Goal: Task Accomplishment & Management: Complete application form

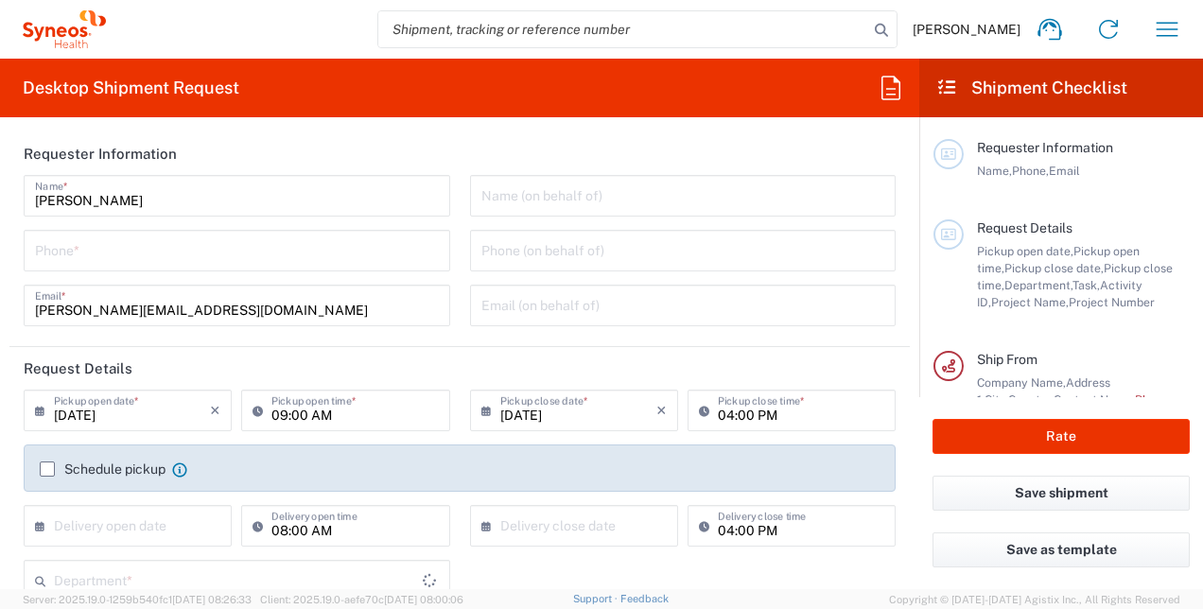
type input "8510"
type input "Czechia"
type input "Syneos Health CZ s.r.o"
click at [221, 261] on input "tel" at bounding box center [237, 249] width 404 height 33
type input "733120571"
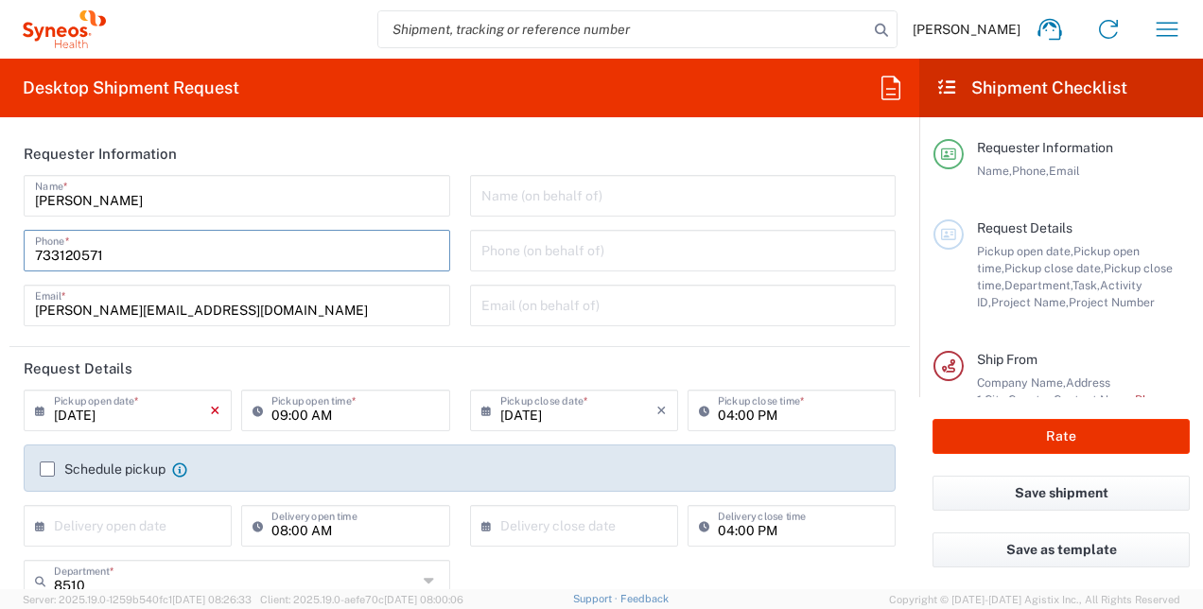
click at [210, 411] on icon "×" at bounding box center [215, 410] width 10 height 30
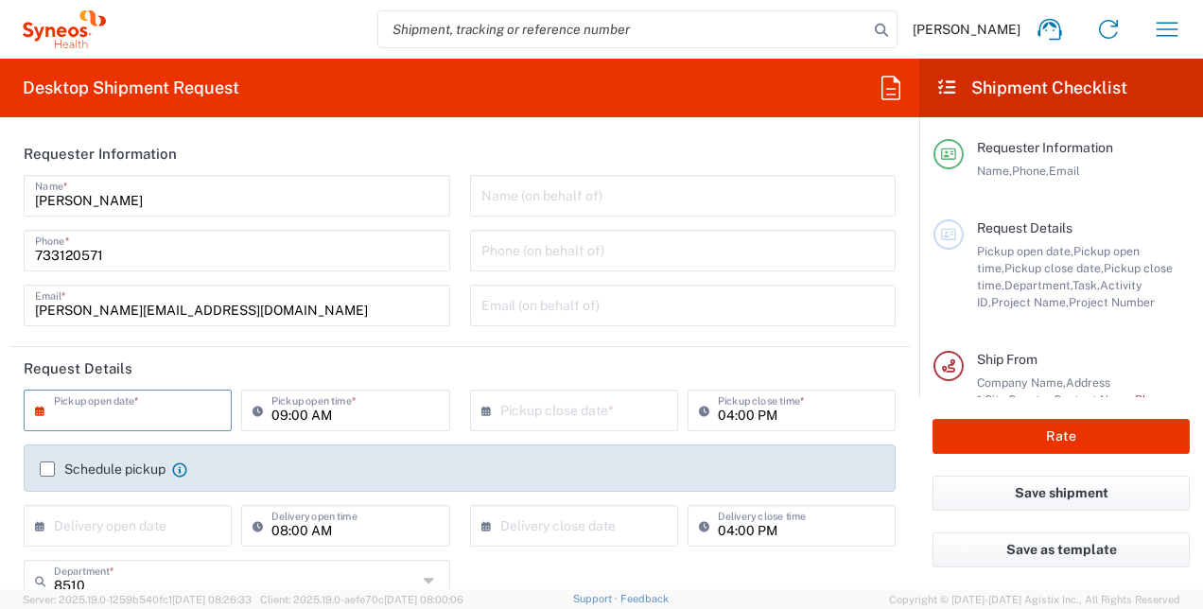
click at [208, 411] on div "× Pickup open date *" at bounding box center [128, 411] width 208 height 42
click at [138, 402] on input "text" at bounding box center [132, 409] width 156 height 33
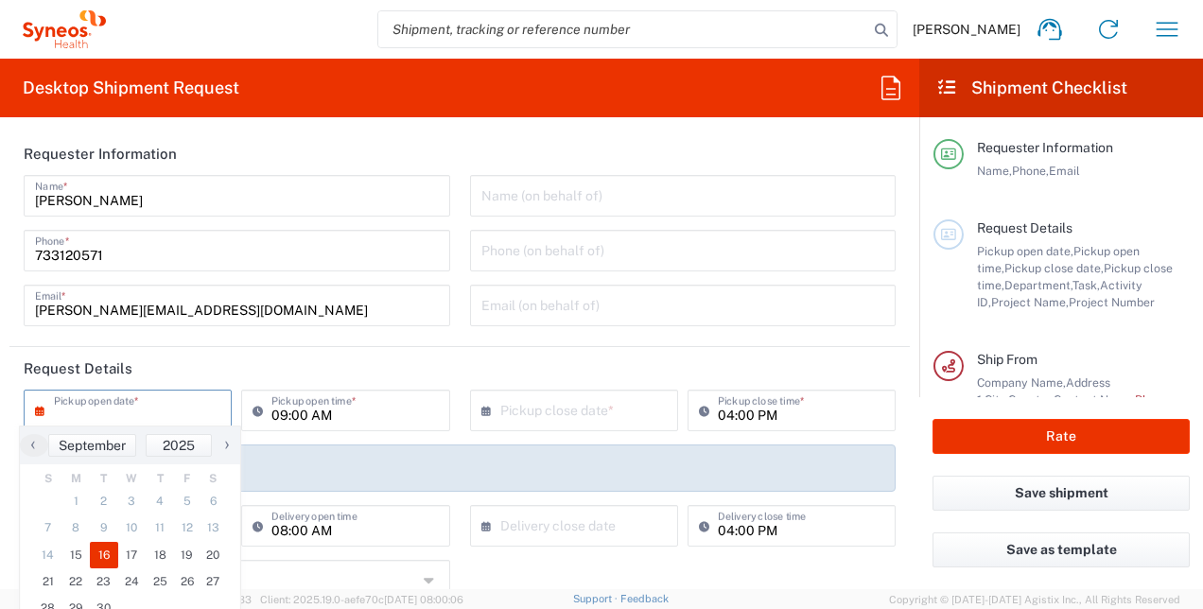
click at [103, 553] on span "16" at bounding box center [104, 555] width 28 height 26
type input "09/16/2025"
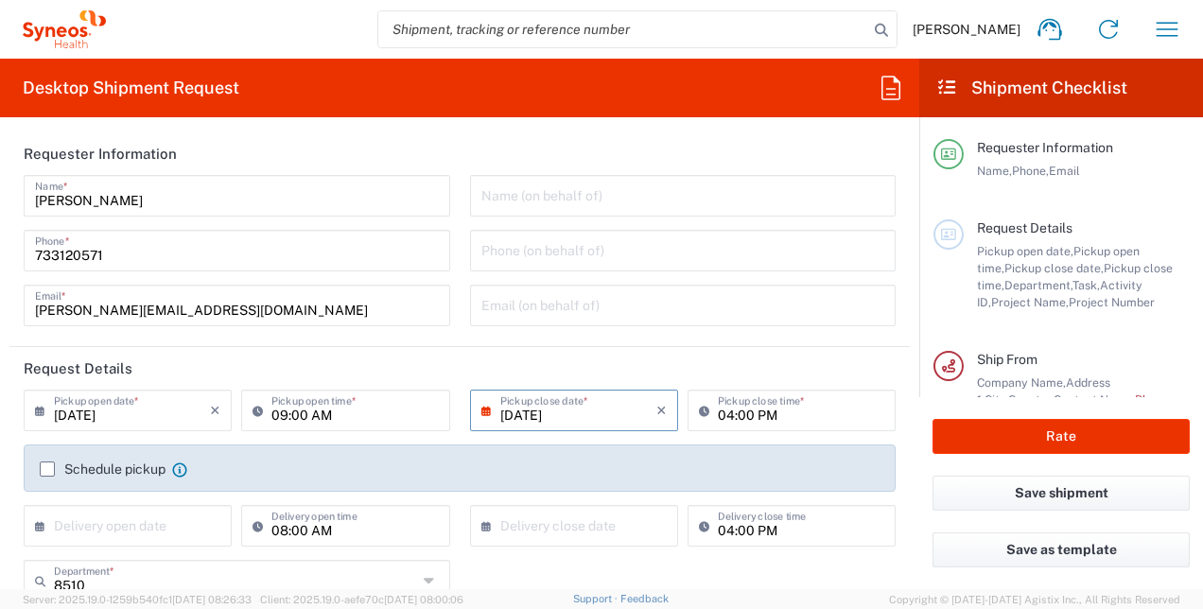
scroll to position [95, 0]
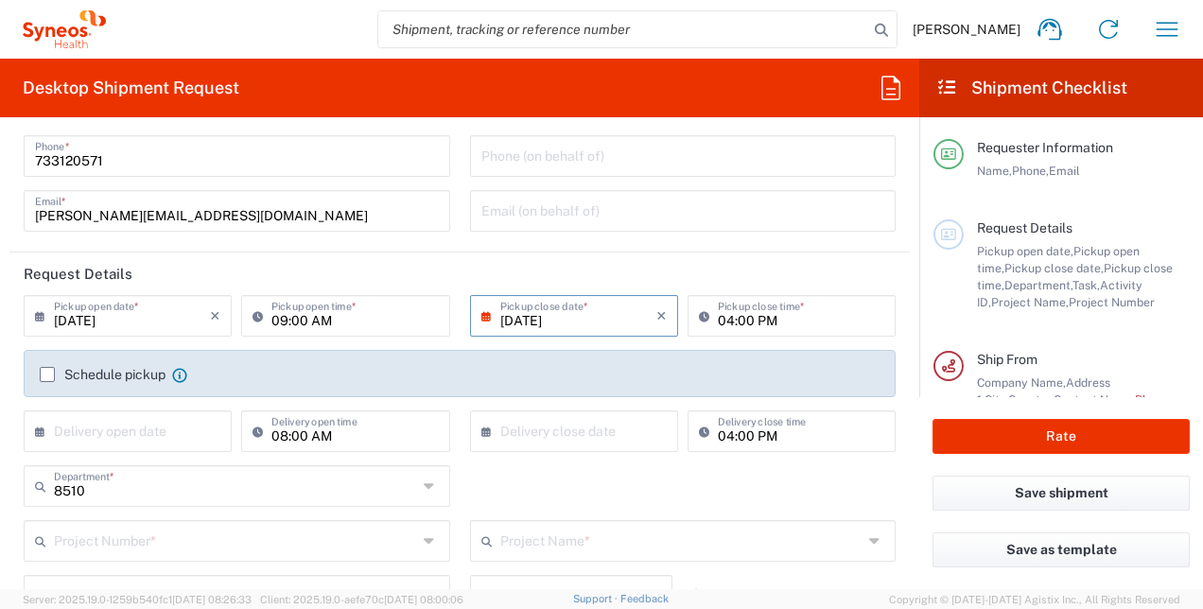
click at [793, 305] on input "04:00 PM" at bounding box center [801, 314] width 167 height 33
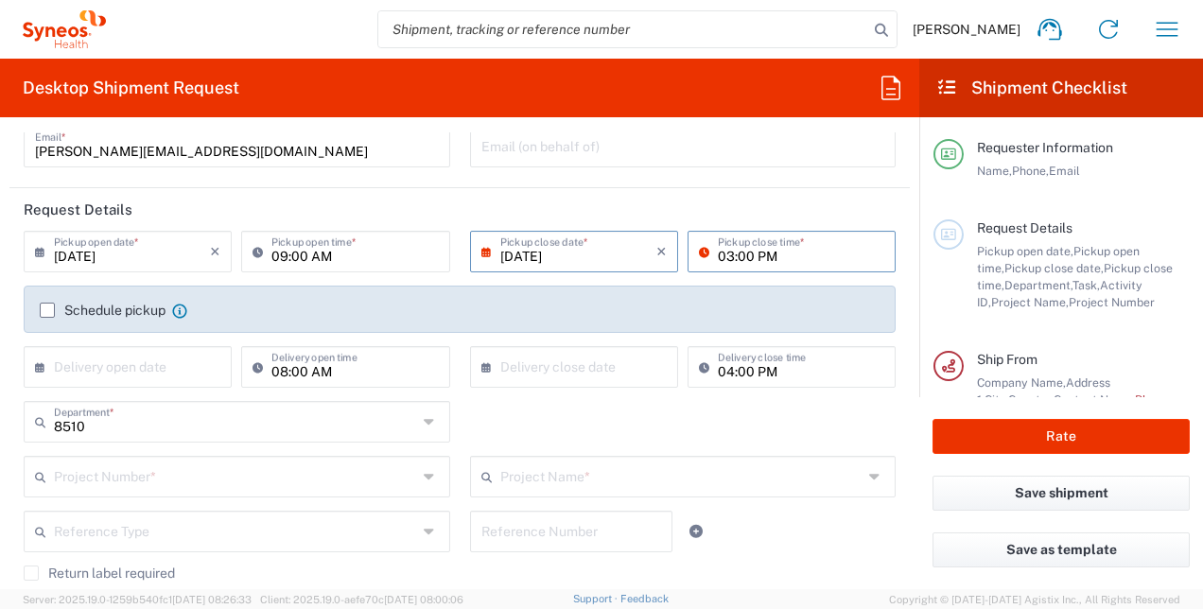
scroll to position [189, 0]
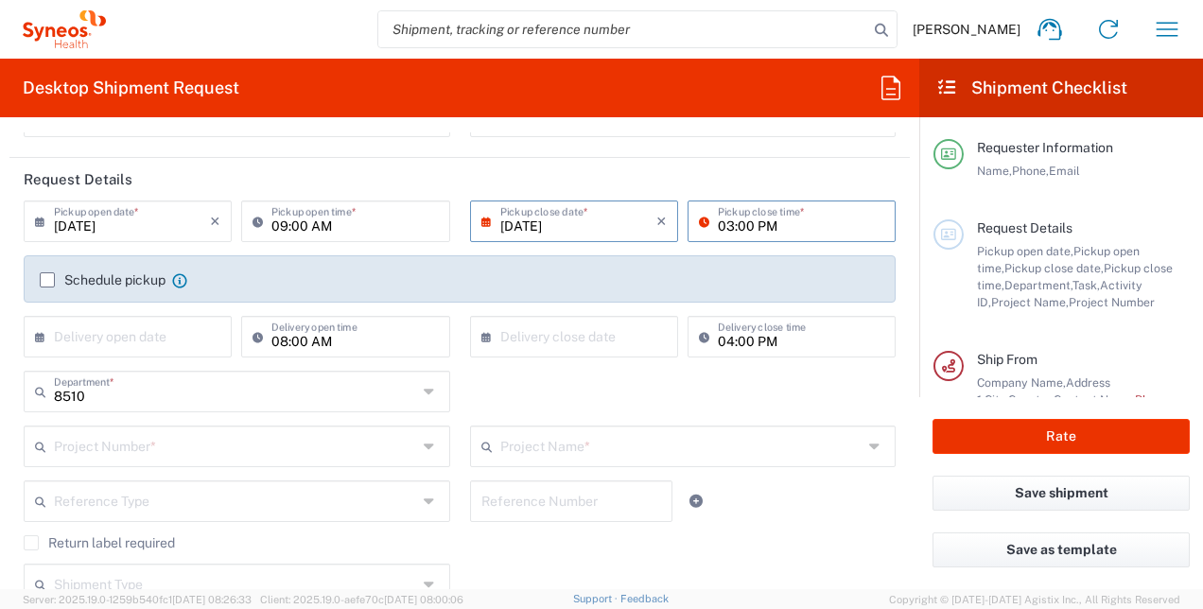
type input "03:00 PM"
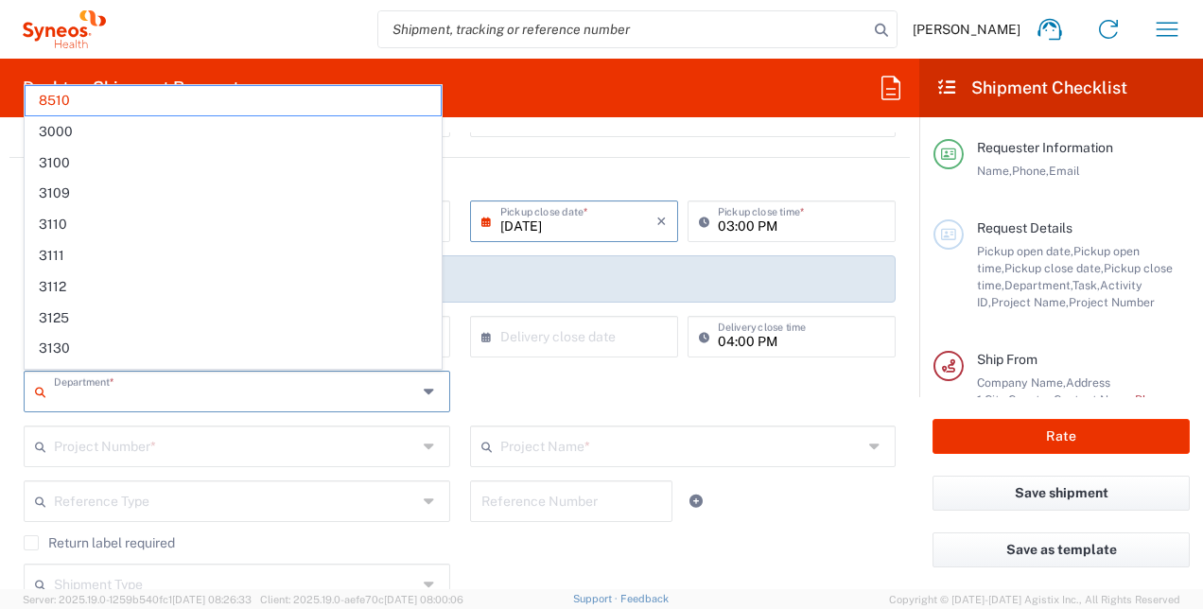
drag, startPoint x: 98, startPoint y: 393, endPoint x: 32, endPoint y: 395, distance: 66.3
click at [32, 395] on div "Department *" at bounding box center [237, 392] width 427 height 42
type input "8510"
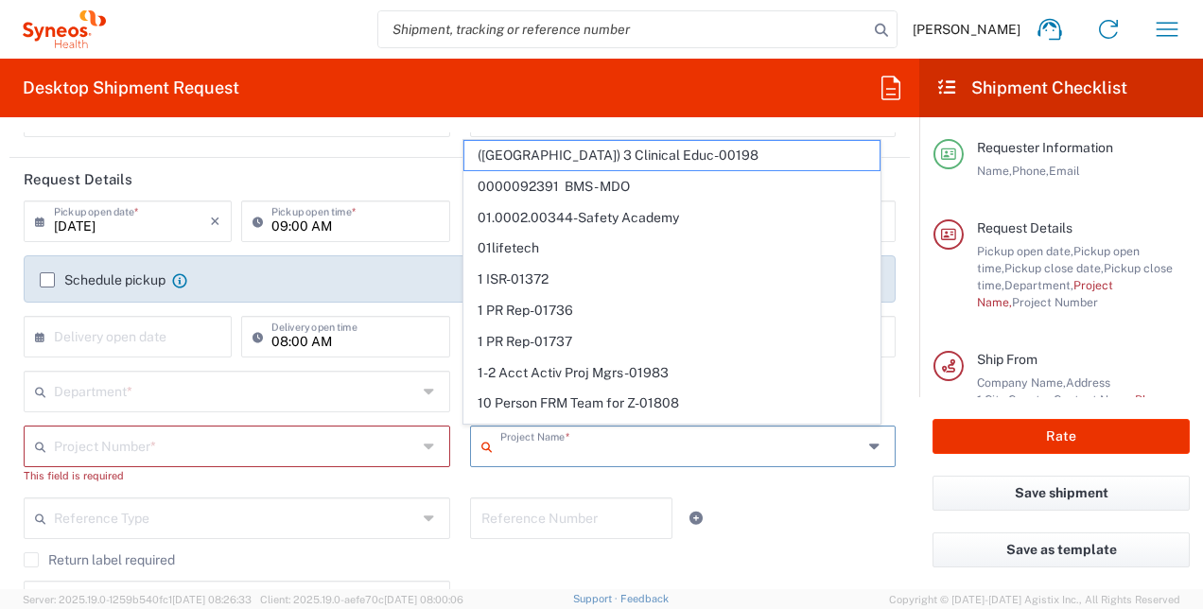
click at [174, 398] on input "text" at bounding box center [235, 390] width 363 height 33
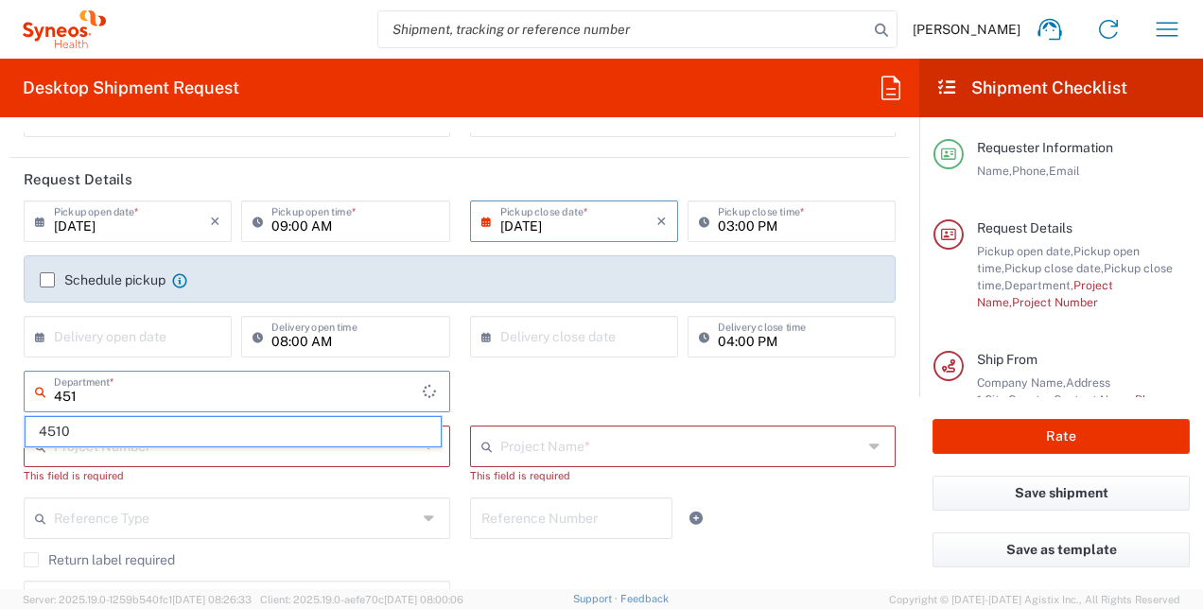
type input "4510"
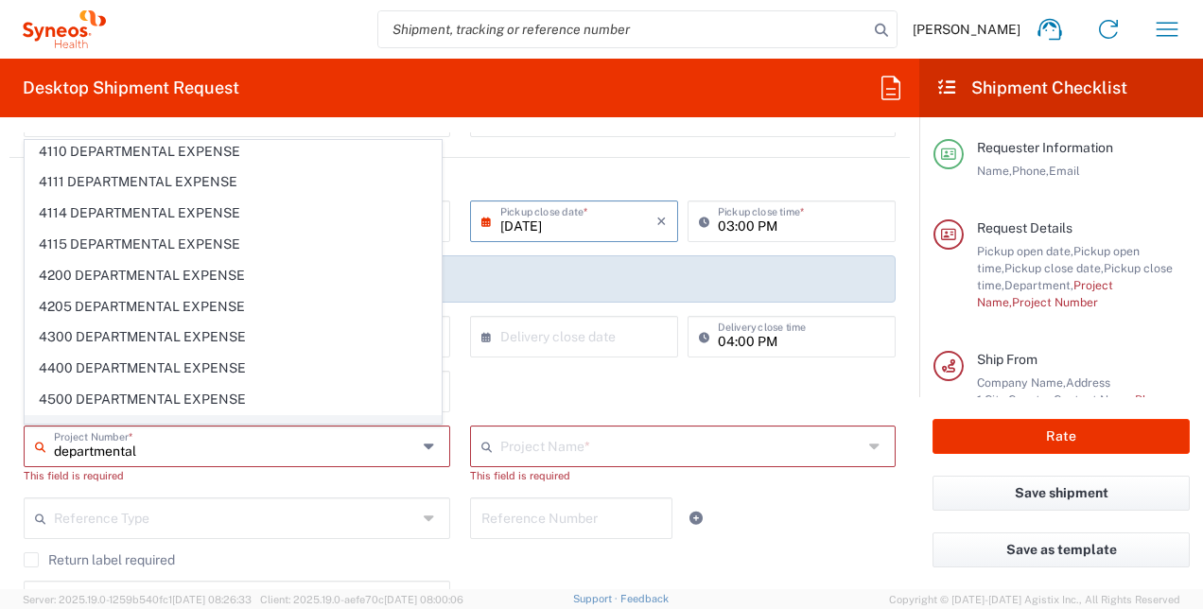
scroll to position [4068, 0]
click at [106, 386] on span "4510 DEPARTMENTAL EXPENSE" at bounding box center [233, 400] width 415 height 29
type input "4510 DEPARTMENTAL EXPENSE"
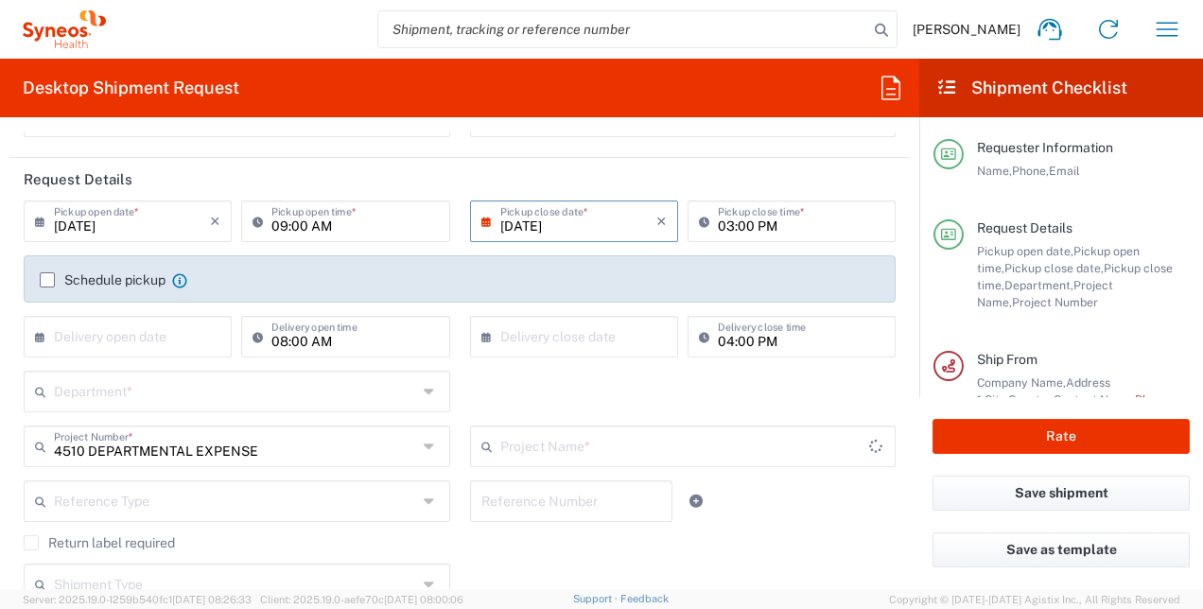
type input "4510 DEPARTMENTAL EXPENSE"
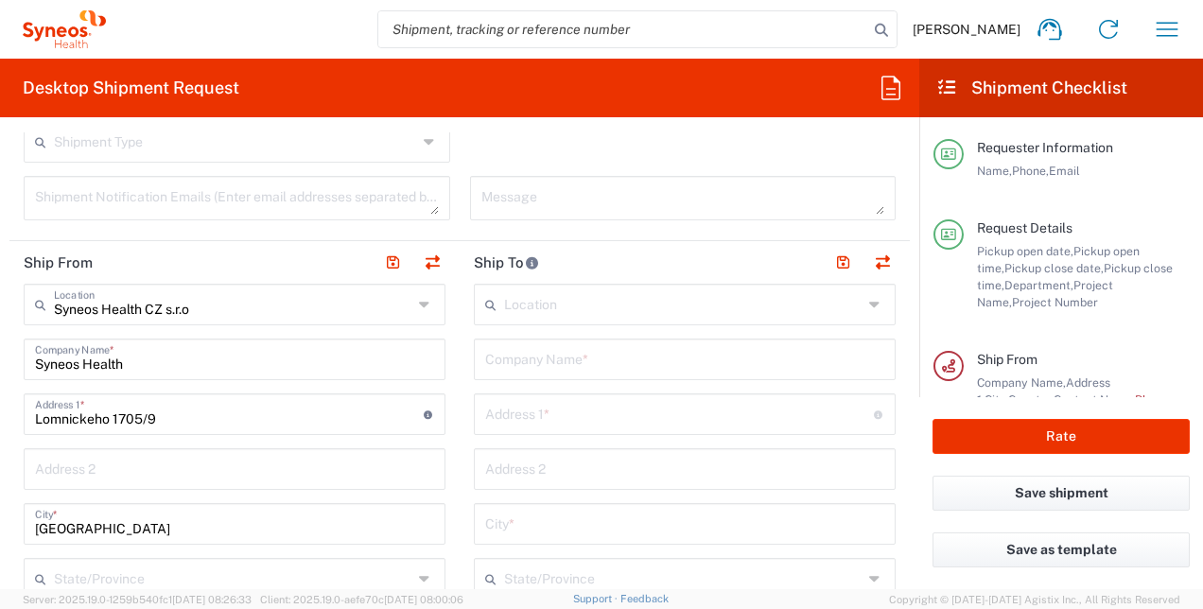
scroll to position [662, 0]
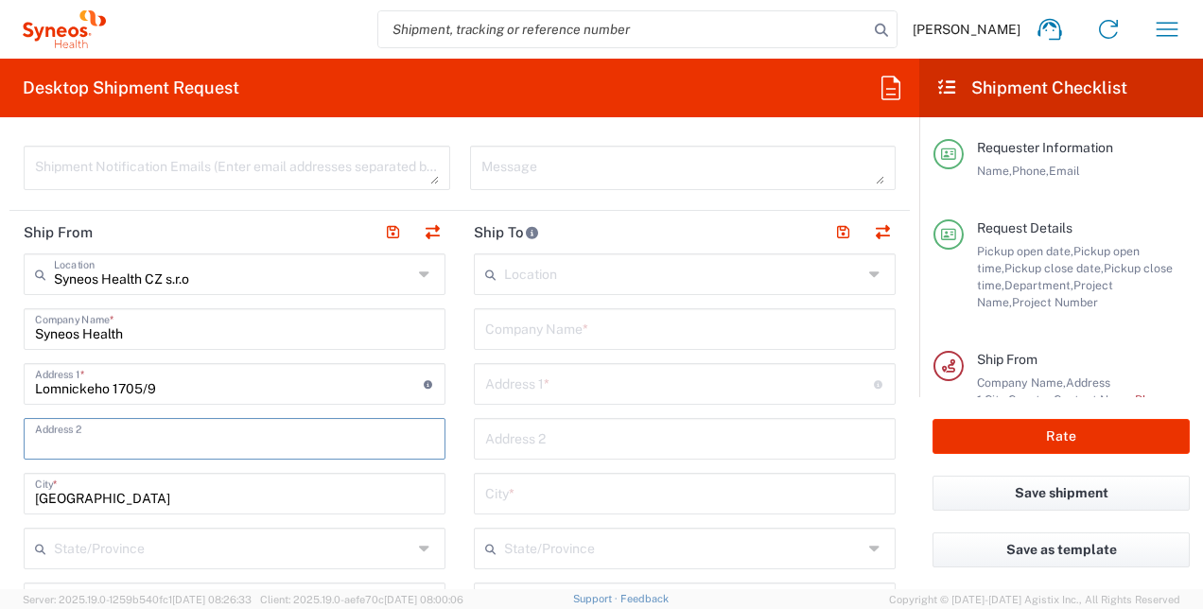
click at [145, 433] on input "text" at bounding box center [234, 437] width 399 height 33
click at [170, 380] on input "Lomnickeho 1705/9" at bounding box center [229, 382] width 389 height 33
click at [403, 334] on input "Syneos Health" at bounding box center [234, 327] width 399 height 33
click at [120, 435] on input "text" at bounding box center [234, 437] width 399 height 33
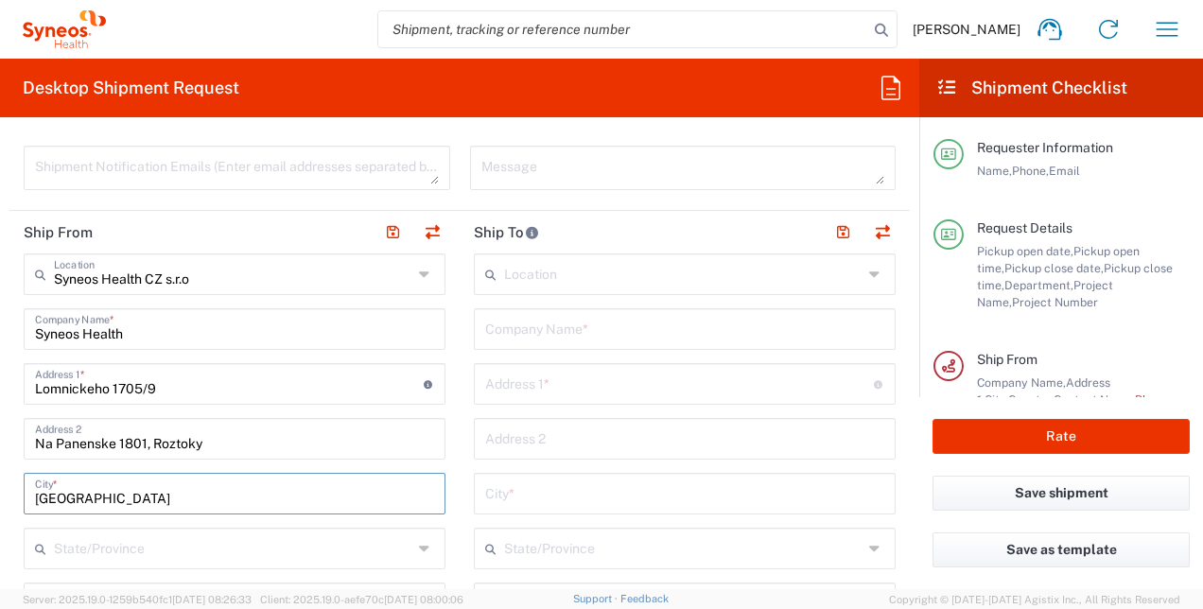
drag, startPoint x: 94, startPoint y: 492, endPoint x: 55, endPoint y: 490, distance: 38.8
click at [55, 490] on input "Prague" at bounding box center [234, 492] width 399 height 33
click at [207, 440] on input "Na Panenske 1801, Roztoky" at bounding box center [234, 437] width 399 height 33
type input "Na Panenske 1801"
drag, startPoint x: 87, startPoint y: 503, endPoint x: -4, endPoint y: 503, distance: 90.8
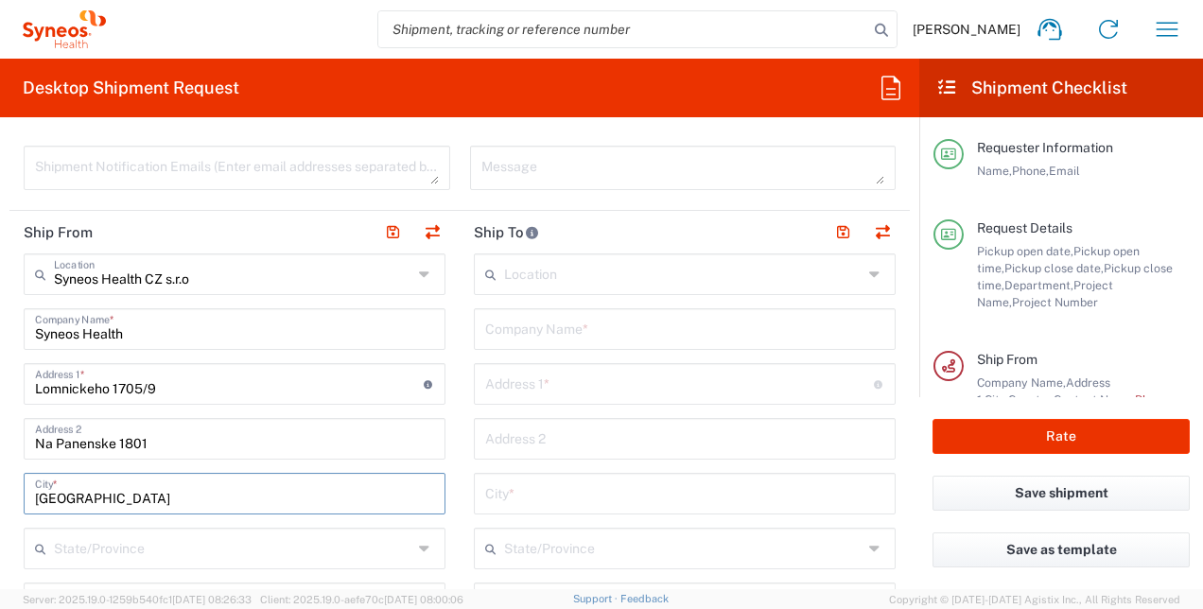
click at [0, 503] on html "Marie Starkova Home Shipment estimator Shipment tracking Desktop shipment reque…" at bounding box center [601, 304] width 1203 height 609
type input "R"
type input "Roztokz"
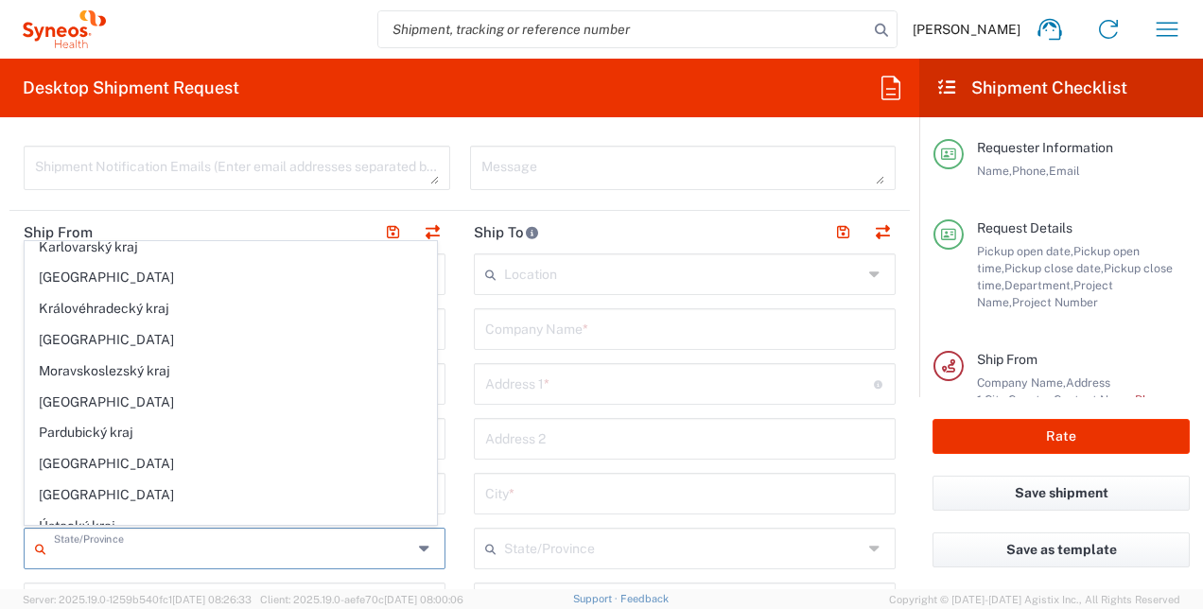
scroll to position [568, 0]
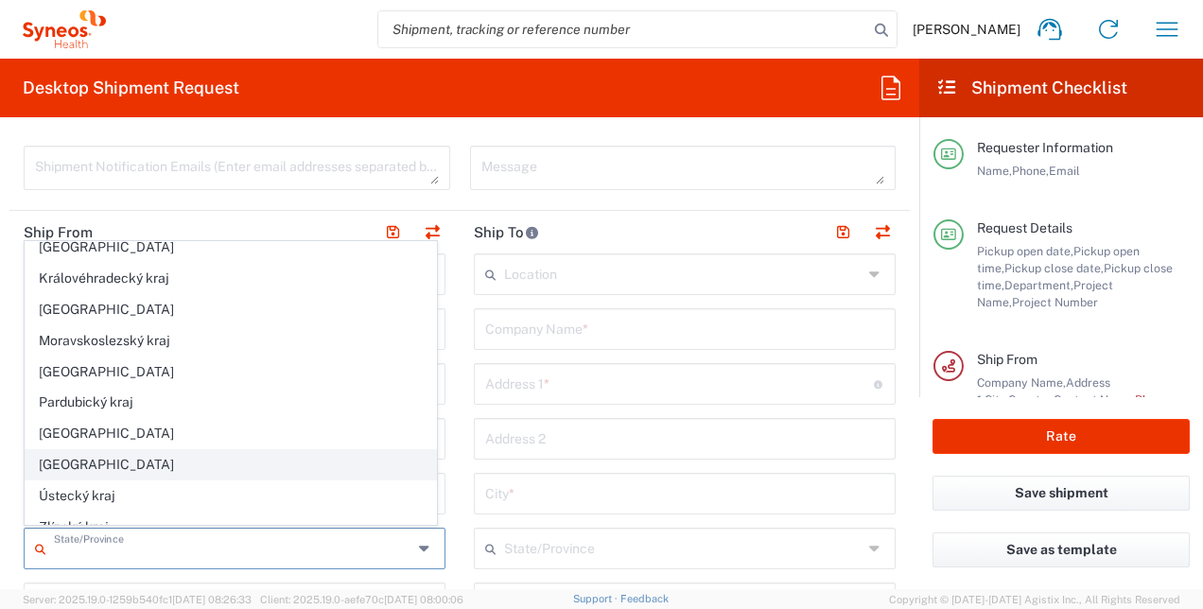
click at [112, 450] on span "Středočeský kraj" at bounding box center [231, 464] width 411 height 29
type input "Středočeský kraj"
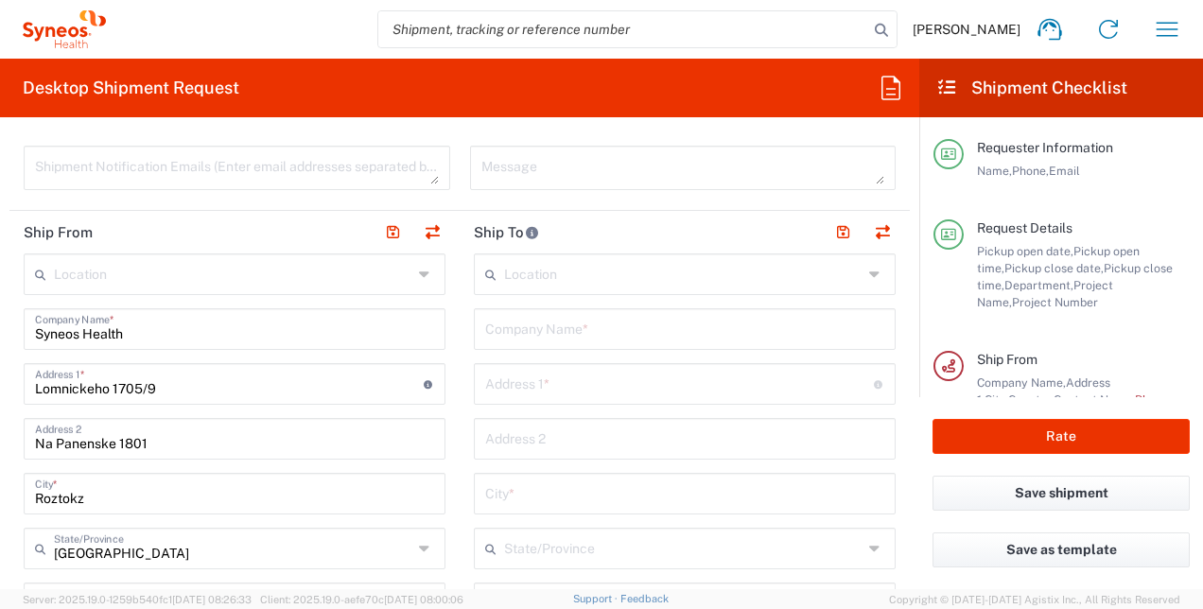
click at [120, 500] on input "Roztokz" at bounding box center [234, 492] width 399 height 33
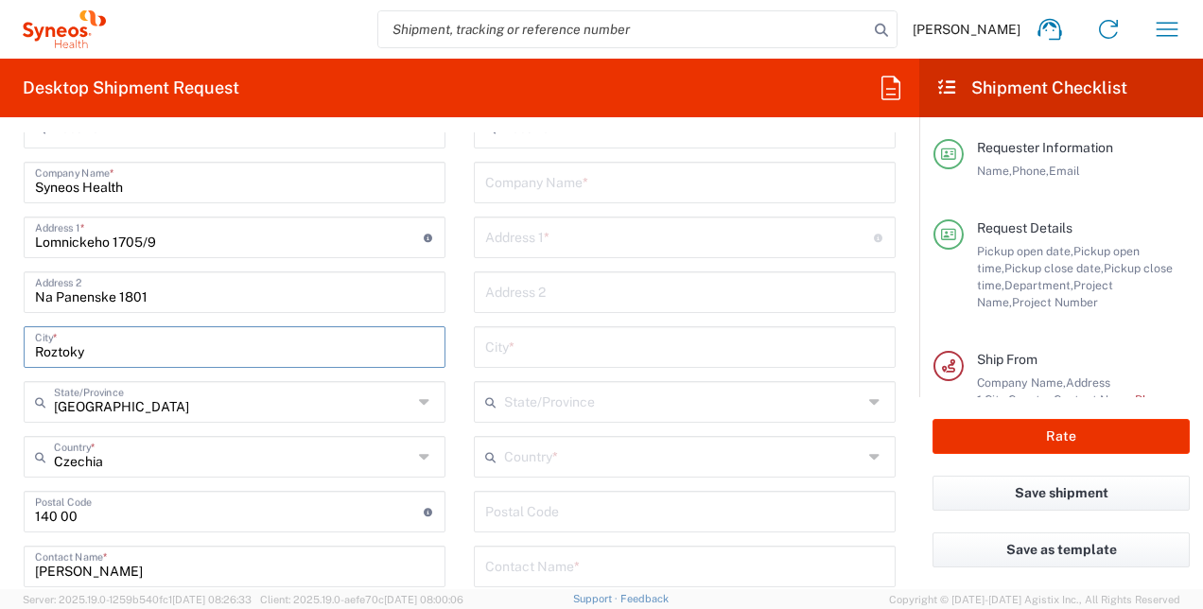
scroll to position [852, 0]
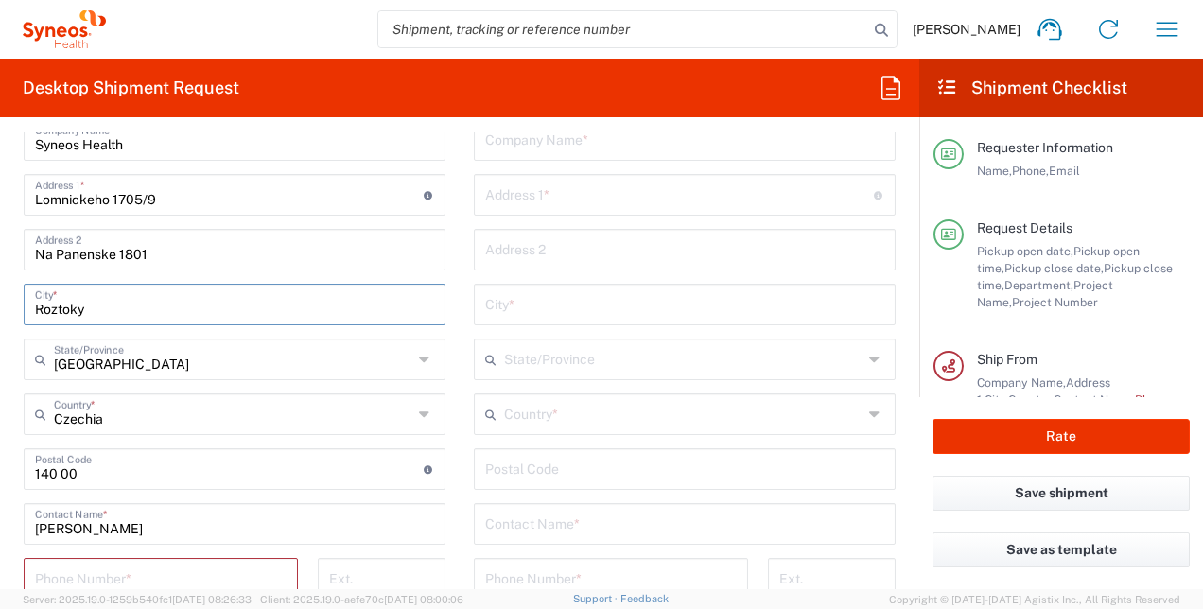
type input "Roztoky"
drag, startPoint x: 35, startPoint y: 454, endPoint x: -4, endPoint y: 452, distance: 38.8
click at [0, 452] on html "Marie Starkova Home Shipment estimator Shipment tracking Desktop shipment reque…" at bounding box center [601, 304] width 1203 height 609
type input "25263"
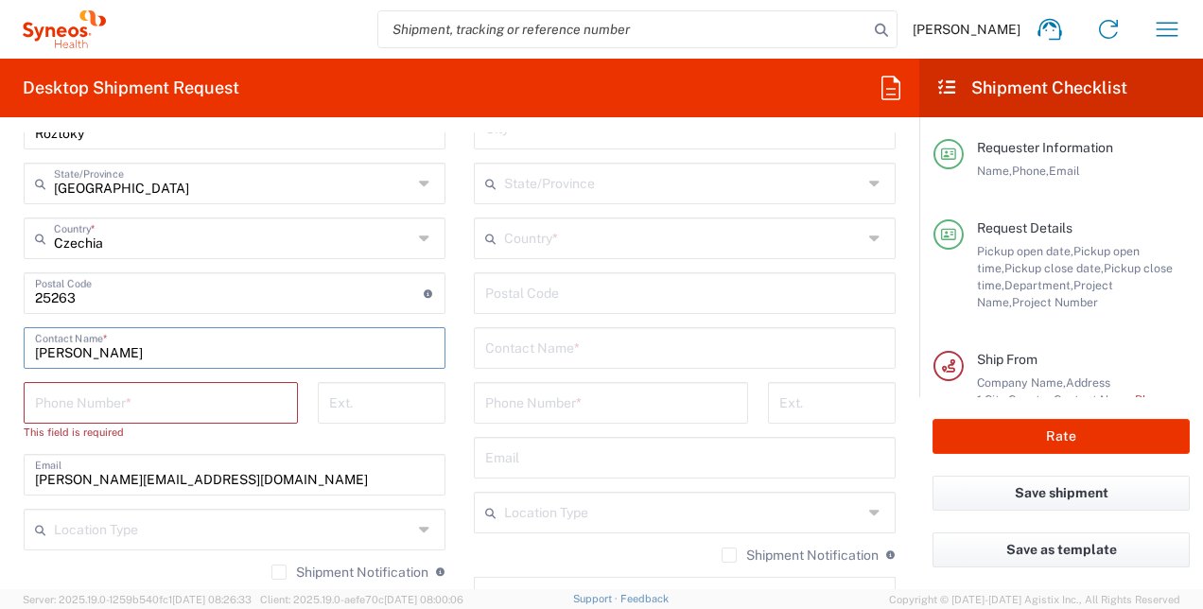
scroll to position [1041, 0]
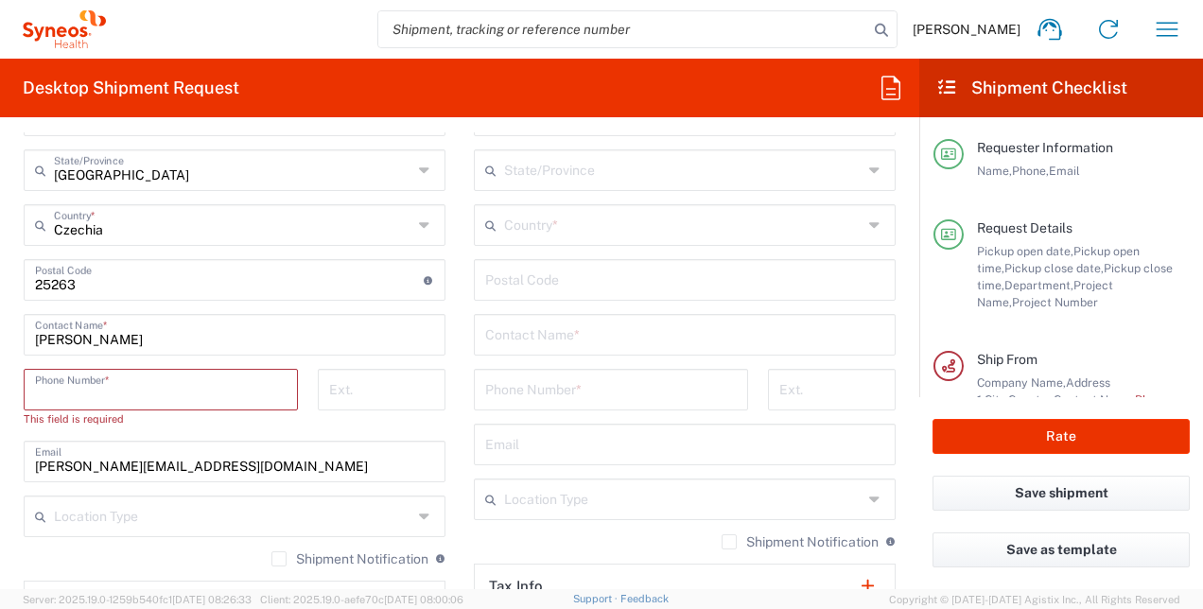
click at [173, 390] on input "tel" at bounding box center [161, 388] width 252 height 33
type input "733120571"
type input "marie.starkova@syneoshealth.com"
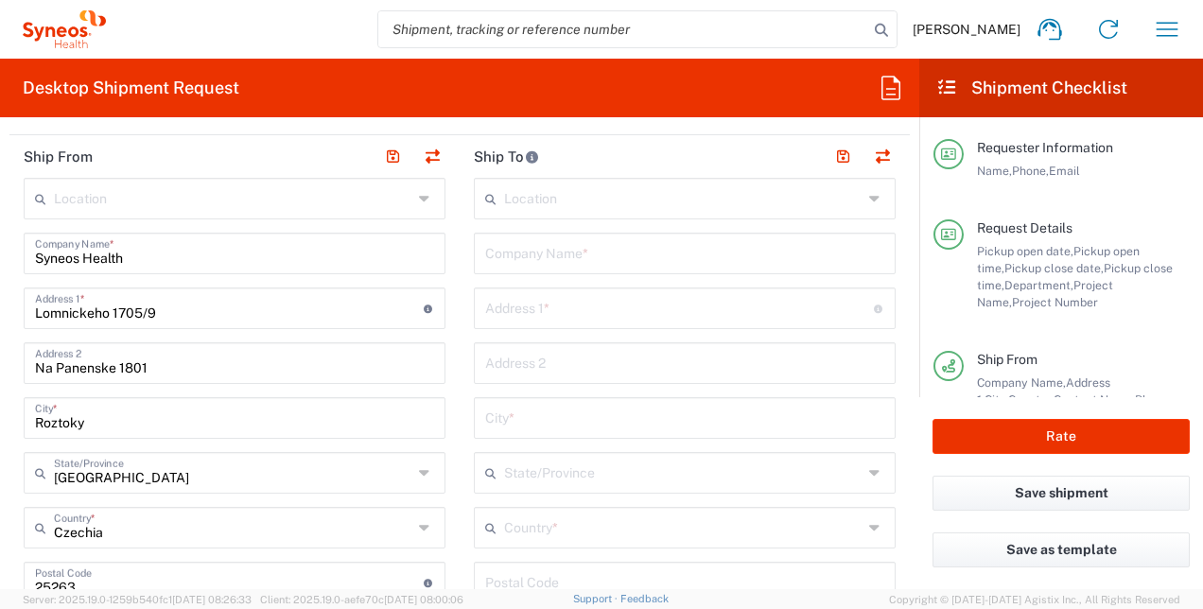
scroll to position [568, 0]
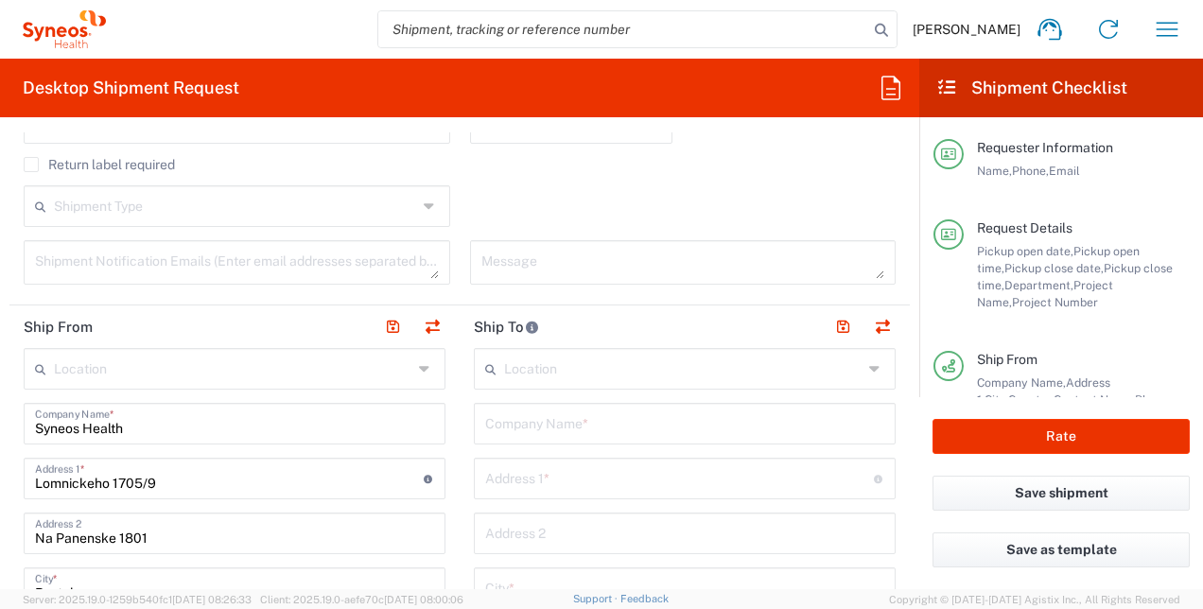
click at [419, 364] on icon at bounding box center [426, 369] width 15 height 30
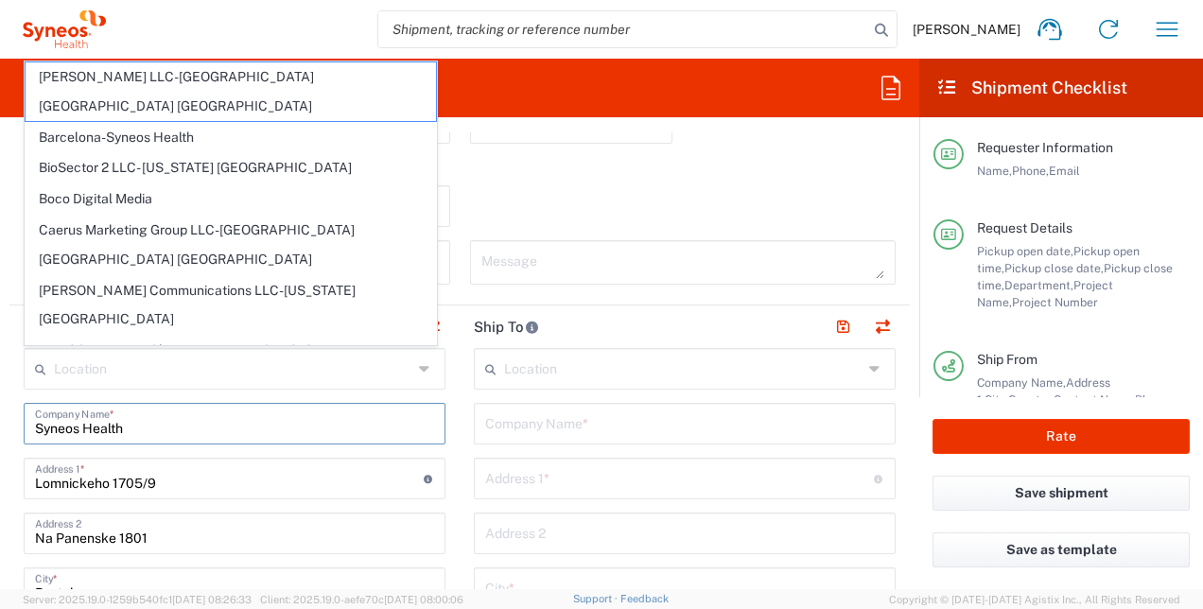
click at [176, 431] on input "Syneos Health" at bounding box center [234, 422] width 399 height 33
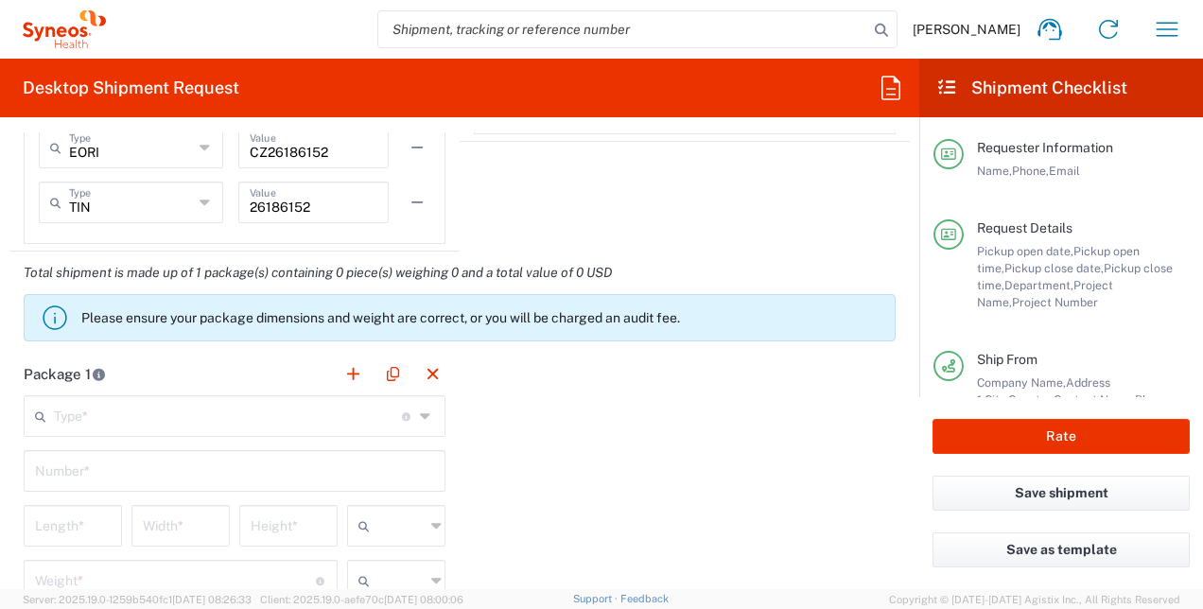
scroll to position [1608, 0]
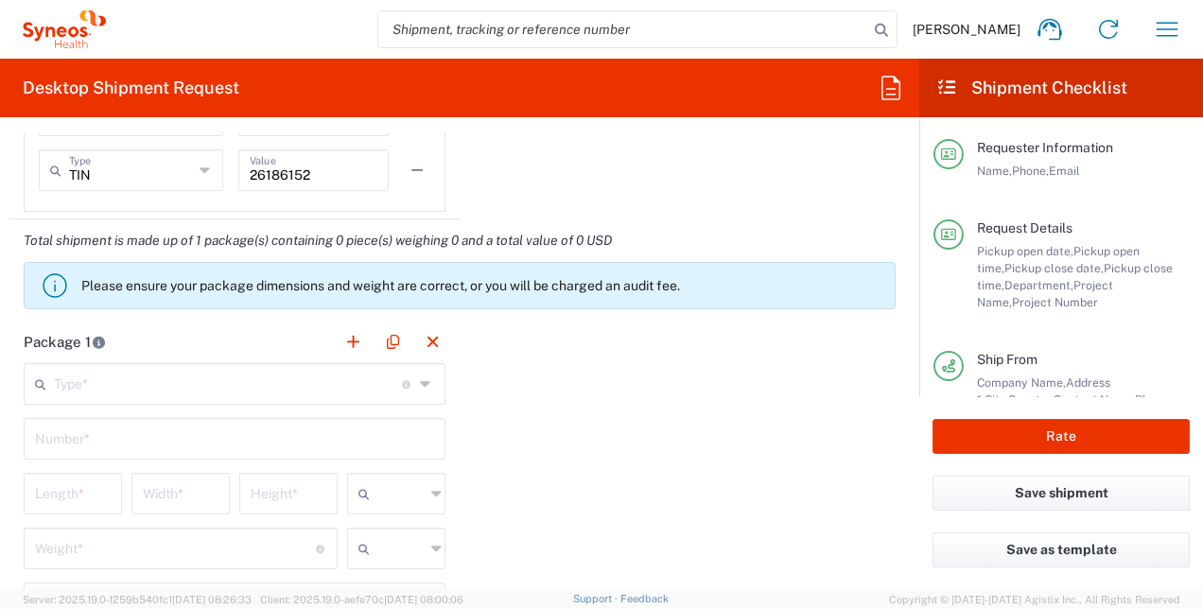
click at [173, 378] on input "text" at bounding box center [228, 382] width 348 height 33
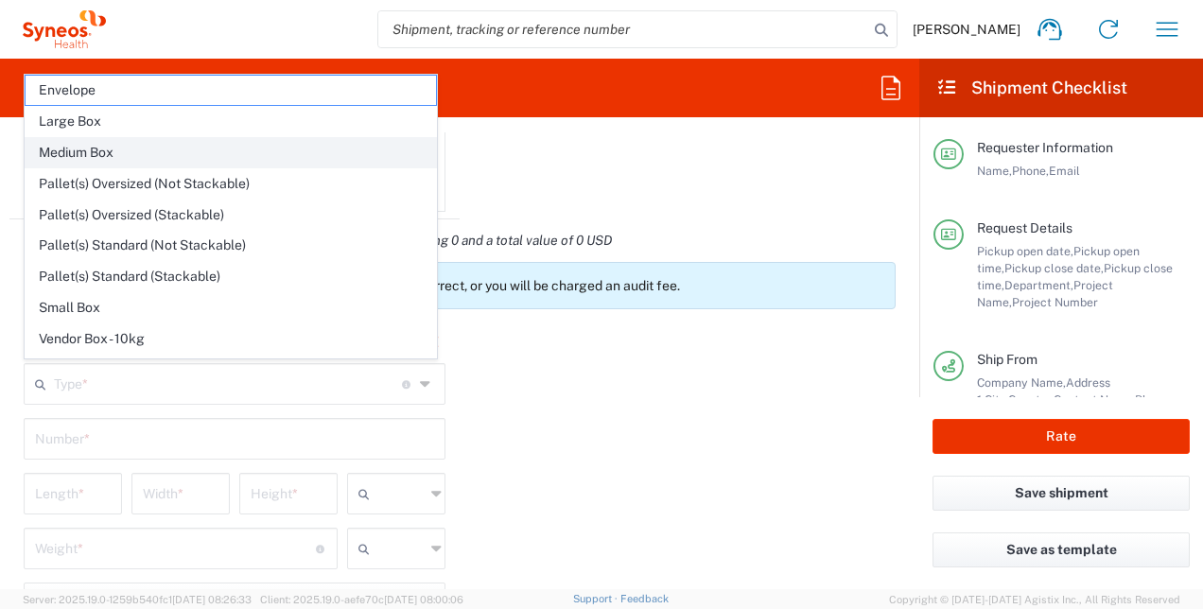
click at [90, 150] on span "Medium Box" at bounding box center [231, 152] width 411 height 29
type input "Medium Box"
type input "13"
type input "11.5"
type input "2.5"
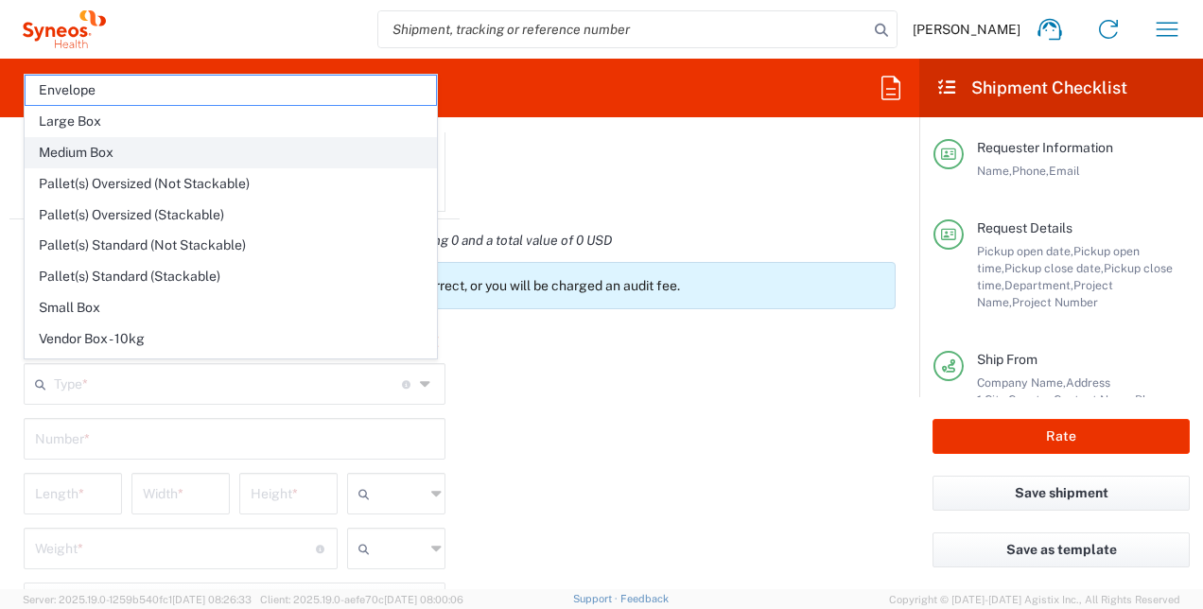
type input "in"
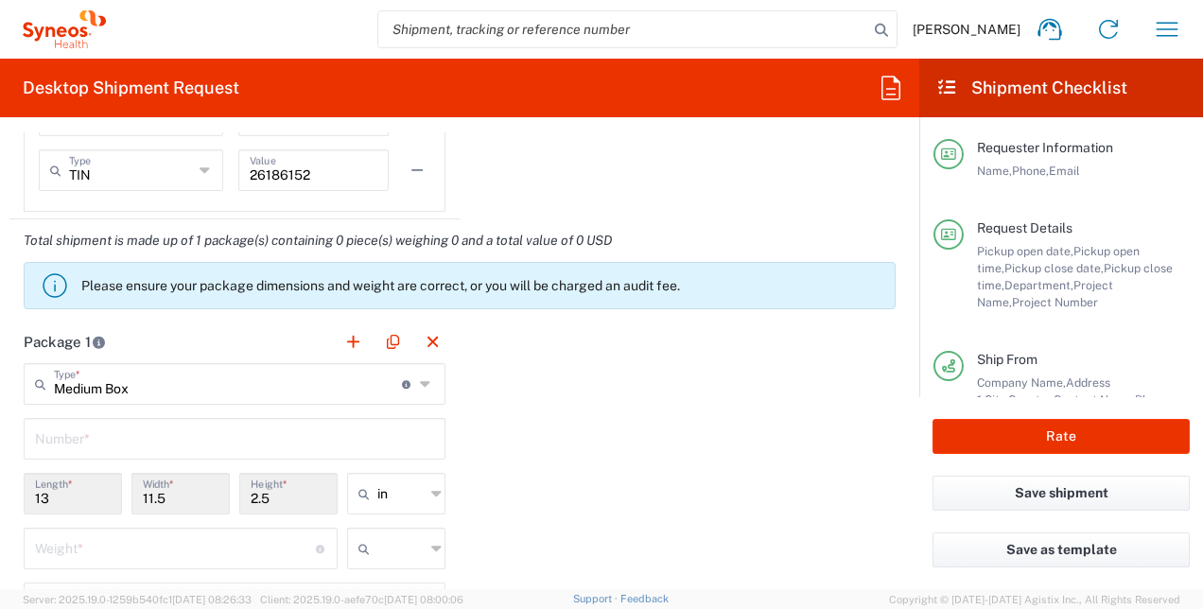
click at [61, 496] on input "13" at bounding box center [73, 492] width 76 height 33
click at [431, 492] on icon at bounding box center [436, 494] width 10 height 30
click at [395, 556] on span "cm" at bounding box center [389, 562] width 93 height 29
type input "33.02"
type input "29.21"
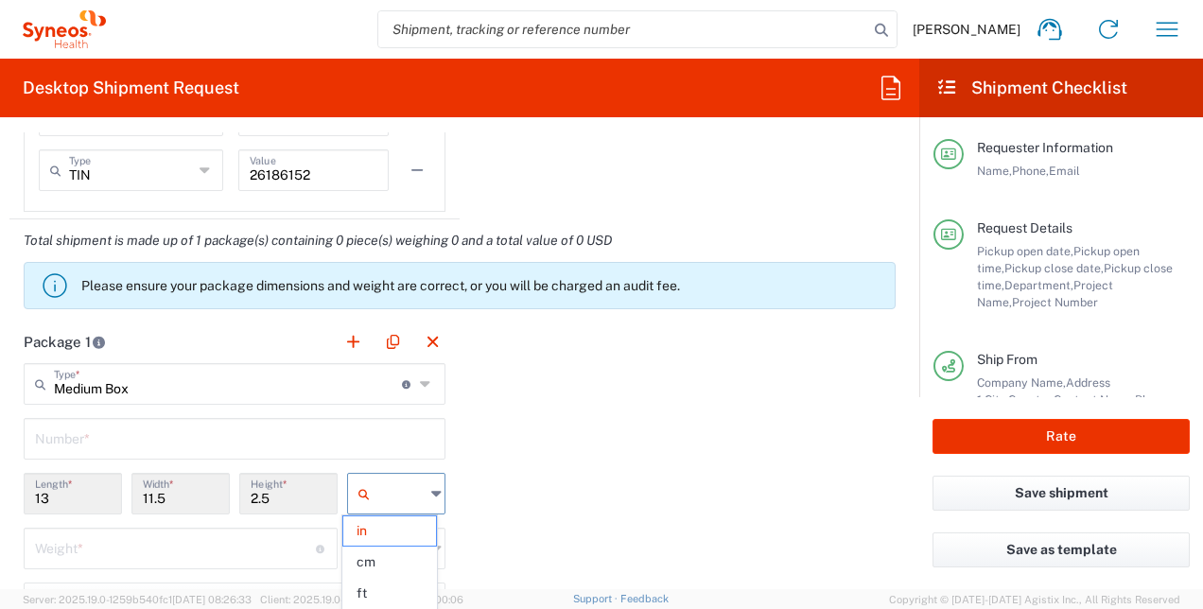
type input "6.35"
type input "cm"
drag, startPoint x: 83, startPoint y: 496, endPoint x: -4, endPoint y: 495, distance: 87.1
click at [0, 495] on html "Marie Starkova Home Shipment estimator Shipment tracking Desktop shipment reque…" at bounding box center [601, 304] width 1203 height 609
click at [370, 380] on input "Medium Box" at bounding box center [228, 382] width 348 height 33
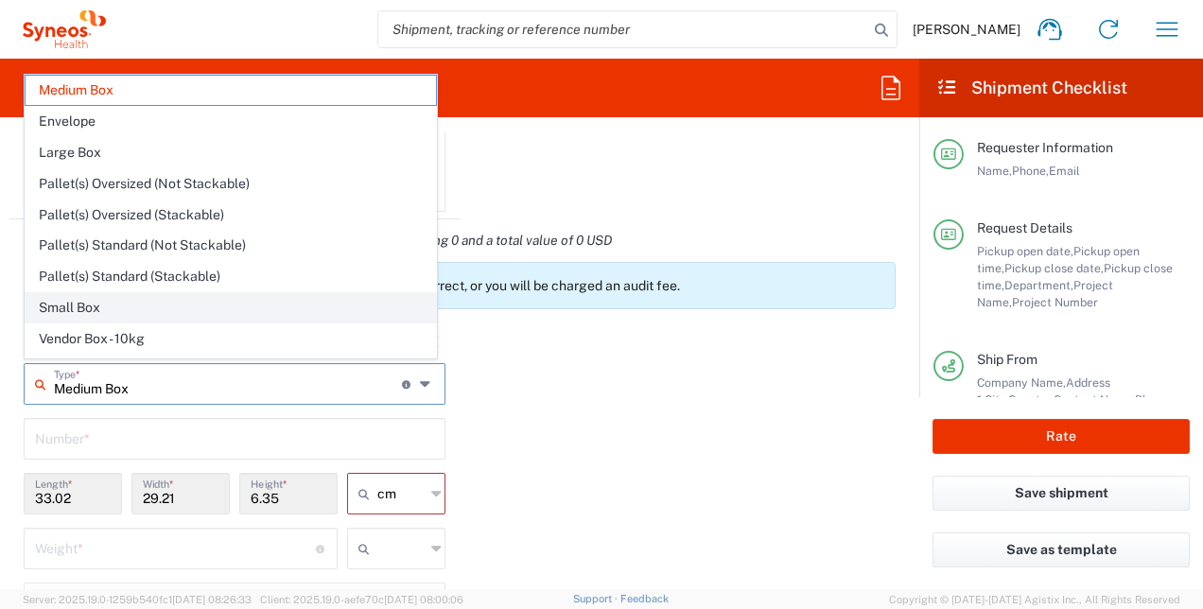
click at [141, 307] on span "Small Box" at bounding box center [231, 307] width 411 height 29
type input "Small Box"
type input "31.12"
type input "27.94"
type input "3.81"
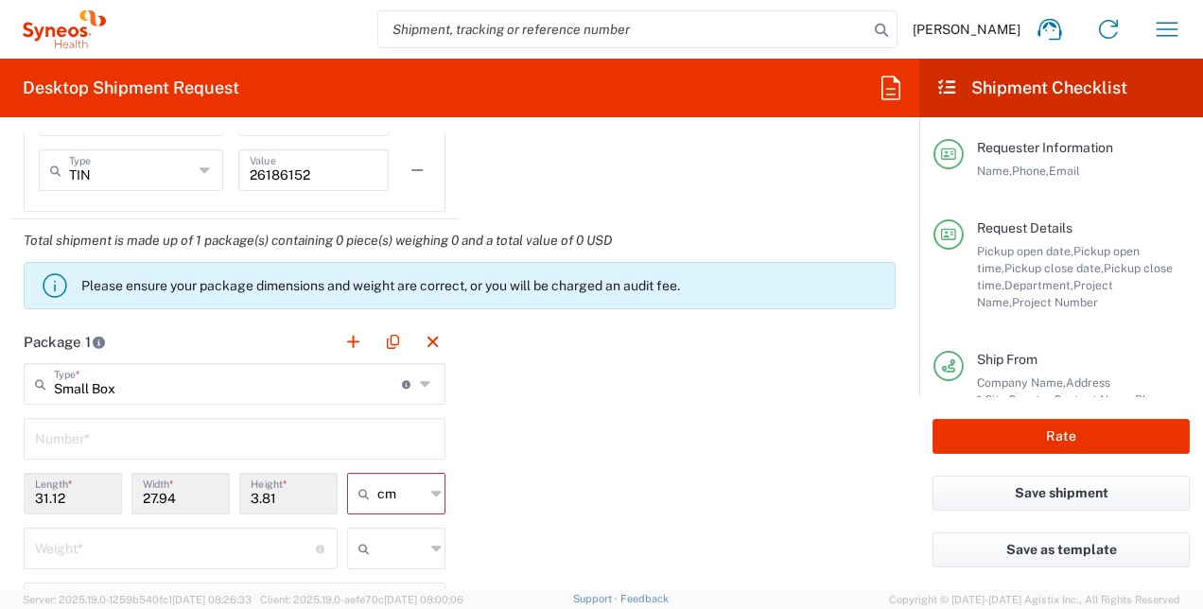
click at [420, 385] on icon at bounding box center [427, 384] width 14 height 30
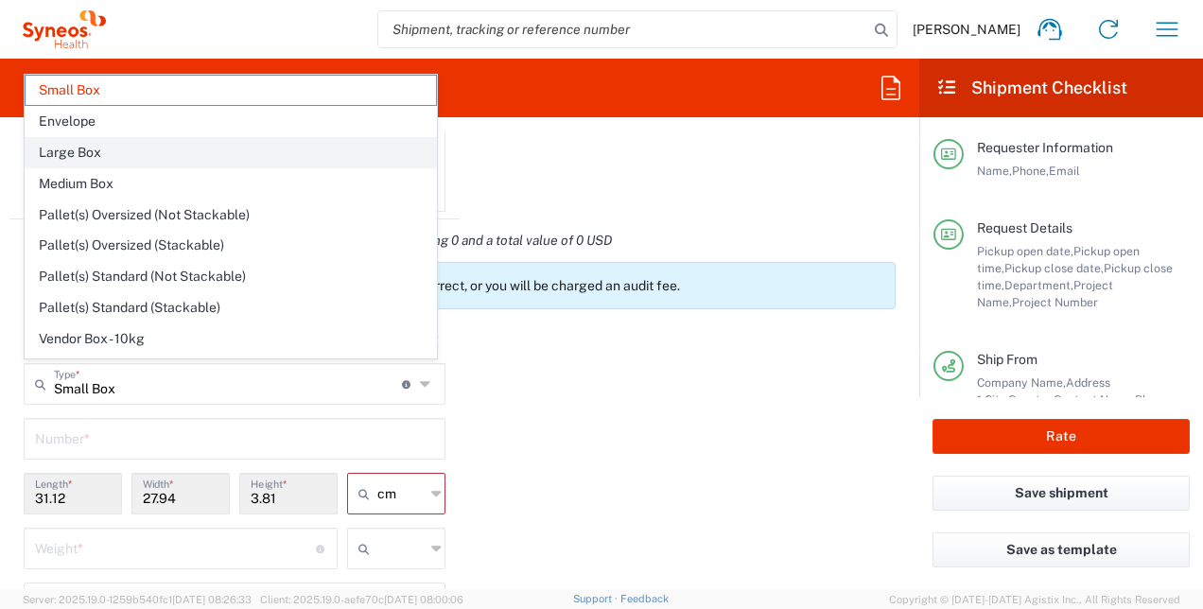
click at [121, 156] on span "Large Box" at bounding box center [231, 152] width 411 height 29
type input "Large Box"
type input "44.45"
type input "31.75"
type input "7.62"
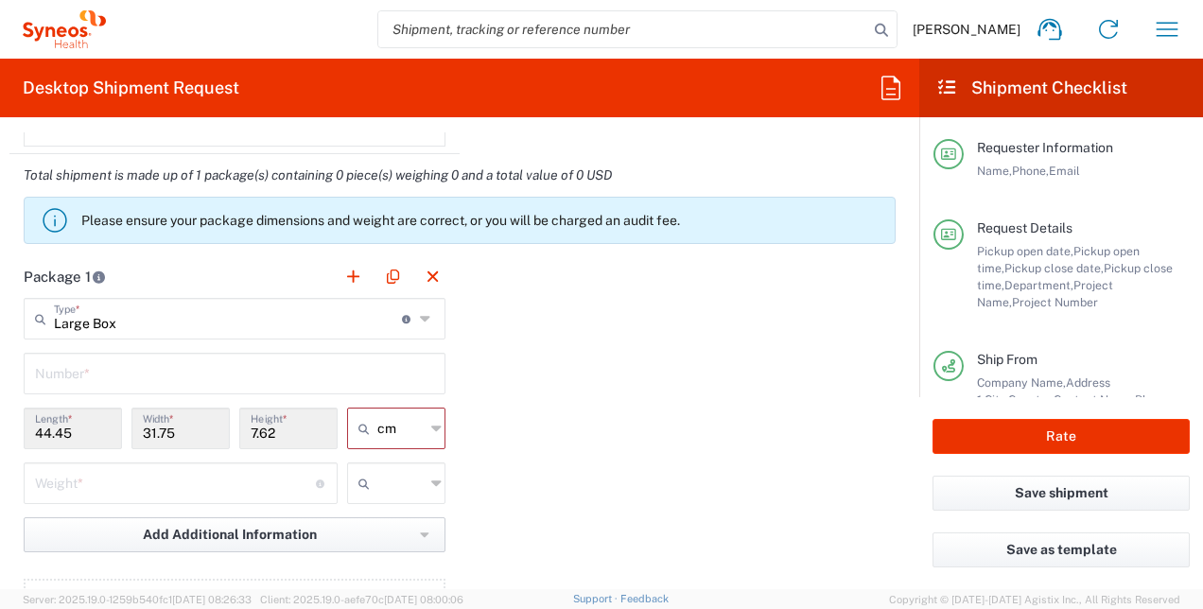
scroll to position [1703, 0]
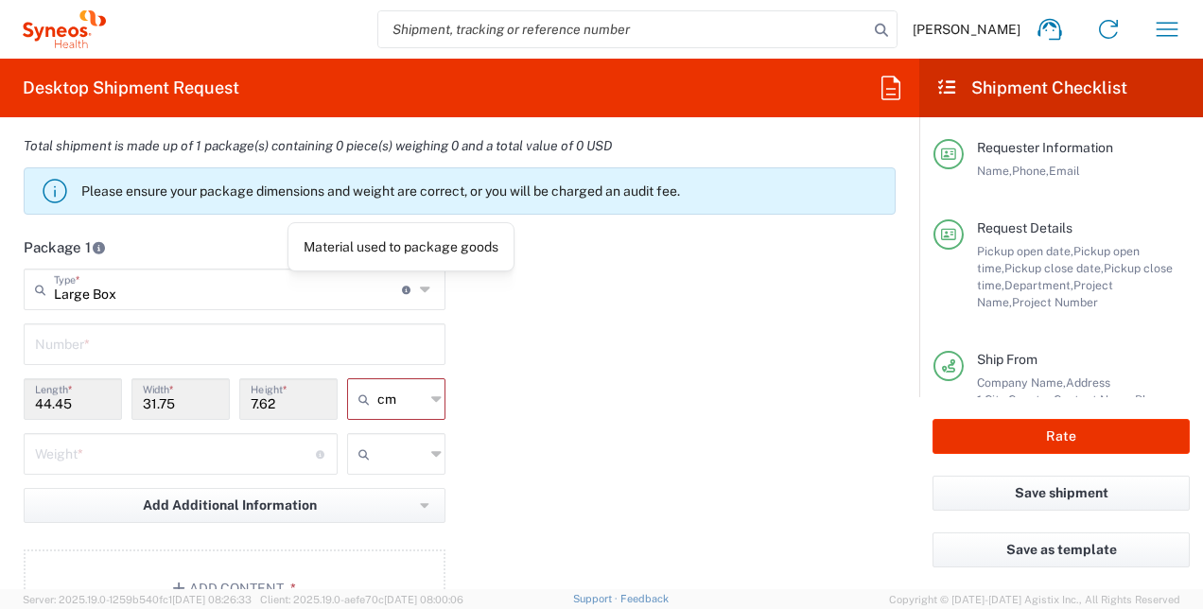
click at [420, 289] on icon at bounding box center [427, 289] width 14 height 30
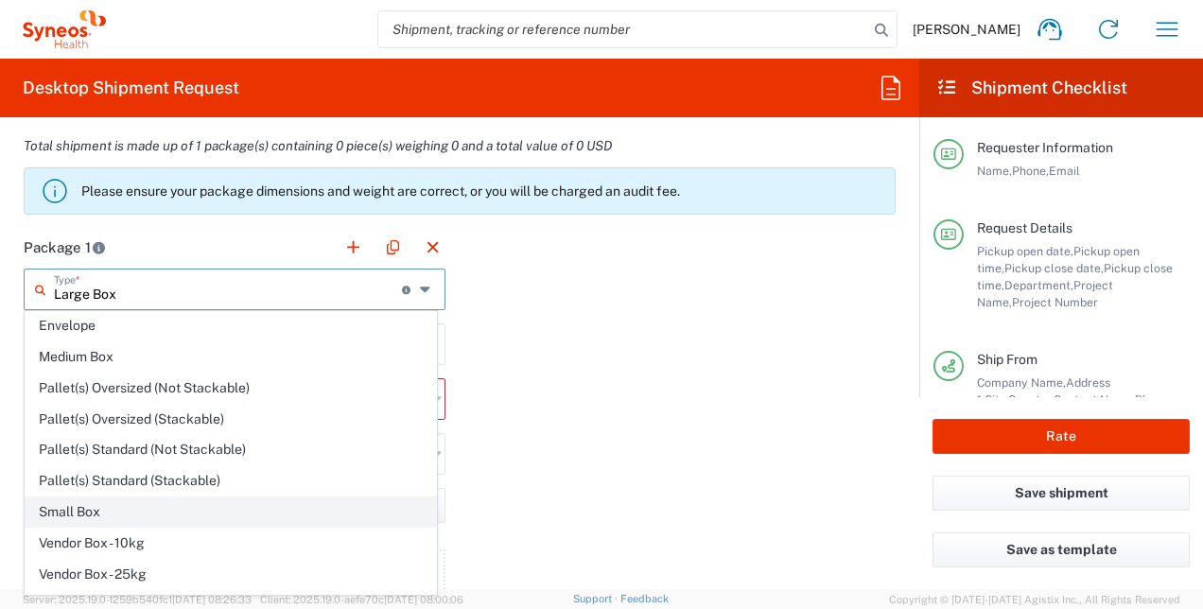
scroll to position [50, 0]
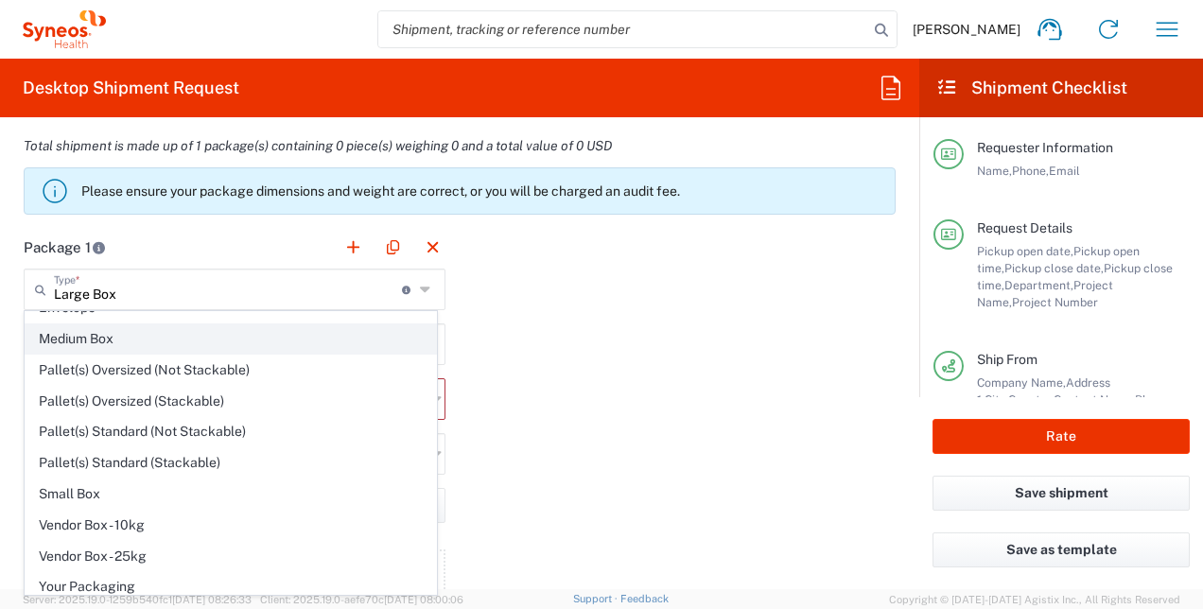
click at [81, 342] on span "Medium Box" at bounding box center [231, 339] width 411 height 29
type input "Medium Box"
type input "33.02"
type input "29.21"
type input "6.35"
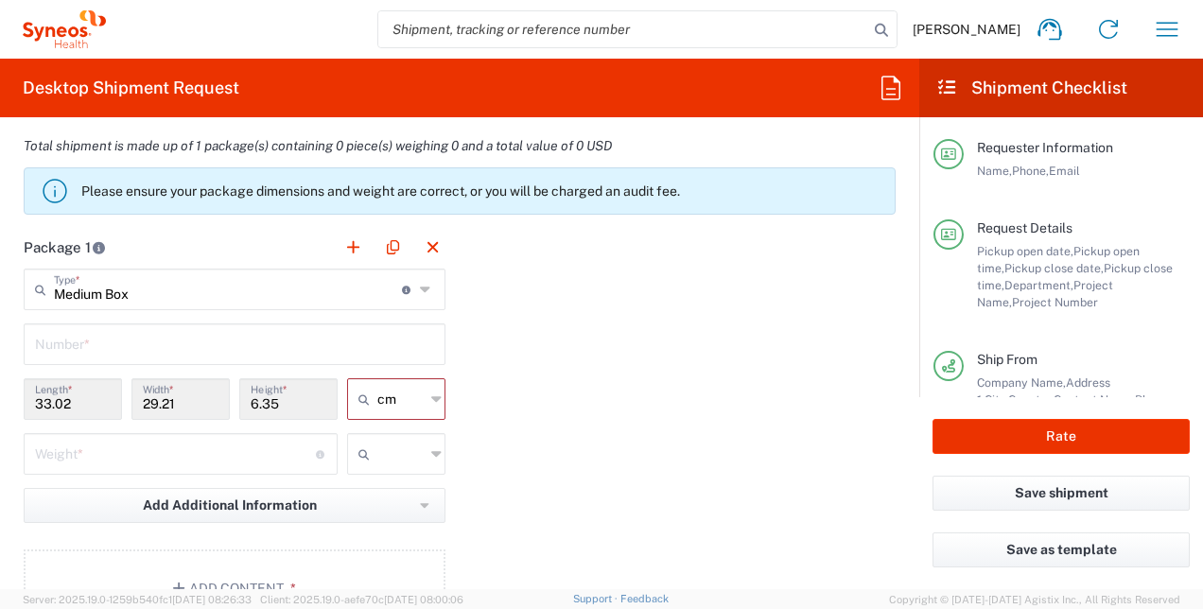
click at [537, 370] on div "Package 1 Medium Box Type * Material used to package goods Large Box Envelope M…" at bounding box center [459, 433] width 901 height 415
click at [420, 289] on icon at bounding box center [427, 289] width 14 height 30
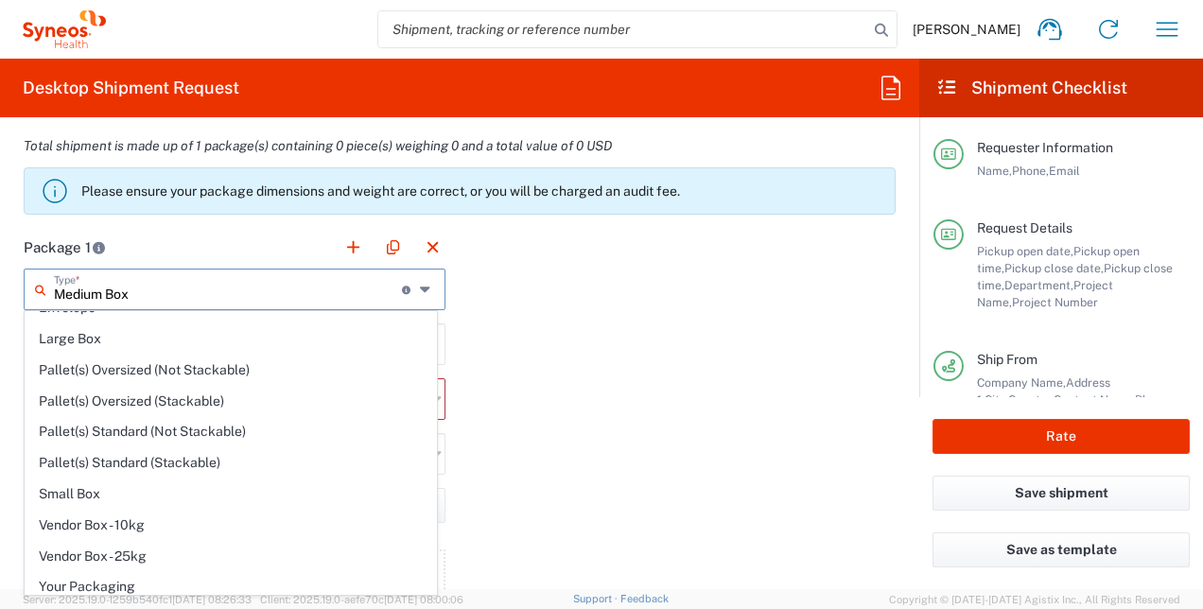
scroll to position [0, 0]
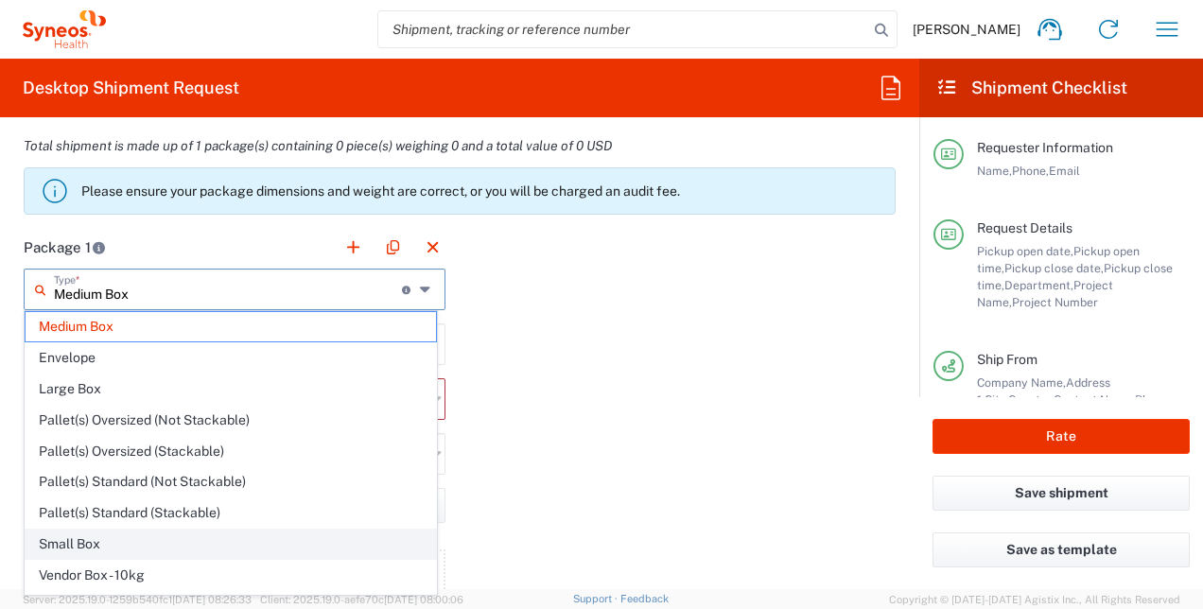
click at [215, 534] on span "Small Box" at bounding box center [231, 544] width 411 height 29
type input "Small Box"
type input "31.12"
type input "27.94"
type input "3.81"
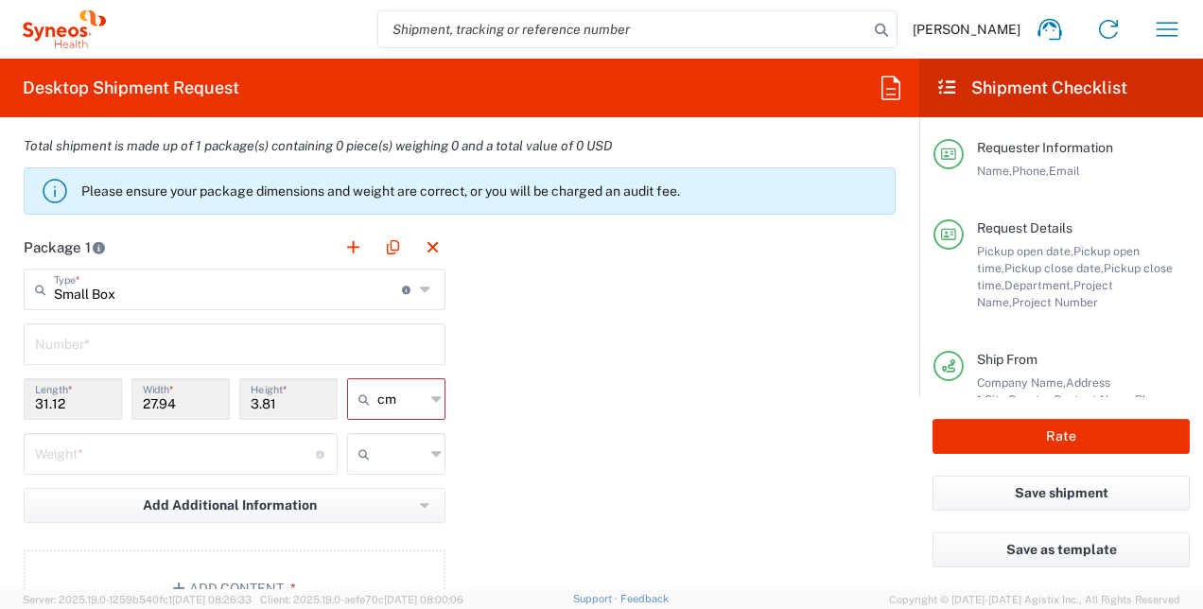
click at [237, 452] on input "number" at bounding box center [175, 452] width 281 height 33
click at [420, 287] on icon at bounding box center [427, 289] width 14 height 30
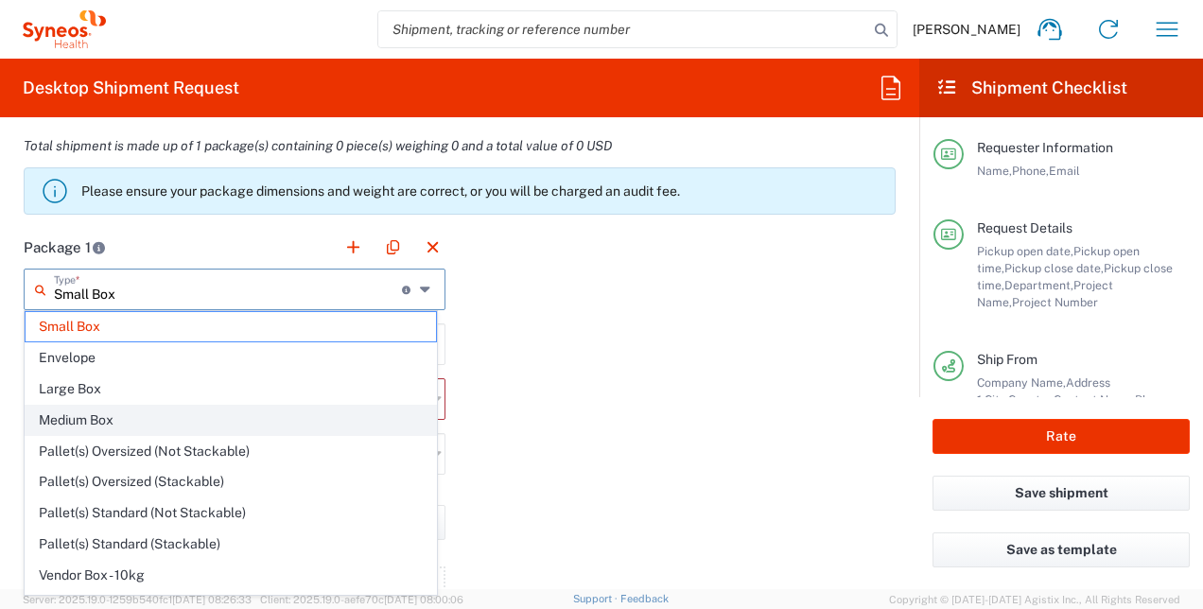
click at [132, 417] on span "Medium Box" at bounding box center [231, 420] width 411 height 29
type input "Medium Box"
type input "33.02"
type input "29.21"
type input "6.35"
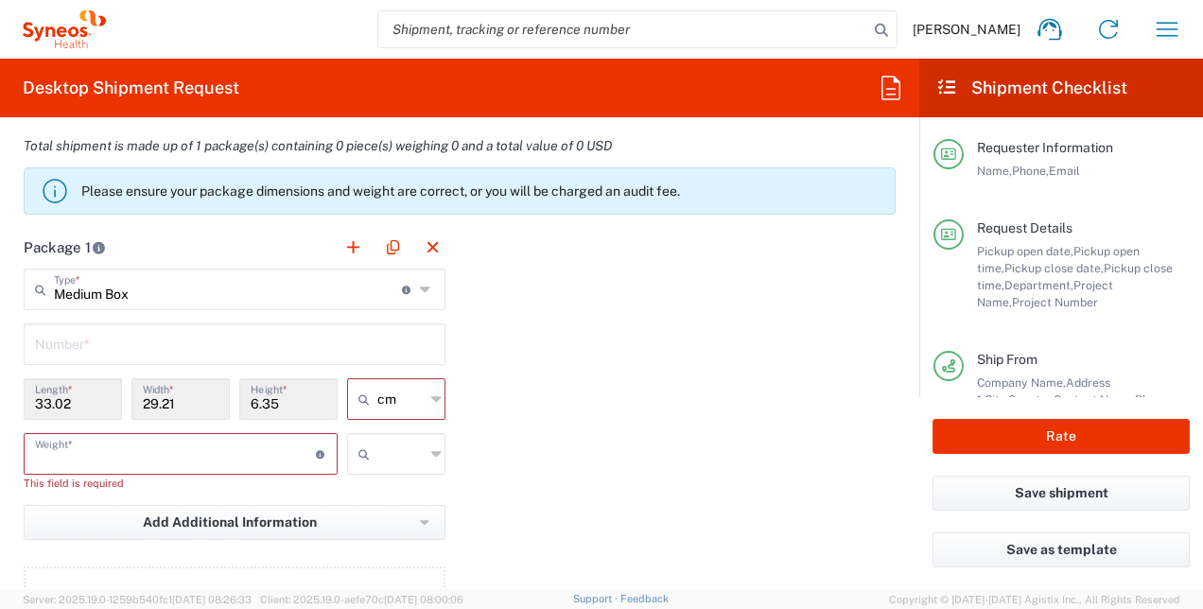
click at [261, 450] on input "number" at bounding box center [175, 452] width 281 height 33
click at [402, 288] on icon at bounding box center [407, 290] width 10 height 9
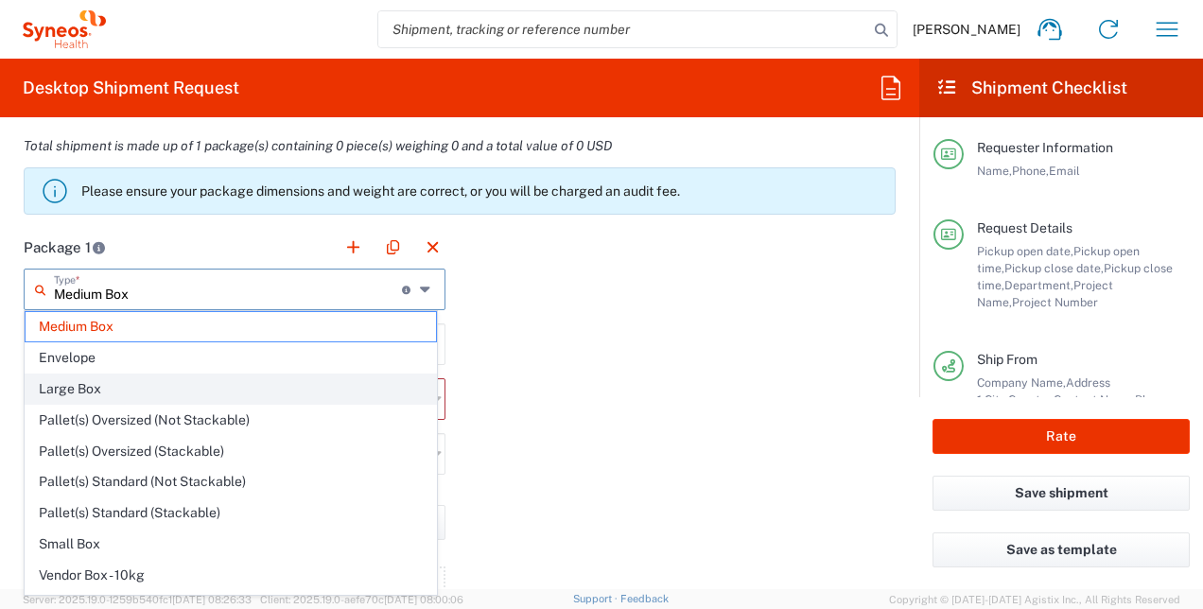
click at [167, 388] on span "Large Box" at bounding box center [231, 389] width 411 height 29
type input "Large Box"
type input "44.45"
type input "31.75"
type input "7.62"
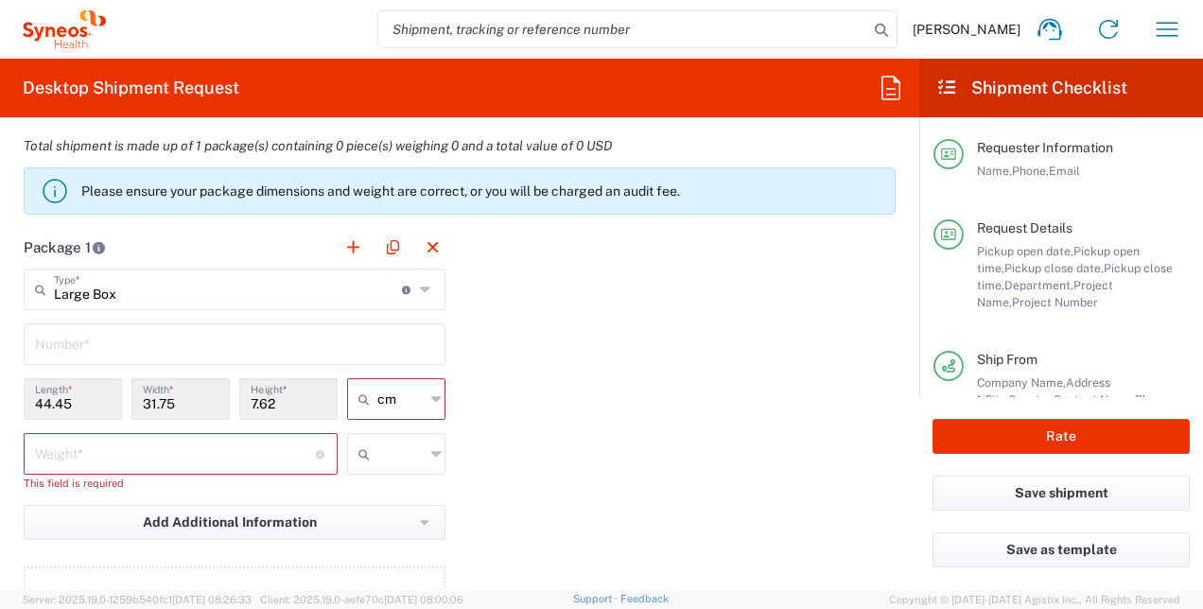
click at [181, 455] on input "number" at bounding box center [175, 452] width 281 height 33
click at [431, 454] on icon at bounding box center [436, 454] width 10 height 30
click at [389, 490] on span "kgs" at bounding box center [389, 491] width 93 height 29
type input "kgs"
click at [169, 448] on input "number" at bounding box center [175, 452] width 281 height 33
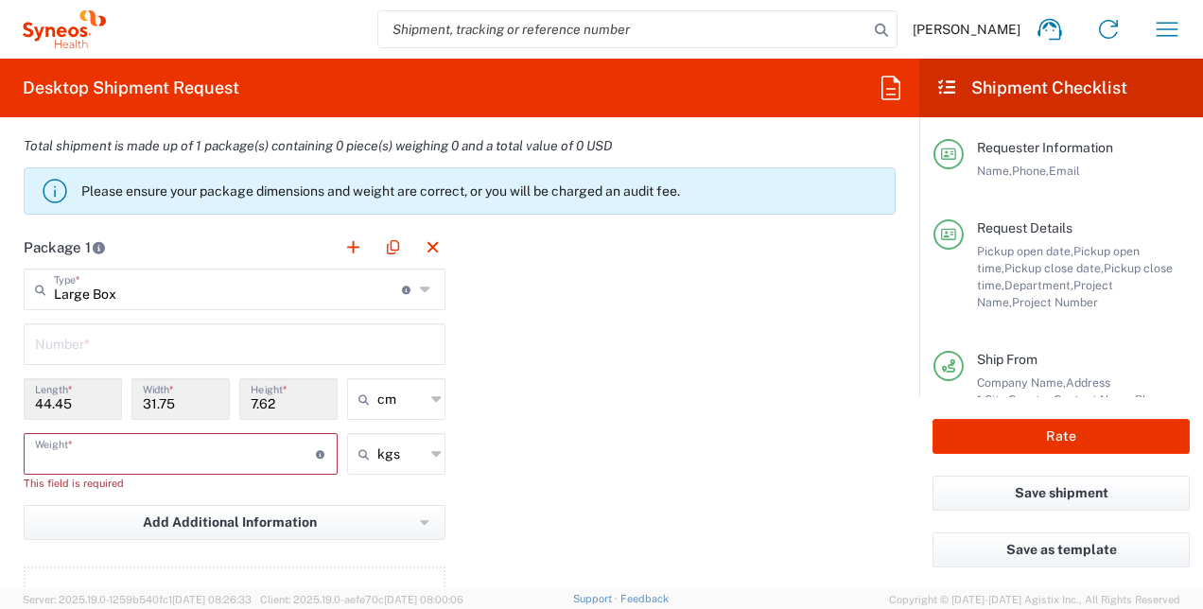
type input "3"
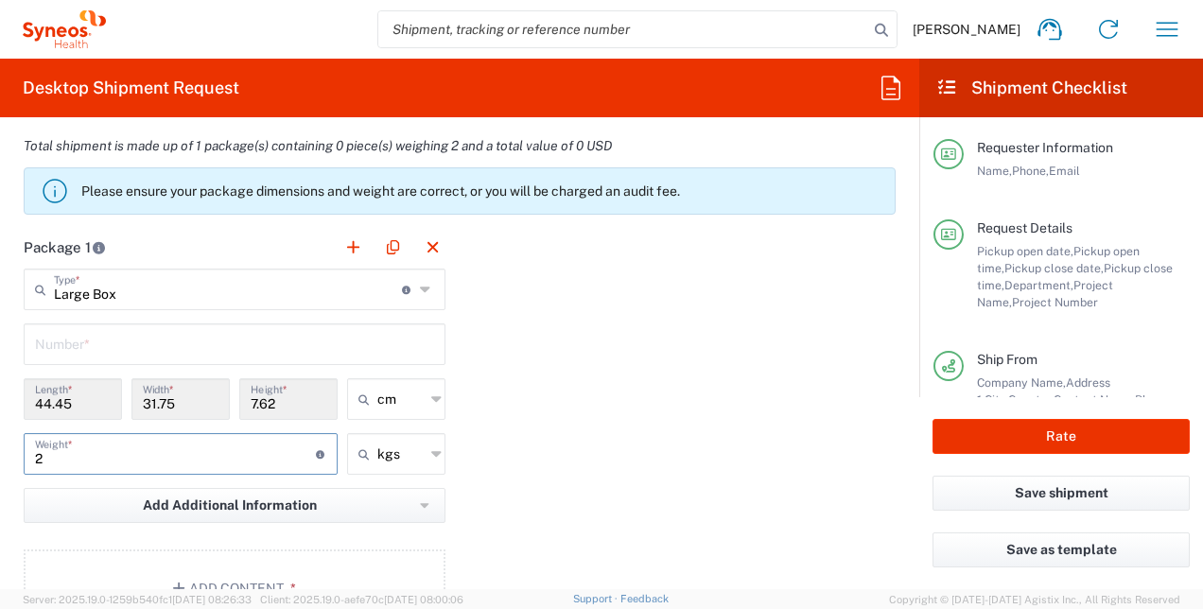
type input "2"
type input "kgs"
click at [606, 418] on div "Package 1 Large Box Type * Material used to package goods Medium Box Envelope L…" at bounding box center [459, 433] width 901 height 415
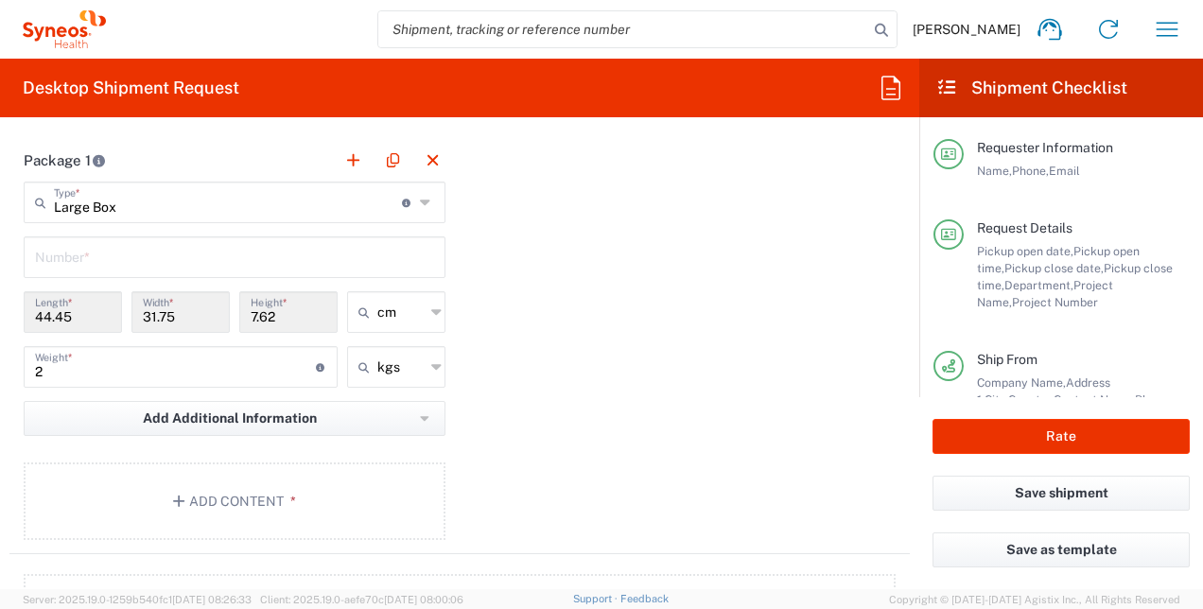
scroll to position [1892, 0]
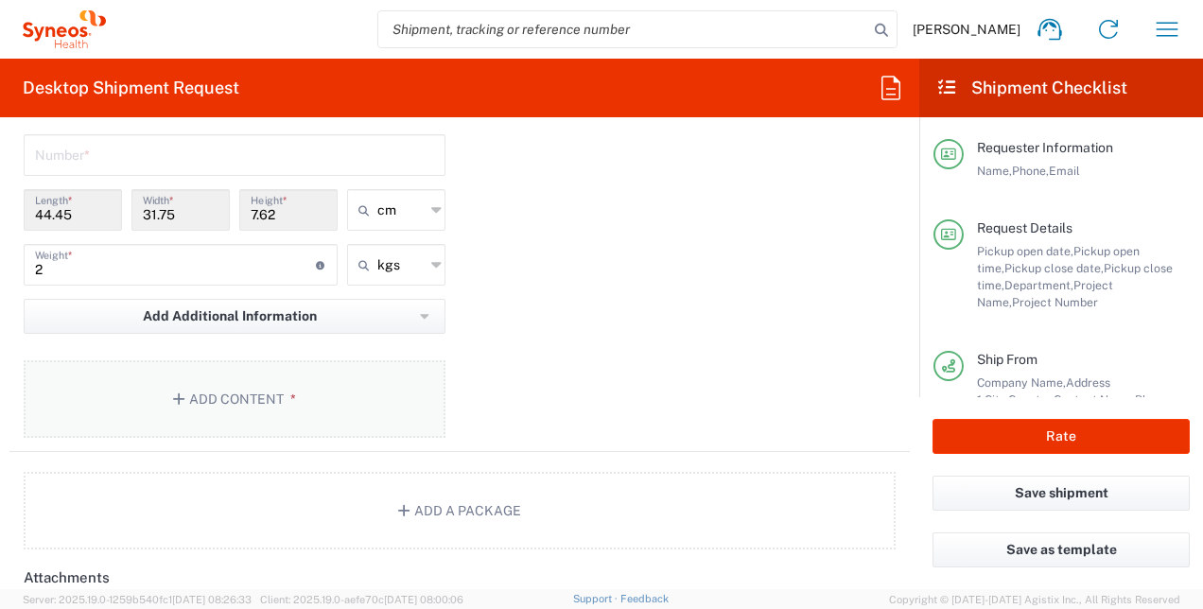
click at [193, 395] on button "Add Content *" at bounding box center [235, 399] width 422 height 78
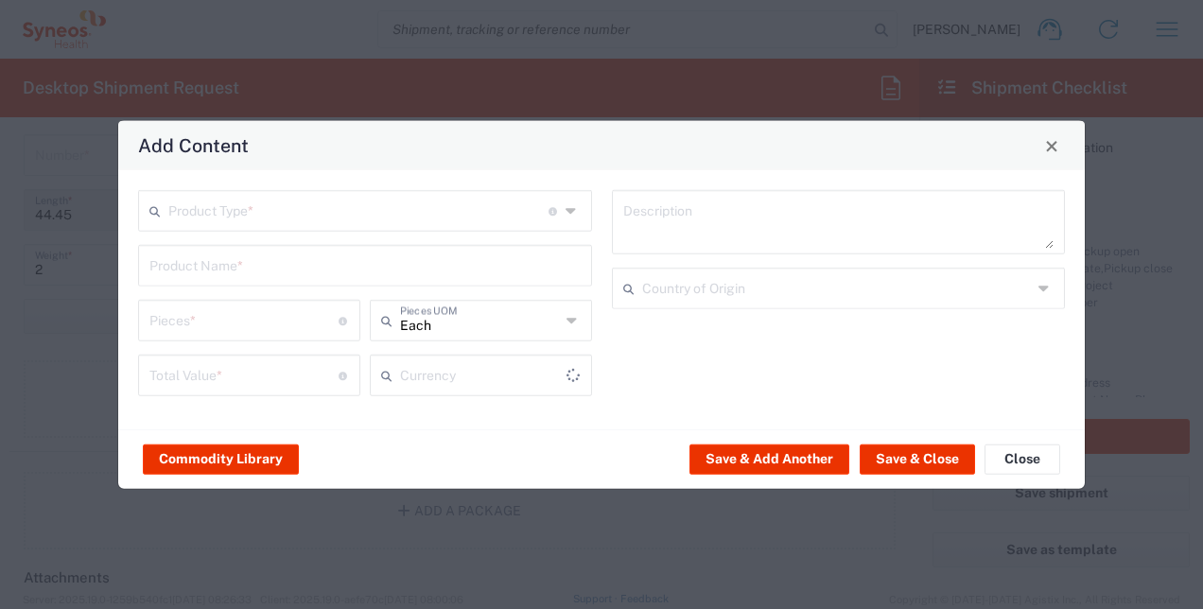
type input "US Dollar"
click at [172, 210] on input "text" at bounding box center [358, 209] width 380 height 33
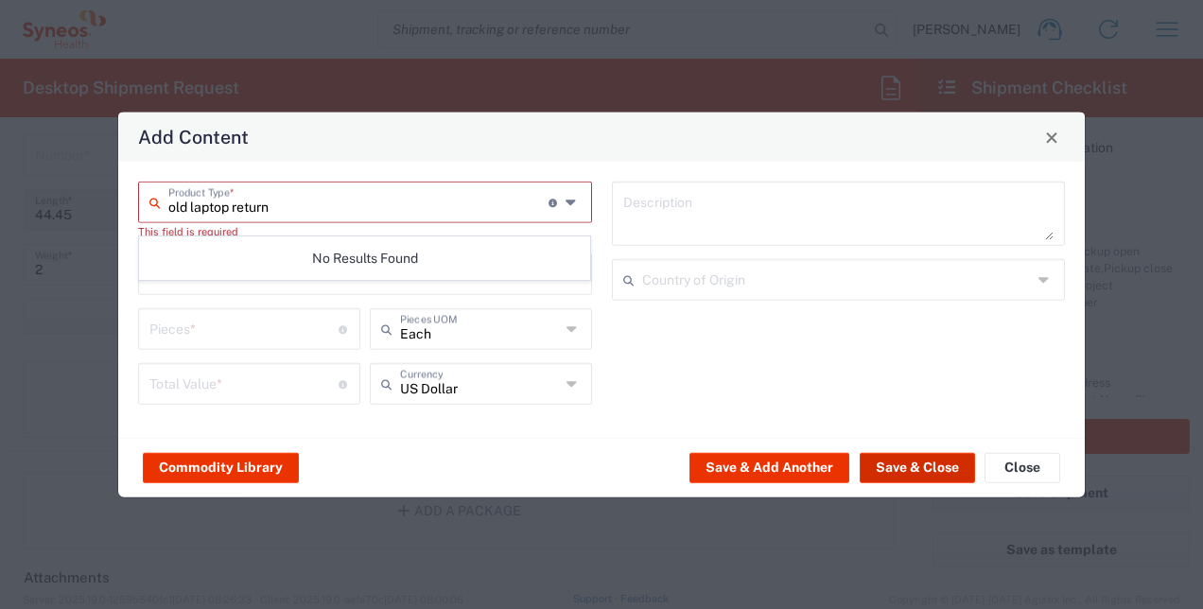
type input "old laptop return"
click at [918, 475] on button "Save & Close" at bounding box center [917, 467] width 115 height 30
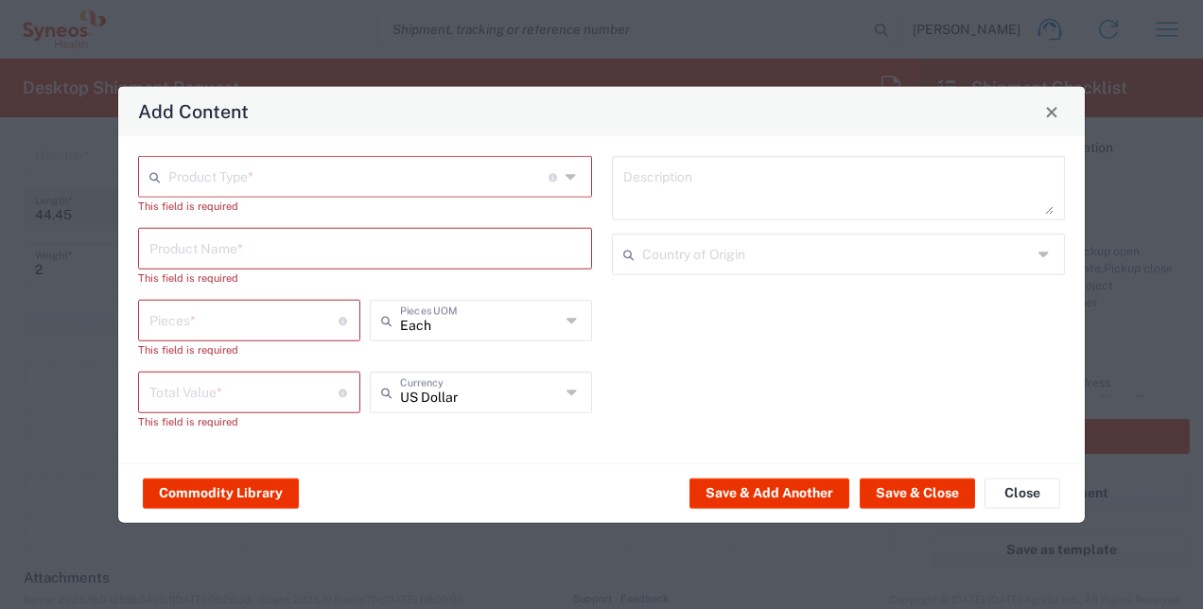
click at [268, 180] on input "text" at bounding box center [358, 175] width 380 height 33
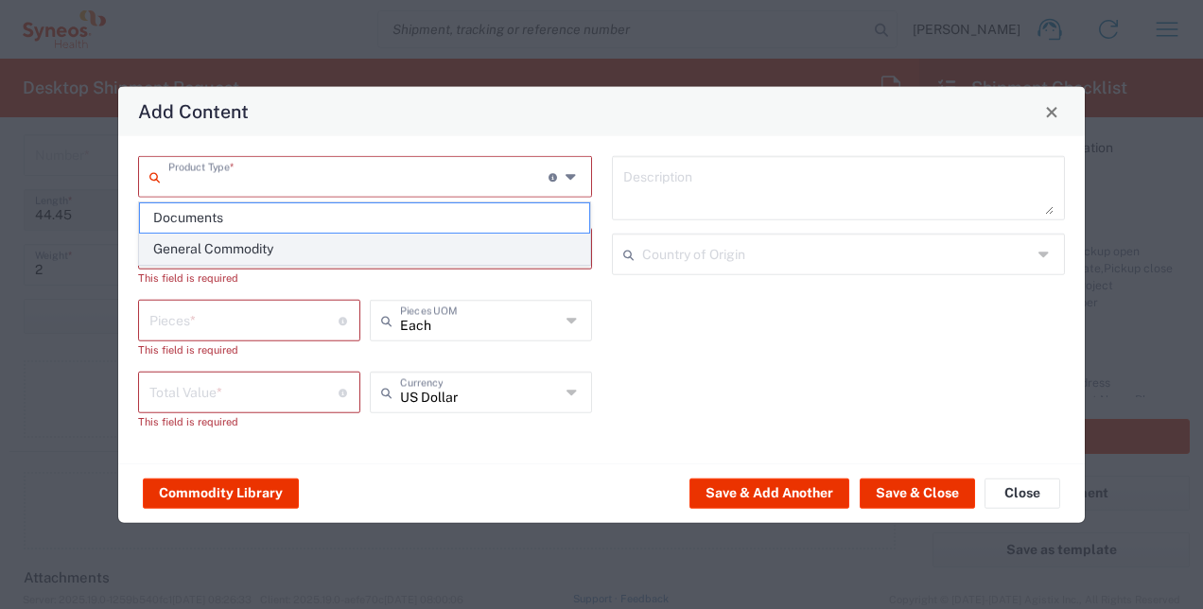
click at [260, 248] on span "General Commodity" at bounding box center [365, 249] width 450 height 29
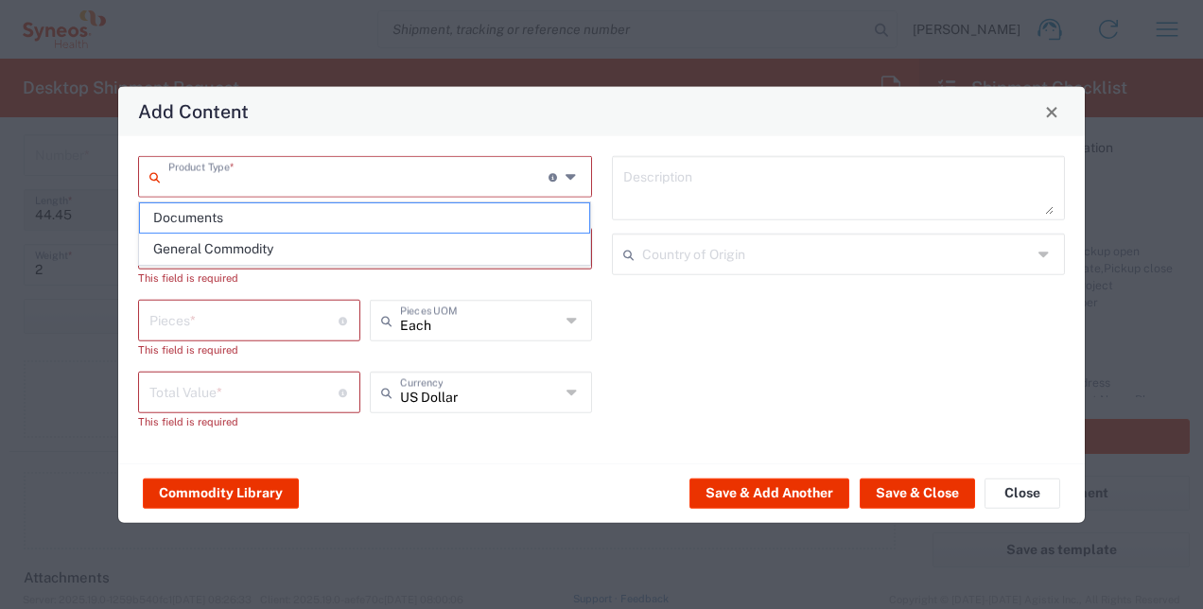
type input "General Commodity"
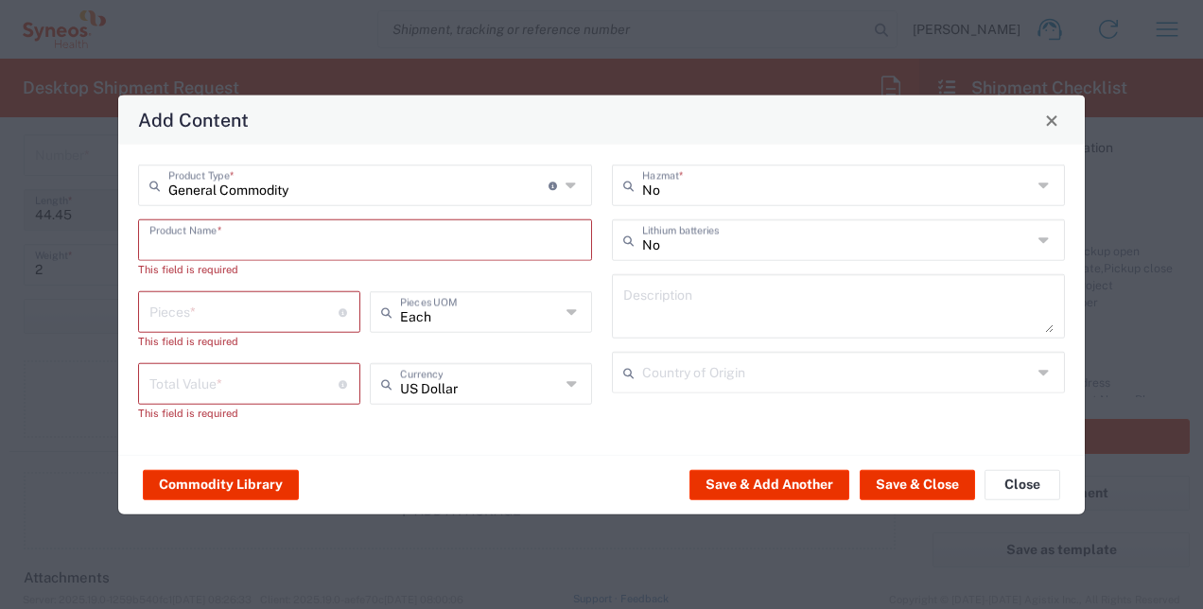
click at [280, 239] on input "text" at bounding box center [364, 238] width 431 height 33
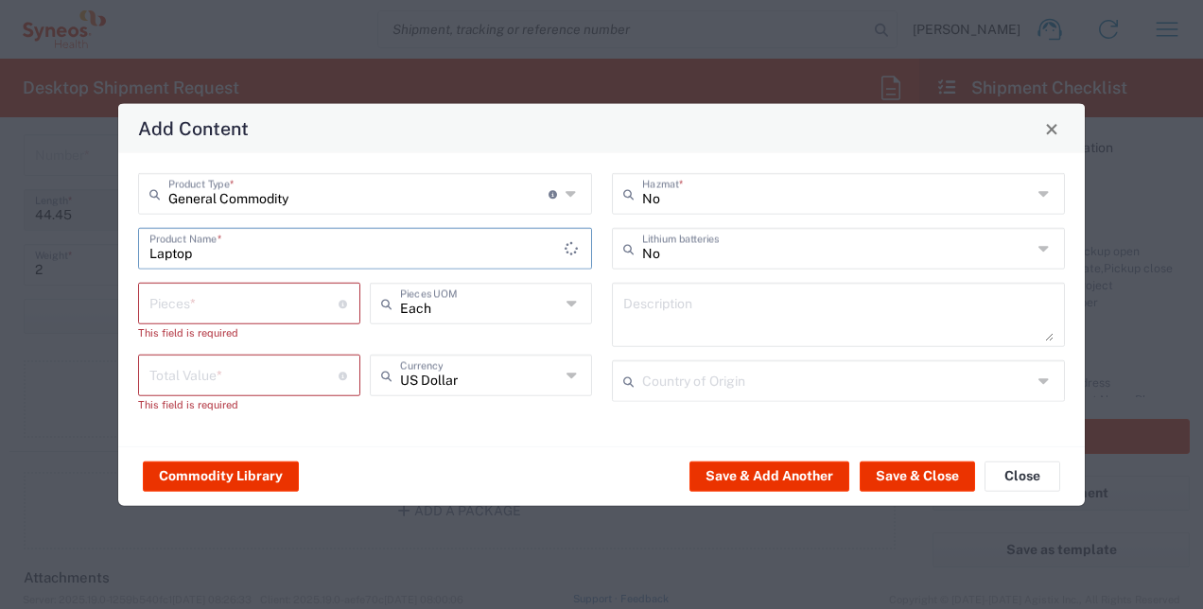
type input "Laptop"
click at [935, 469] on button "Save & Close" at bounding box center [917, 476] width 115 height 30
click at [1033, 471] on button "Close" at bounding box center [1023, 476] width 76 height 30
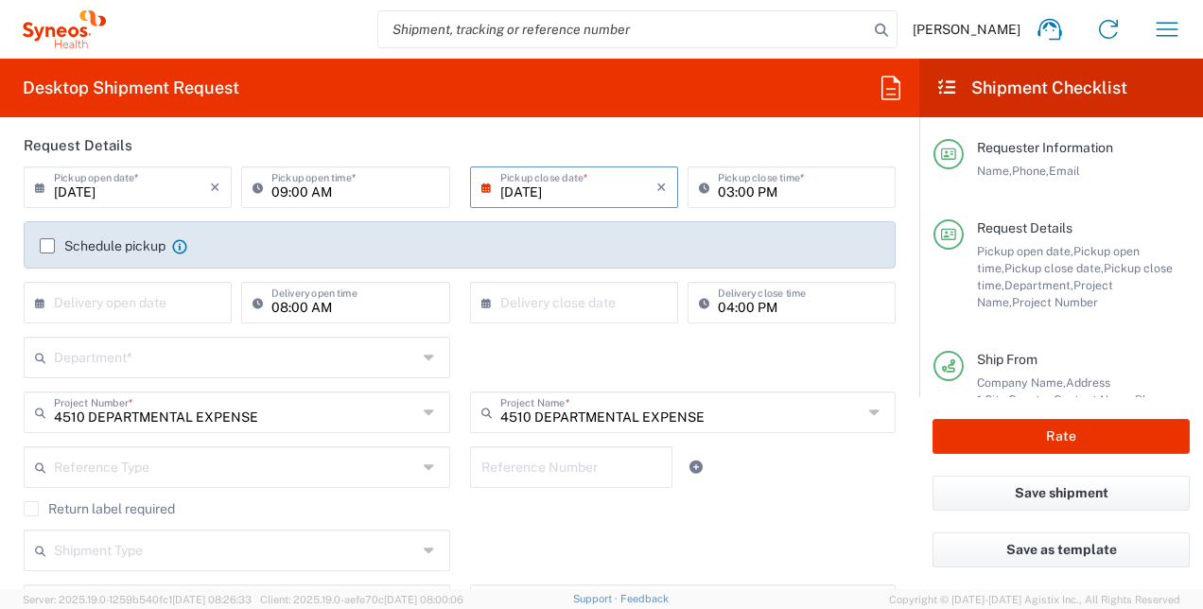
scroll to position [0, 0]
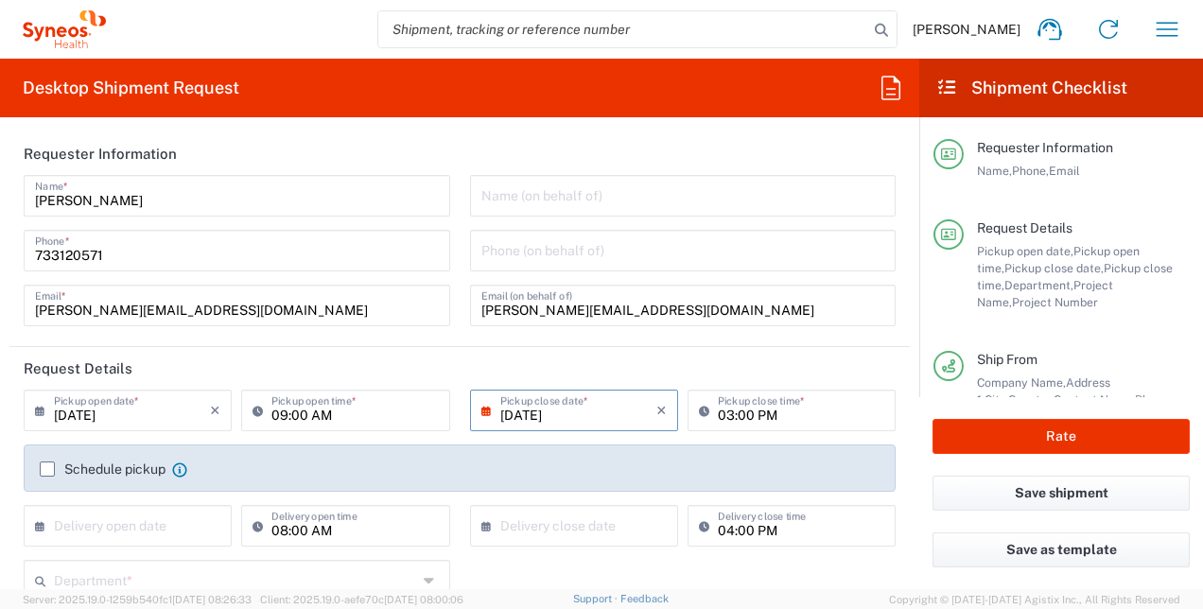
click at [48, 466] on label "Schedule pickup" at bounding box center [103, 469] width 126 height 15
click at [47, 469] on input "Schedule pickup" at bounding box center [47, 469] width 0 height 0
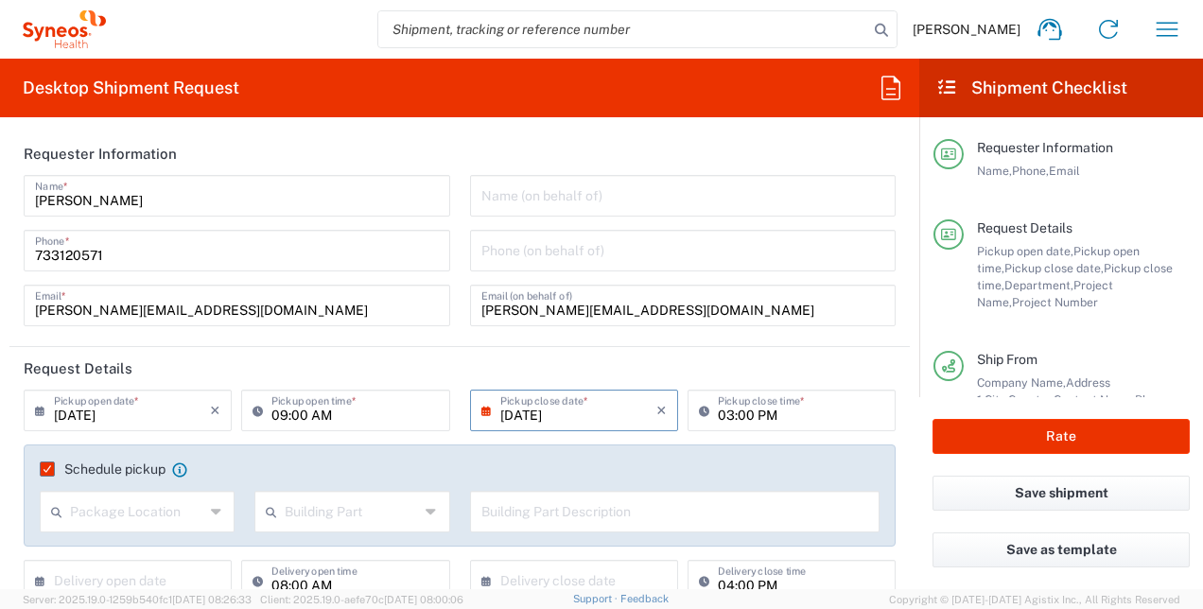
click at [98, 508] on input "text" at bounding box center [137, 510] width 134 height 33
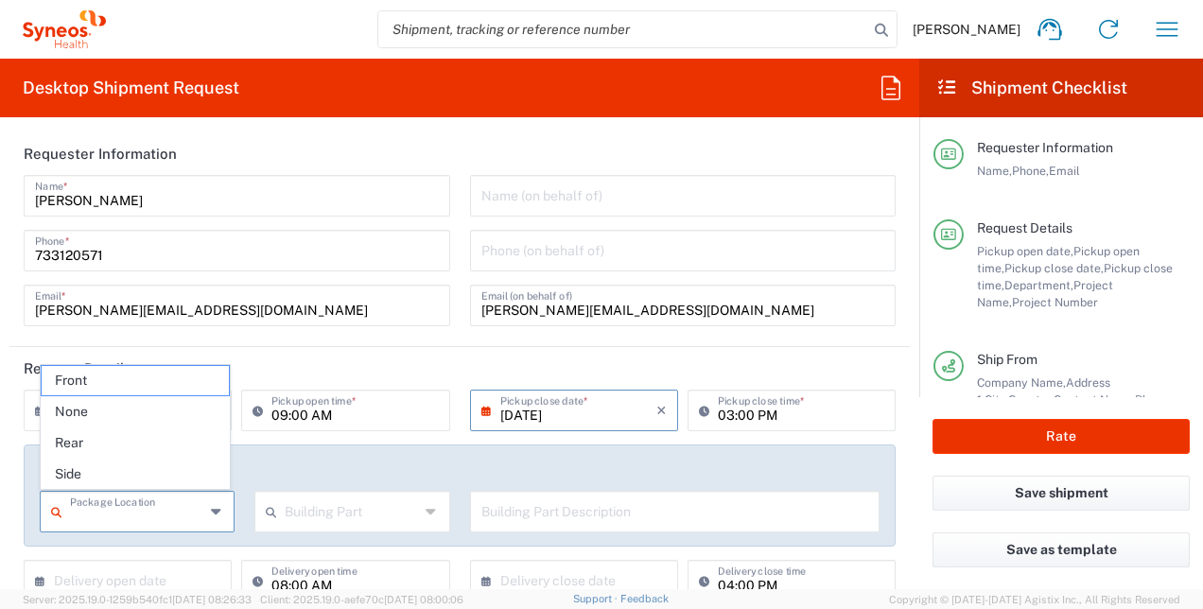
click at [132, 515] on input "text" at bounding box center [137, 510] width 134 height 33
click at [211, 514] on icon at bounding box center [217, 512] width 13 height 30
click at [123, 413] on span "None" at bounding box center [136, 411] width 188 height 29
type input "None"
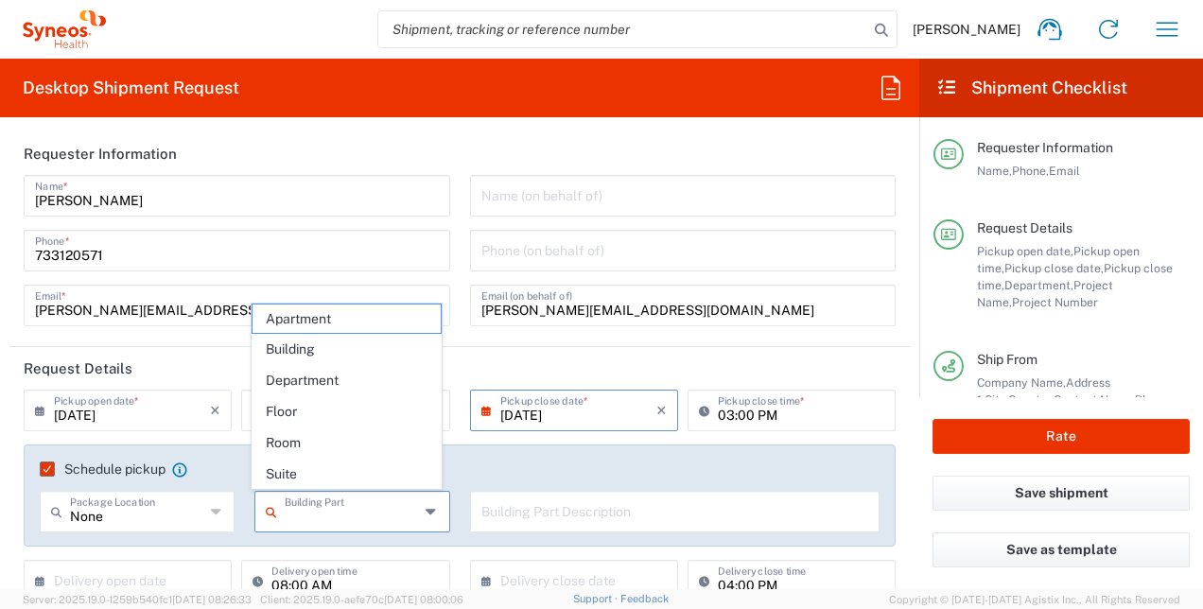
click at [368, 511] on input "text" at bounding box center [352, 510] width 134 height 33
click at [322, 351] on span "Building" at bounding box center [347, 349] width 188 height 29
type input "Building"
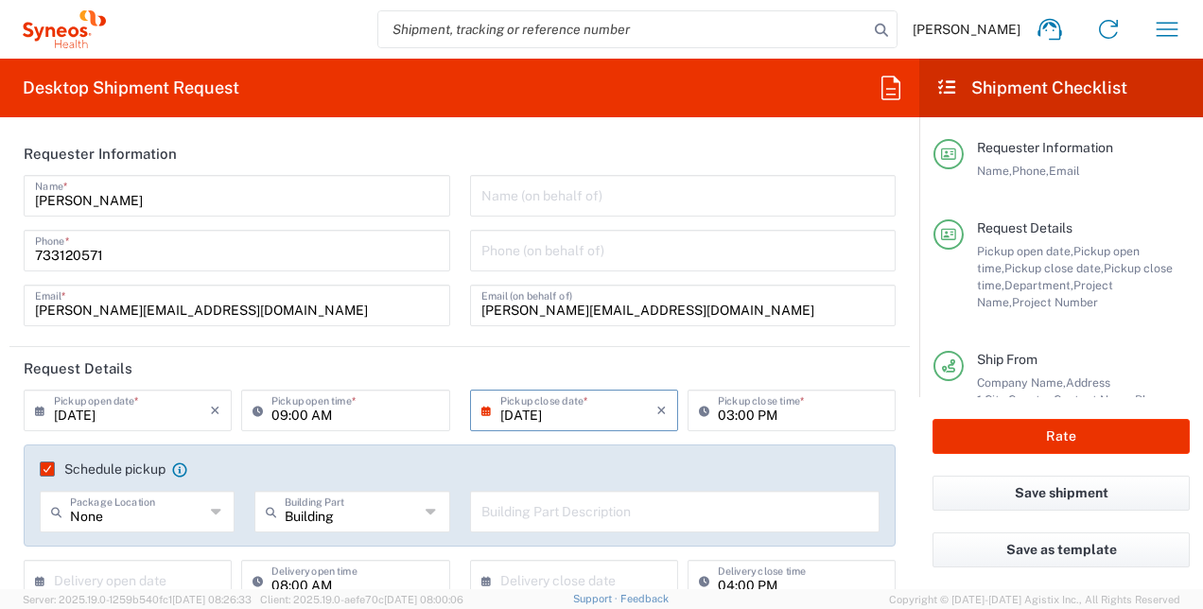
click at [623, 513] on input "text" at bounding box center [676, 510] width 388 height 33
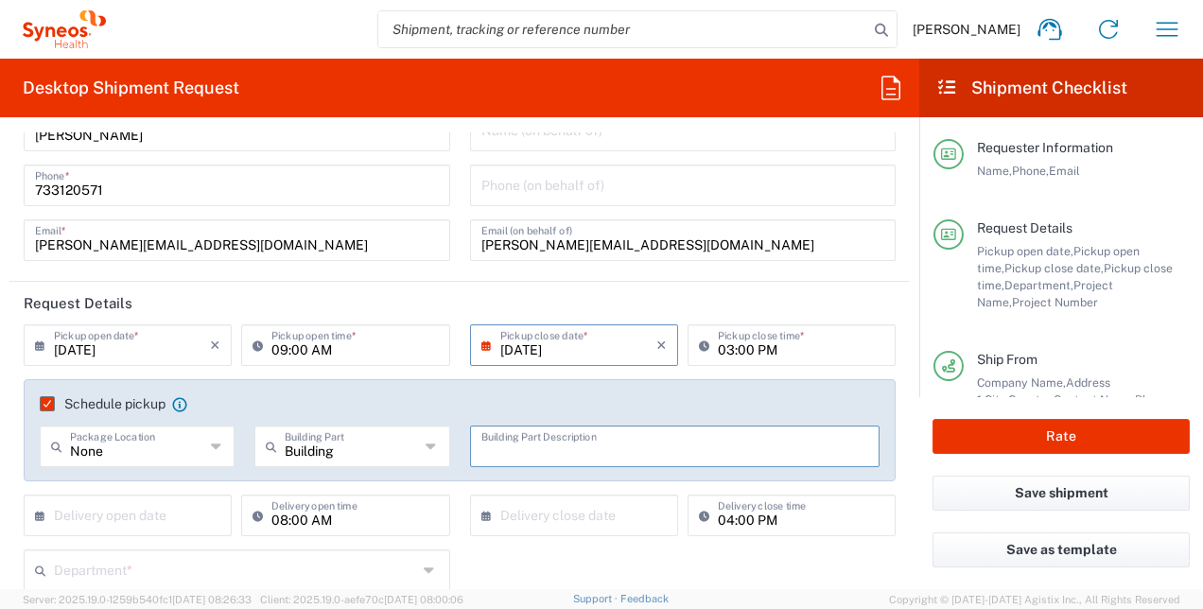
scroll to position [95, 0]
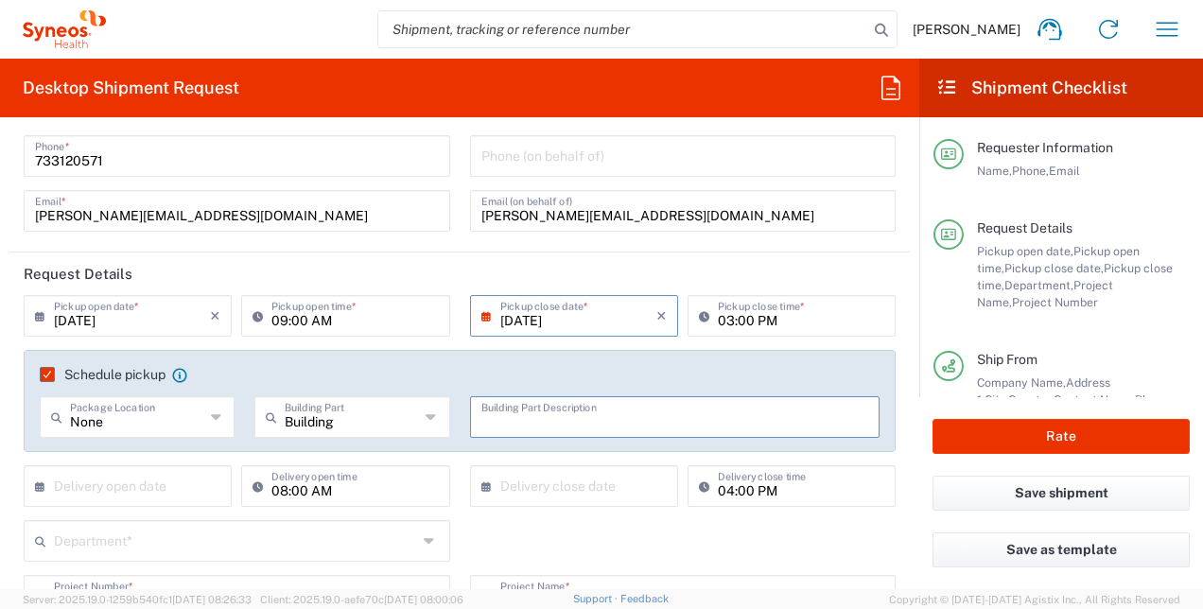
type input "3"
type input "4"
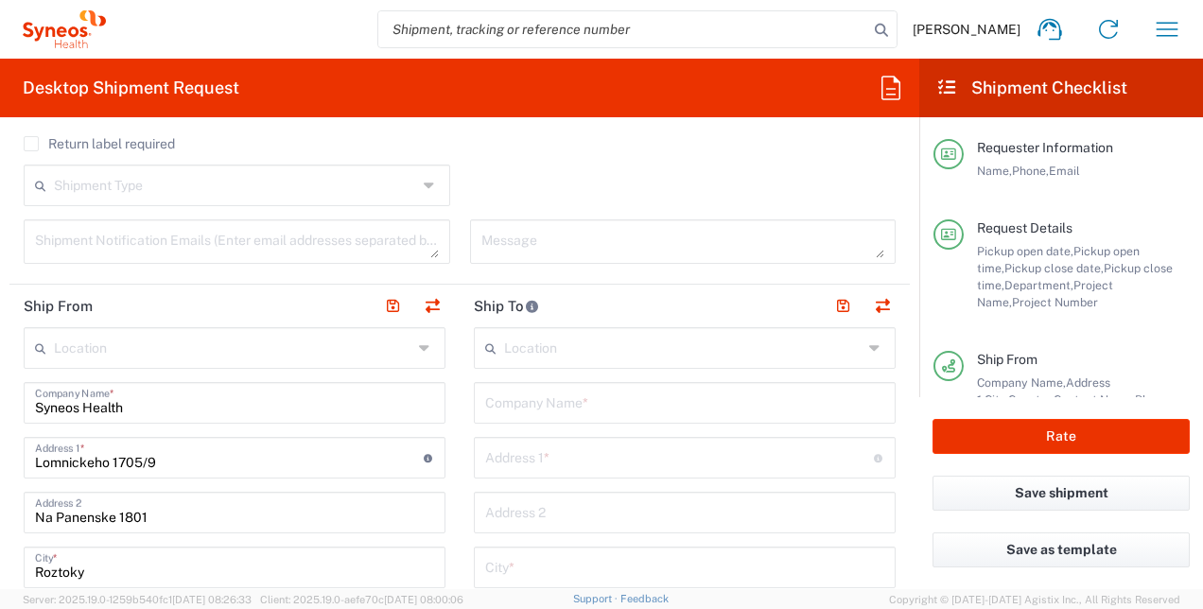
scroll to position [662, 0]
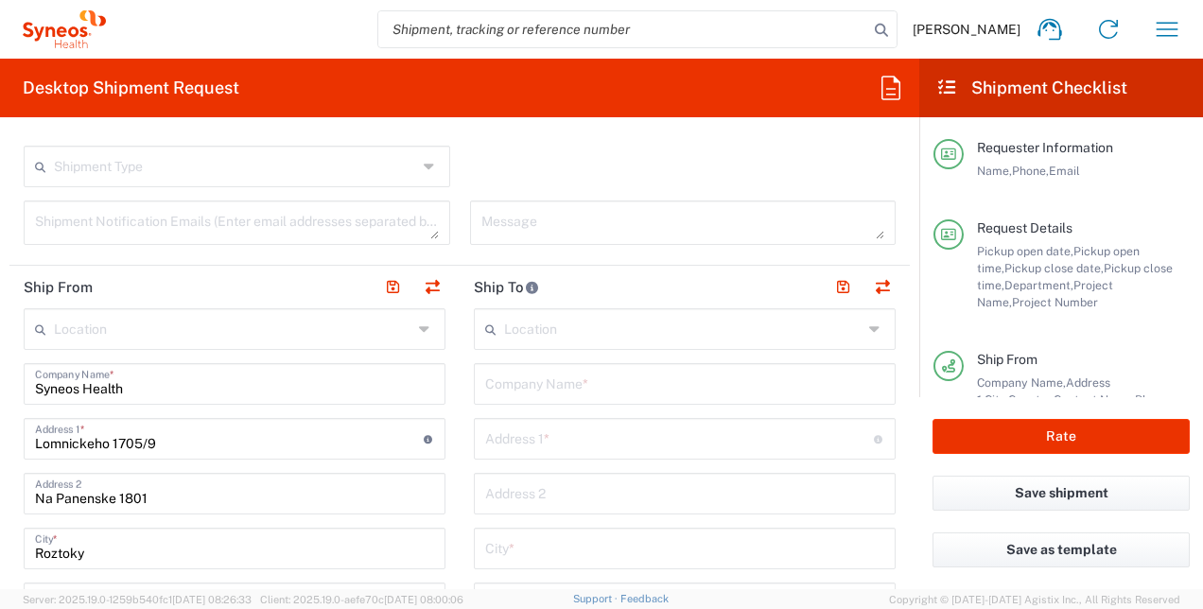
type input "3rd floor"
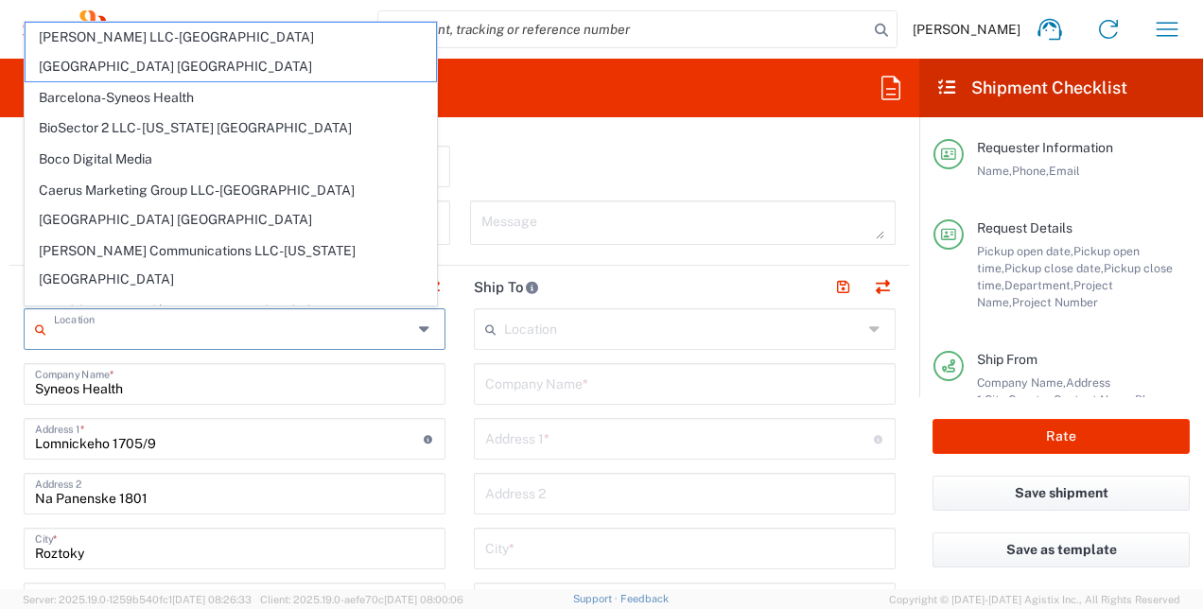
click at [278, 325] on input "text" at bounding box center [233, 327] width 359 height 33
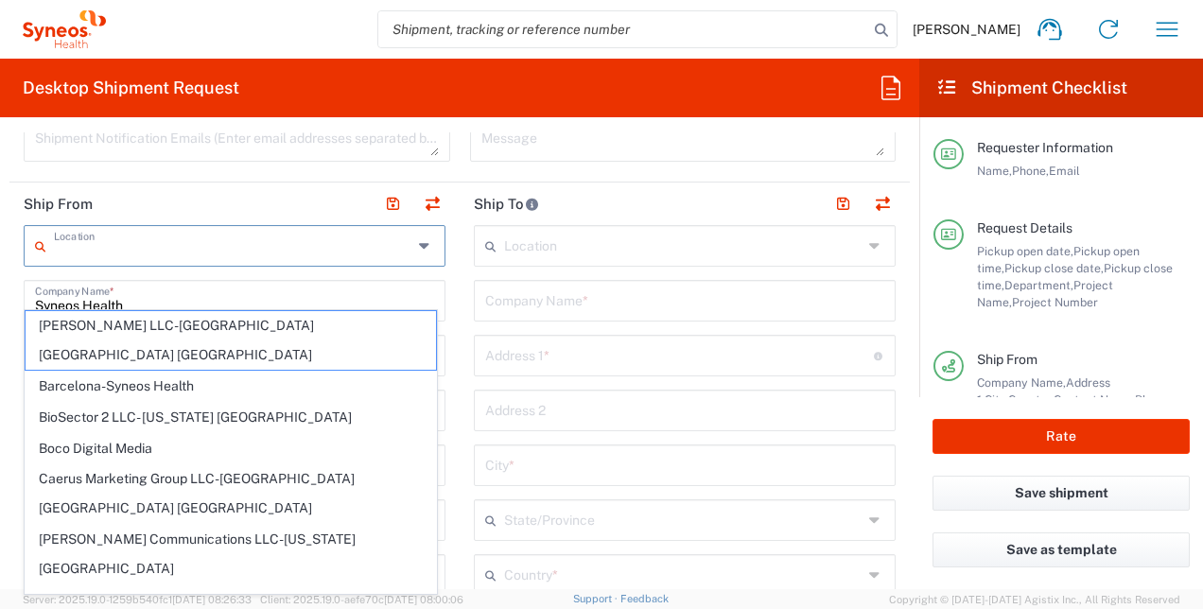
scroll to position [852, 0]
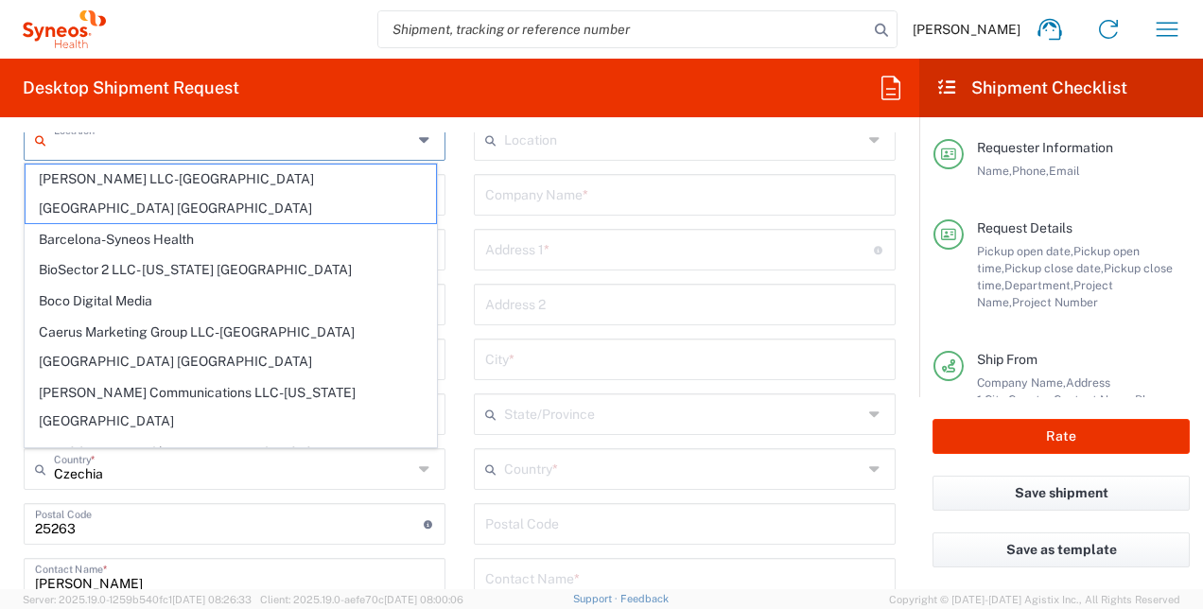
click at [616, 76] on agx-form-header "Desktop Shipment Request" at bounding box center [460, 88] width 920 height 59
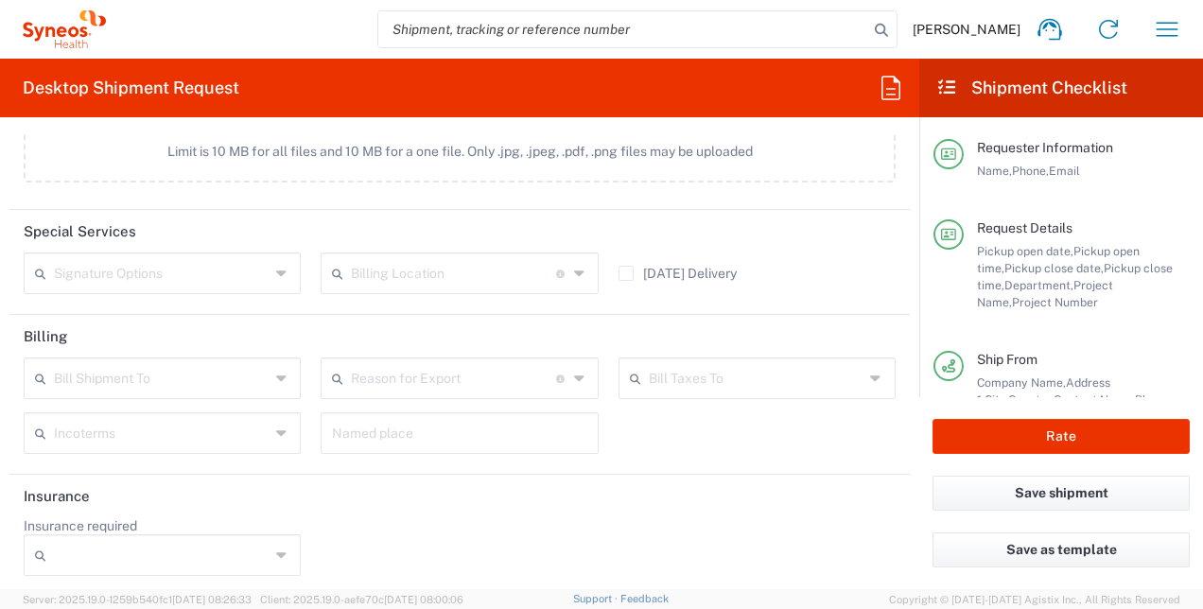
scroll to position [2454, 0]
click at [956, 445] on button "Rate" at bounding box center [1061, 436] width 257 height 35
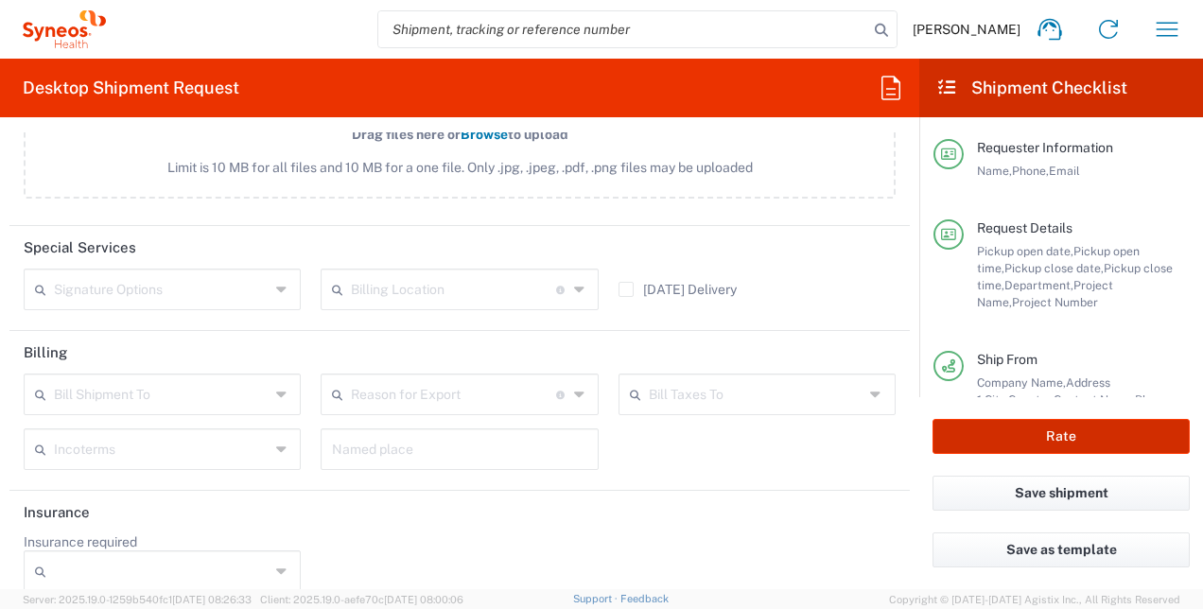
scroll to position [2471, 0]
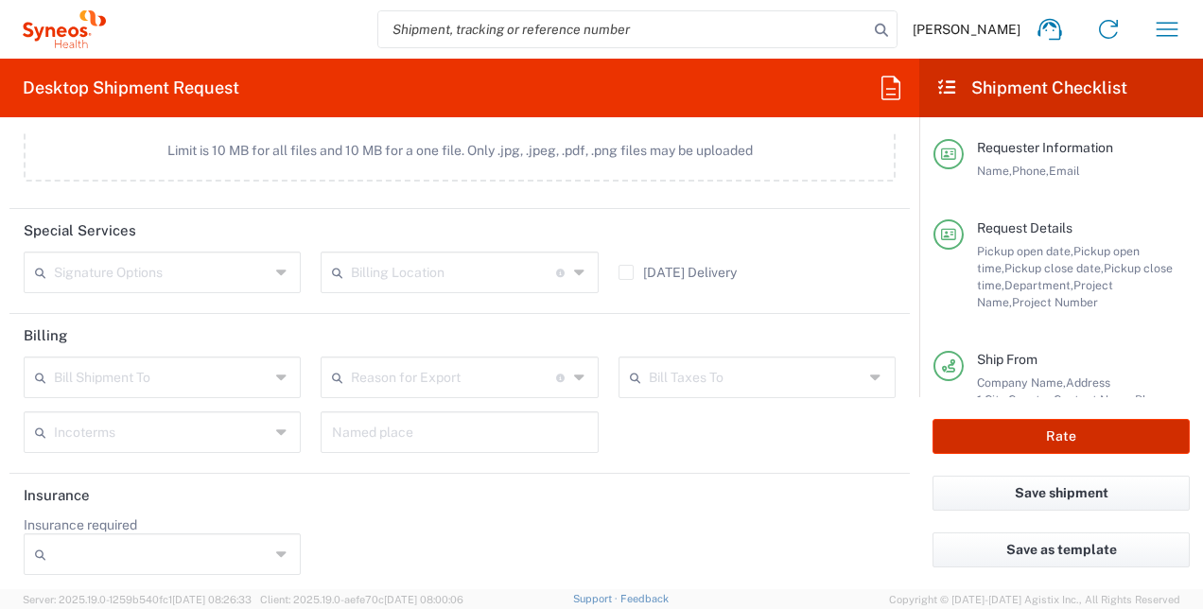
type input "4510 DEPARTMENTAL EXPENSE"
click at [1052, 435] on button "Rate" at bounding box center [1061, 436] width 257 height 35
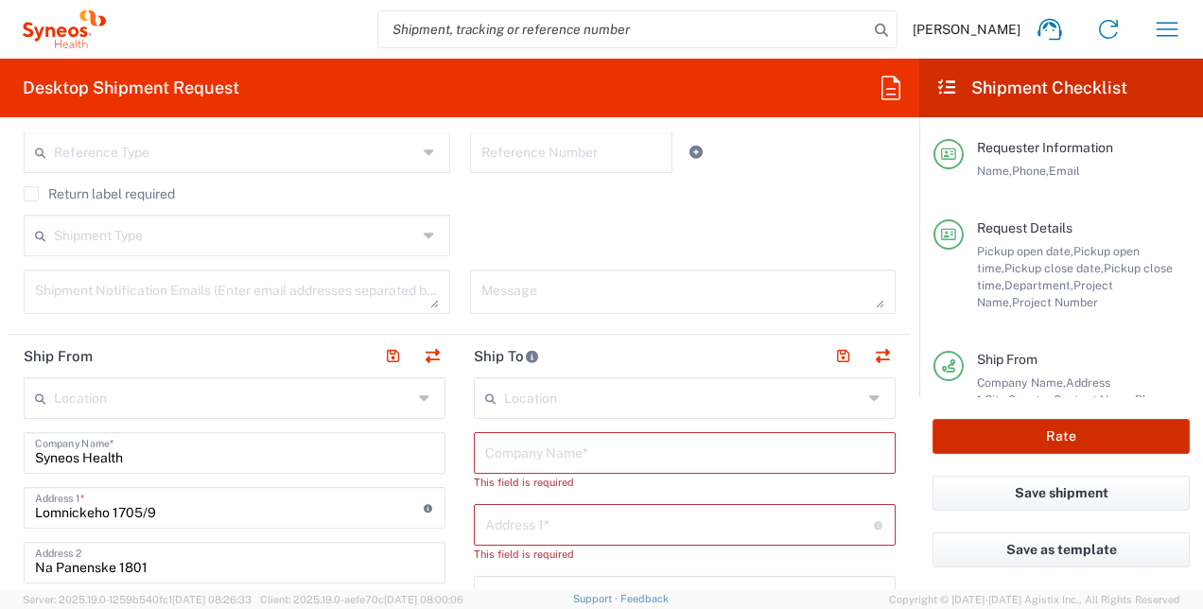
scroll to position [579, 0]
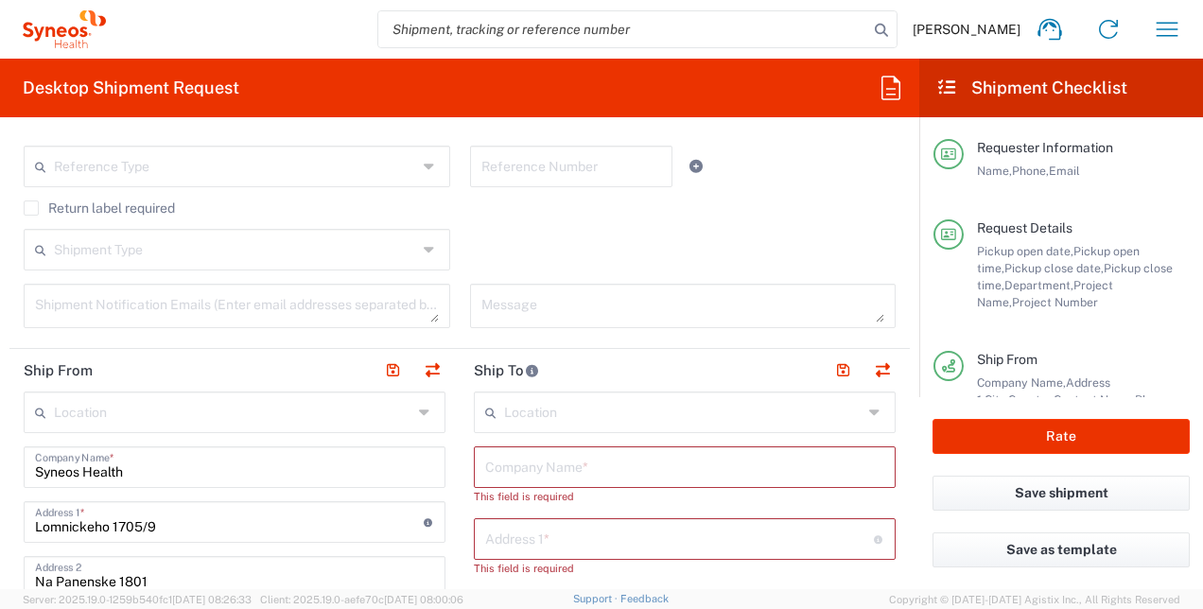
click at [554, 407] on input "text" at bounding box center [683, 411] width 359 height 33
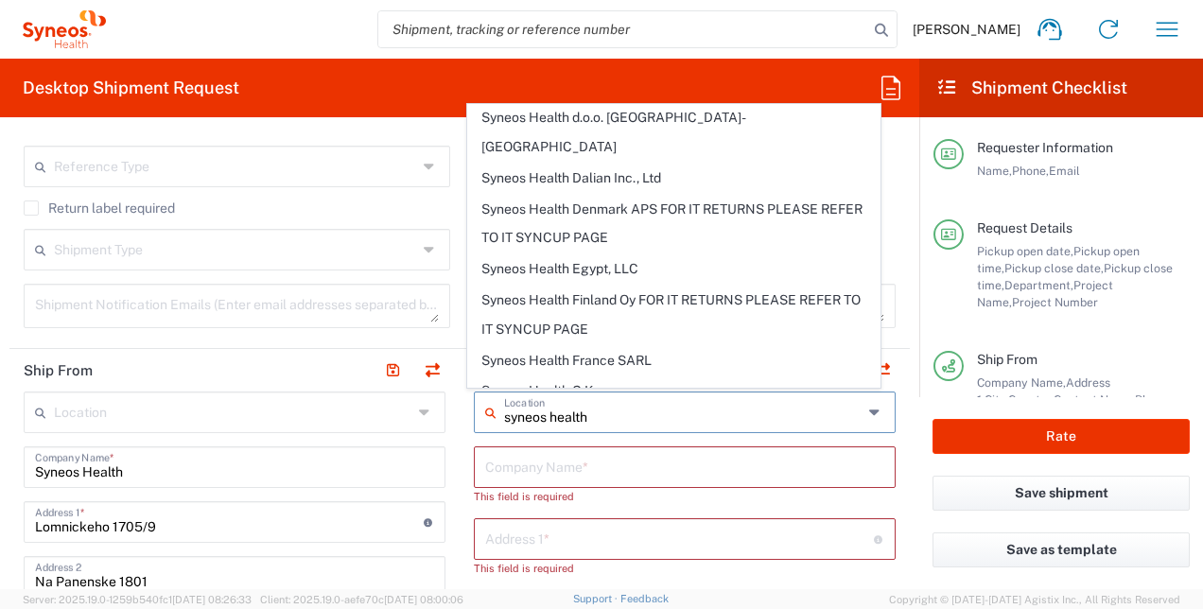
scroll to position [1325, 0]
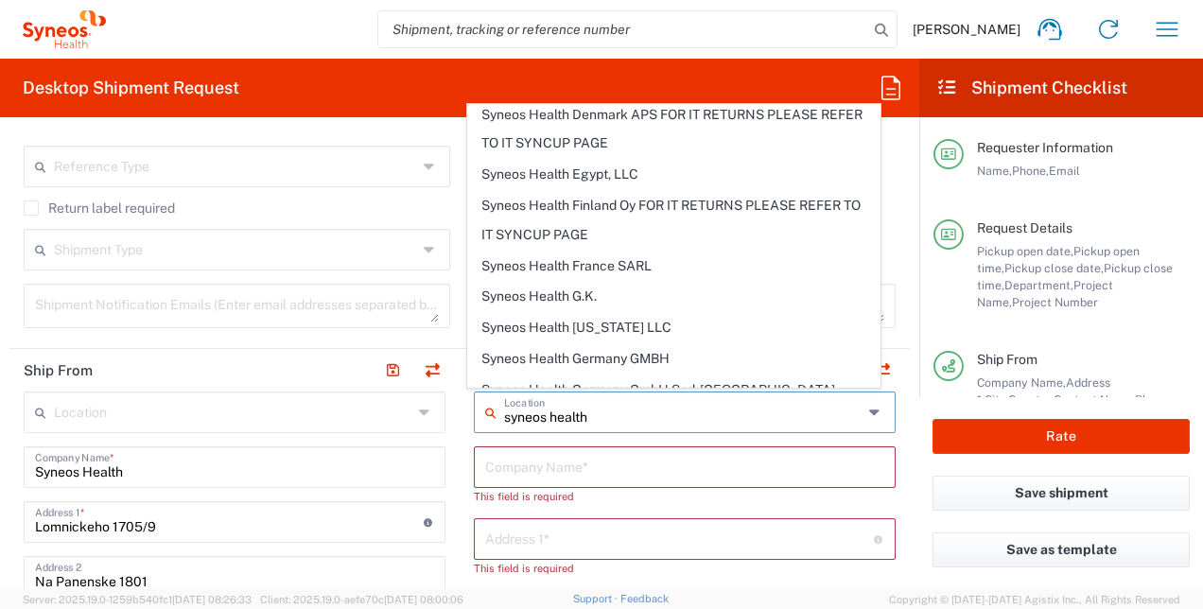
click at [604, 500] on span "Syneos Health Hungary Kft." at bounding box center [673, 514] width 411 height 29
type input "Syneos Health Hungary Kft."
type input "Science Park, Irinyi Jozsef u. 4-20"
type input "B building, 2nd floor"
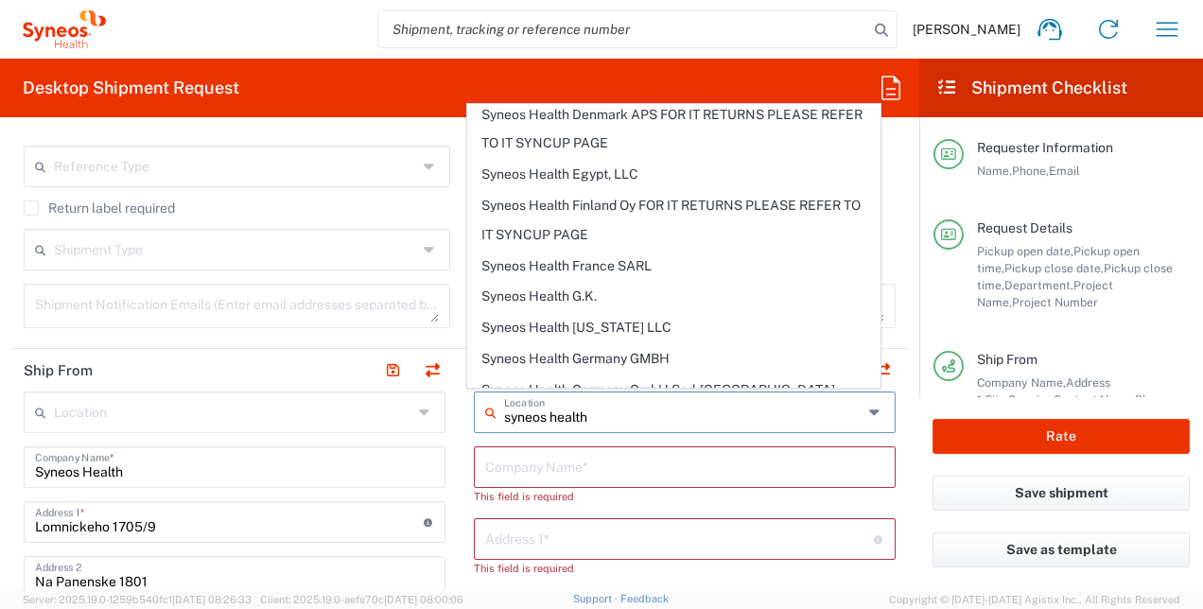
type input "Budapest"
type input "Hungary"
type input "1117"
type input "Sender/Shipper"
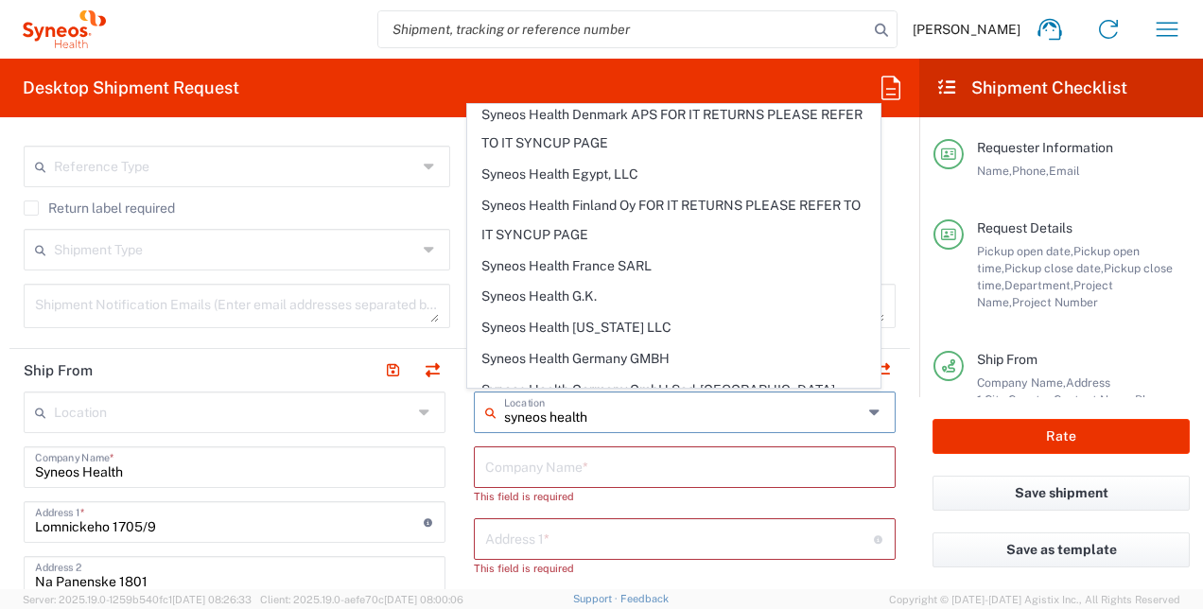
type input "Delivery Duty Paid"
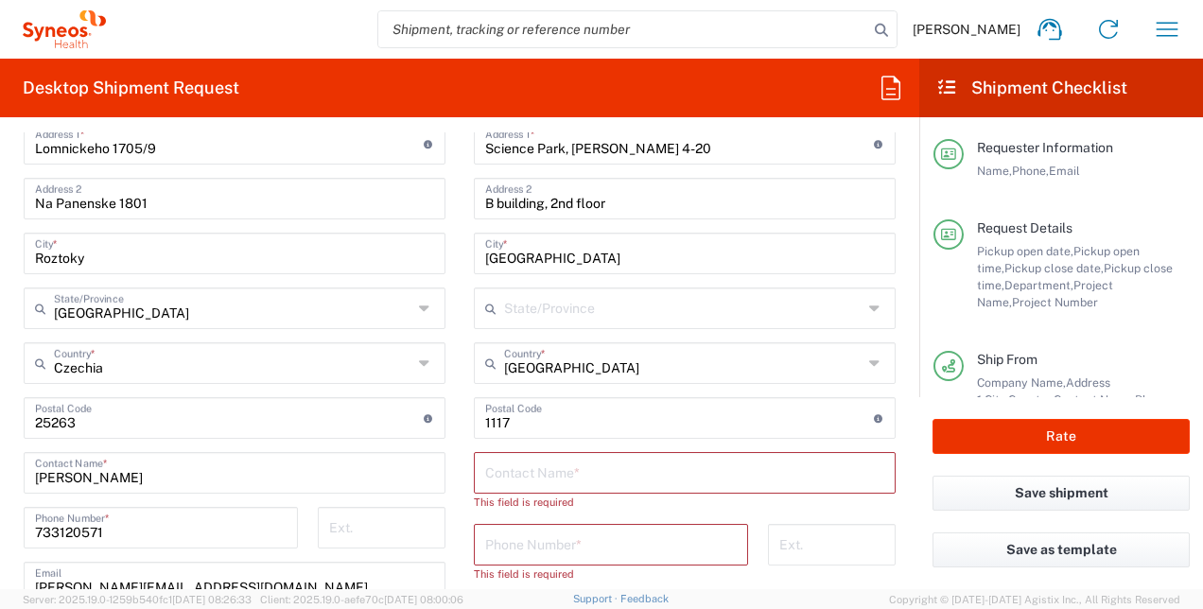
scroll to position [958, 0]
click at [676, 471] on input "text" at bounding box center [684, 471] width 399 height 33
paste input "Zsolt Varga"
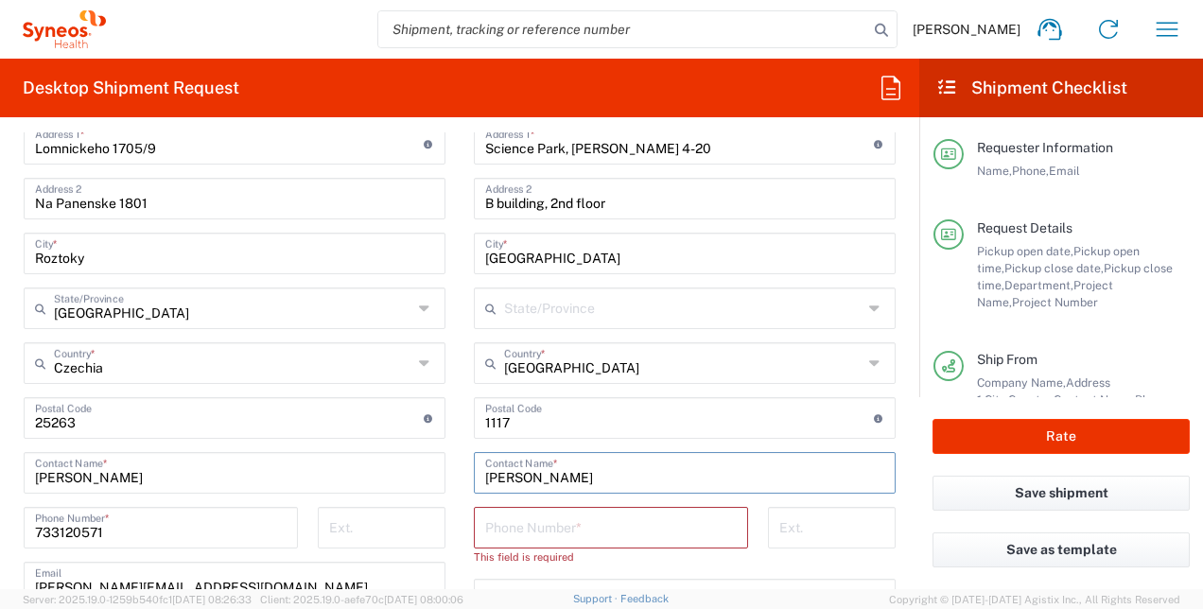
type input "Zsolt Varga"
drag, startPoint x: 601, startPoint y: 525, endPoint x: 702, endPoint y: 597, distance: 124.2
click at [601, 525] on input "tel" at bounding box center [611, 526] width 252 height 33
paste input "+36 30 9712317"
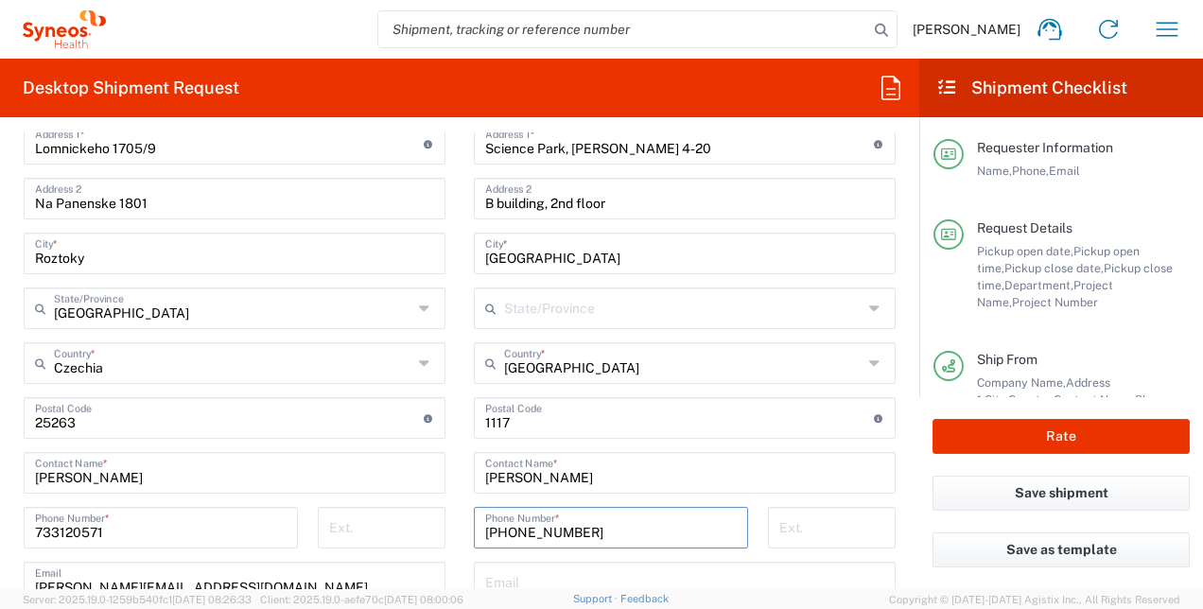
type input "+36 30 9712317"
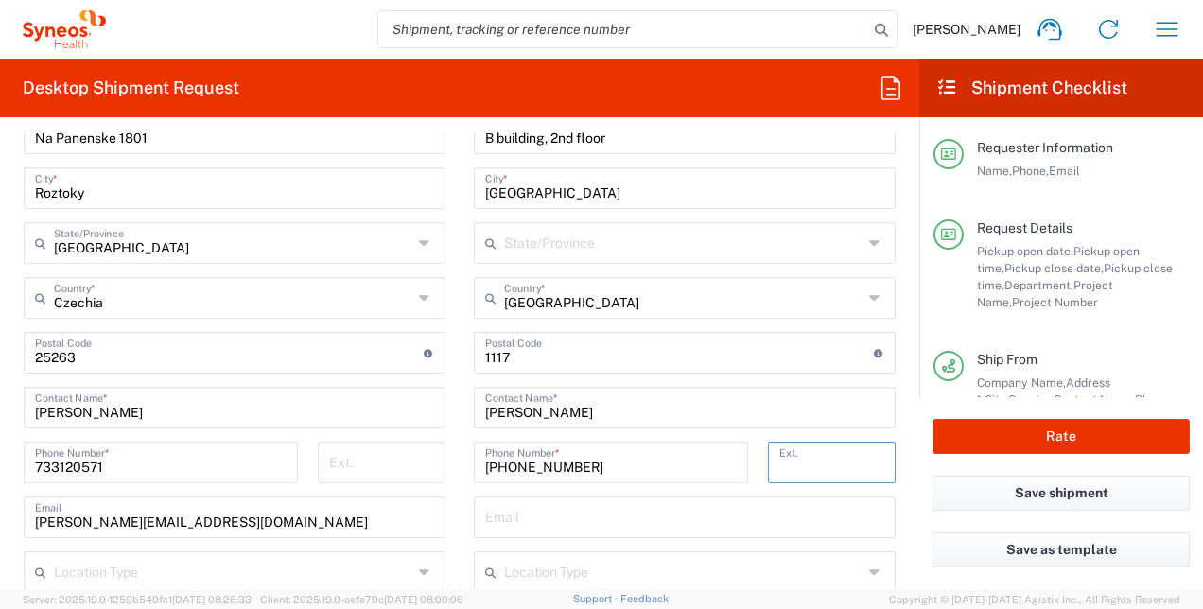
scroll to position [1052, 0]
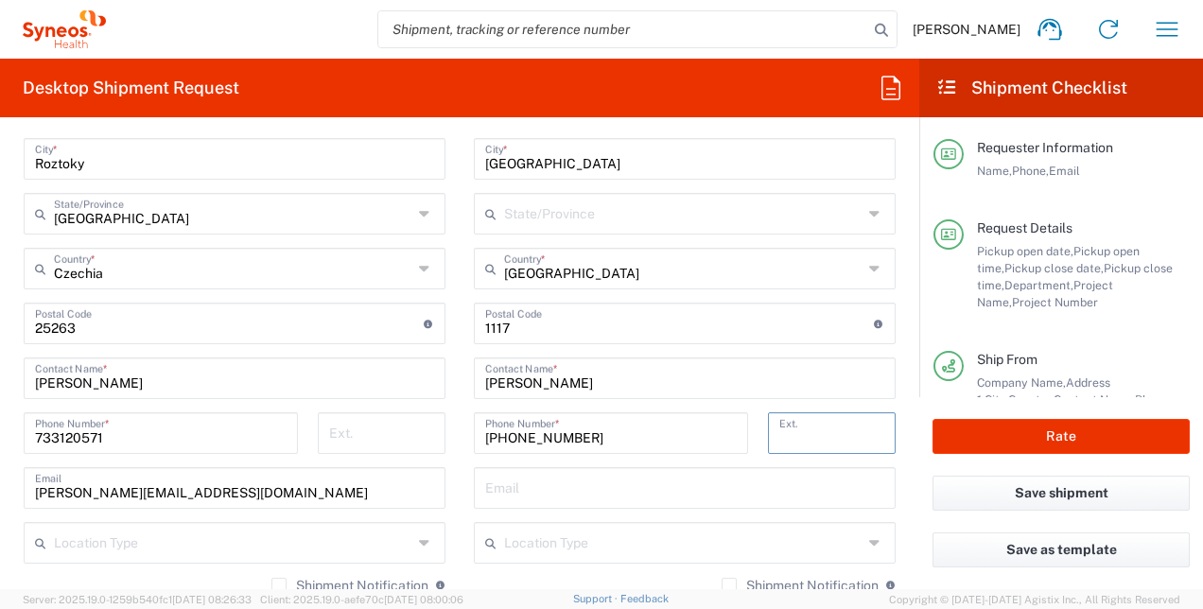
click at [560, 488] on input "text" at bounding box center [684, 486] width 399 height 33
paste input "solt.varga@syneoshealth.com"
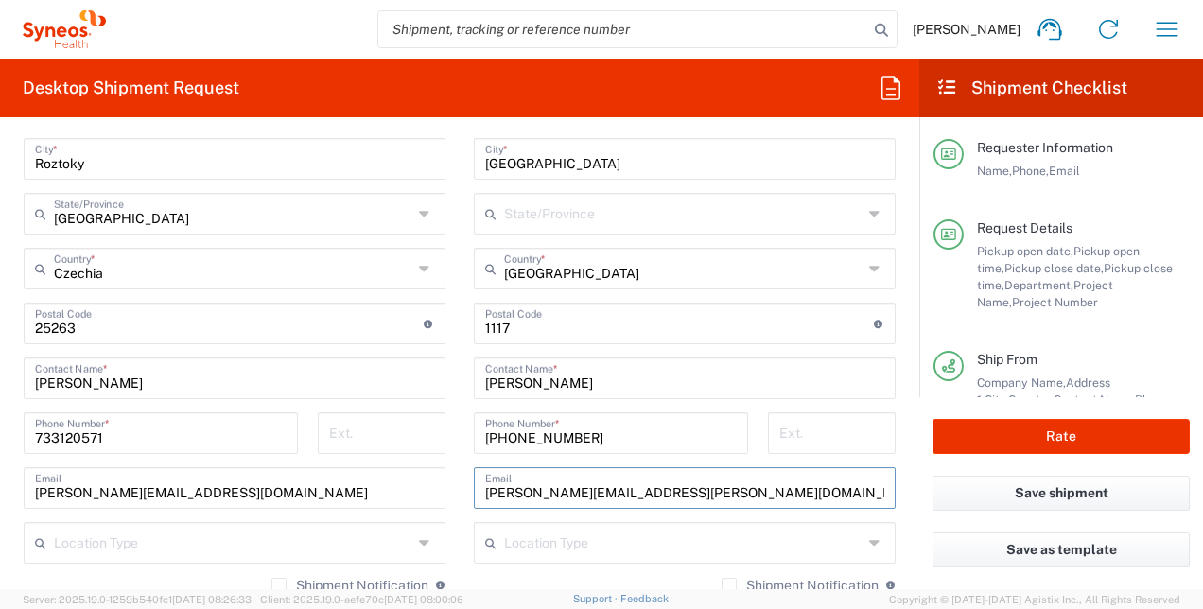
click at [485, 491] on input "solt.varga@syneoshealth.com" at bounding box center [684, 486] width 399 height 33
click at [729, 475] on input "zsolt.varga@syneoshealth.com" at bounding box center [684, 486] width 399 height 33
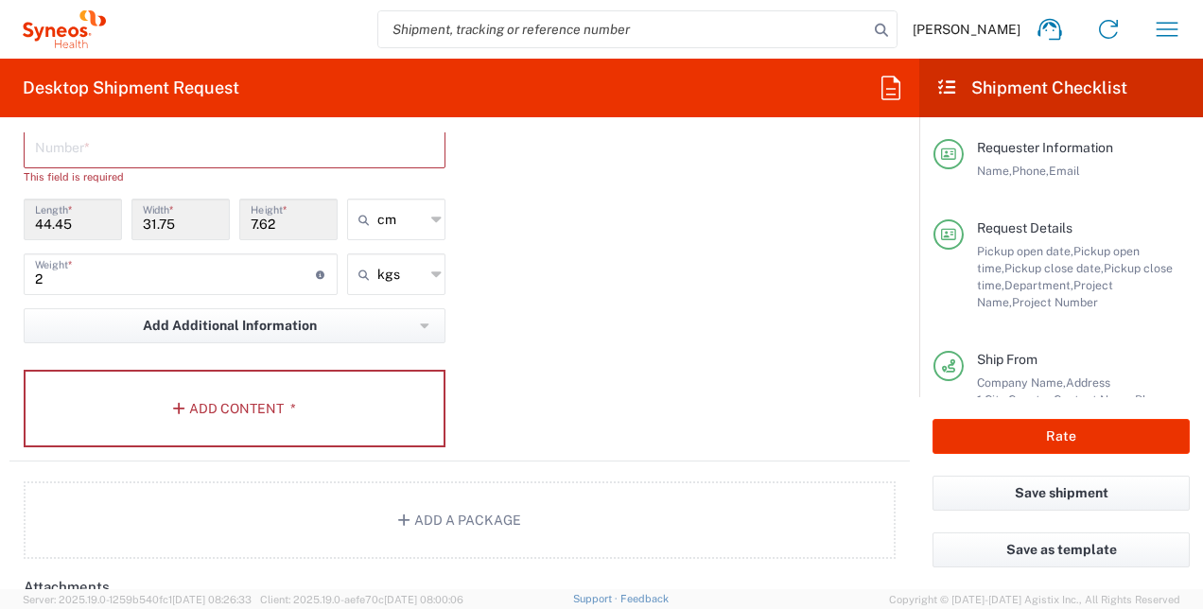
scroll to position [1525, 0]
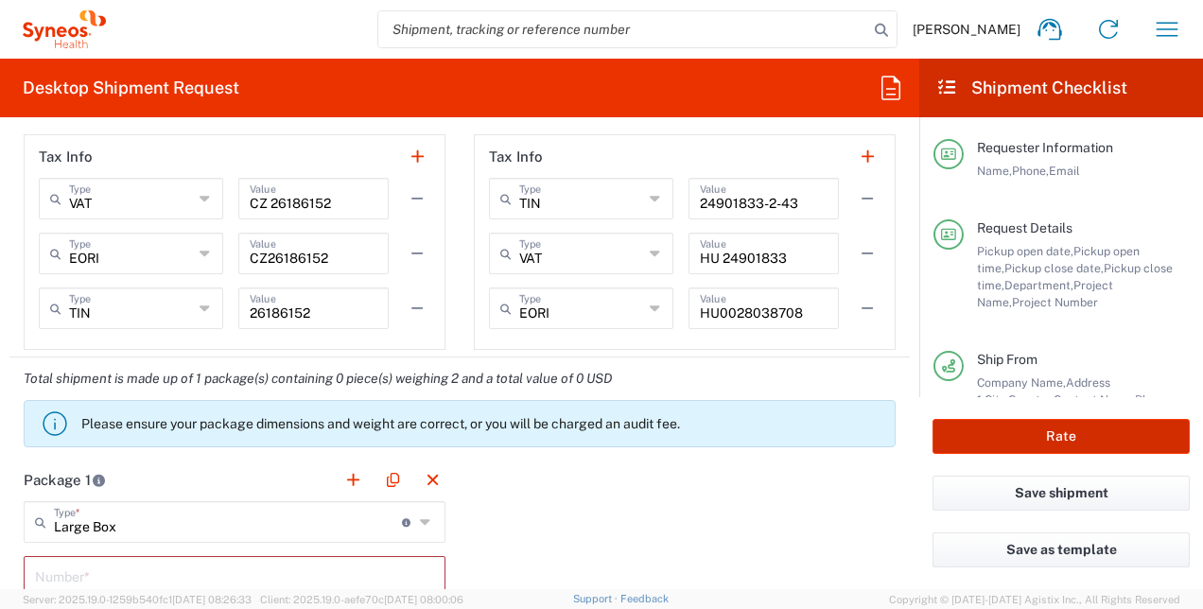
type input "zsolt.varga@syneoshealth.com"
click at [965, 445] on button "Rate" at bounding box center [1061, 436] width 257 height 35
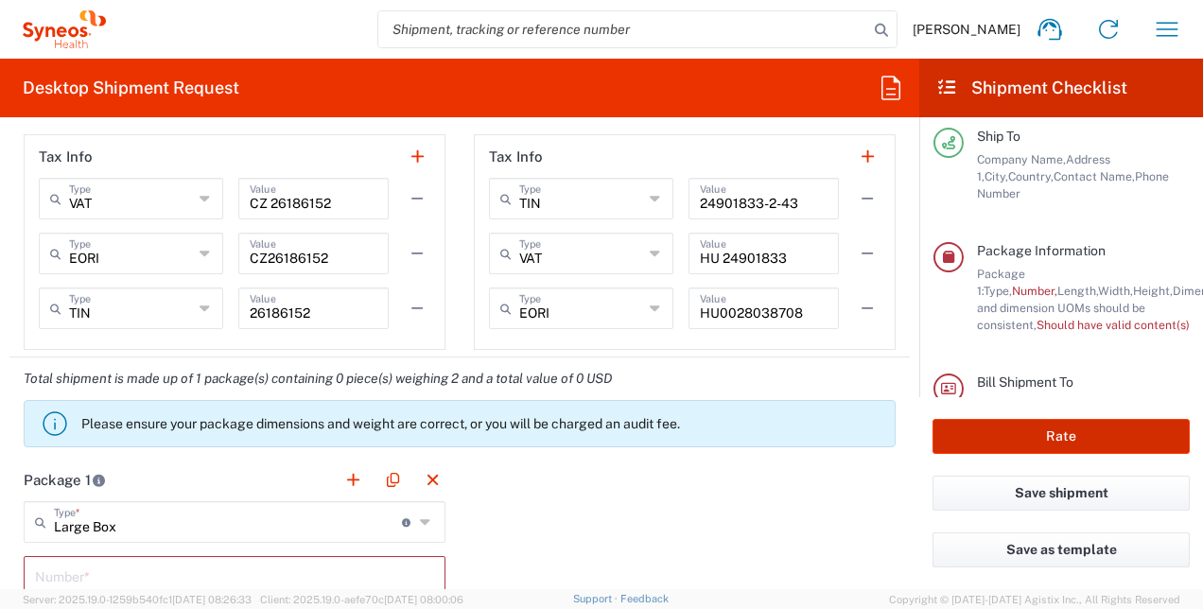
scroll to position [376, 0]
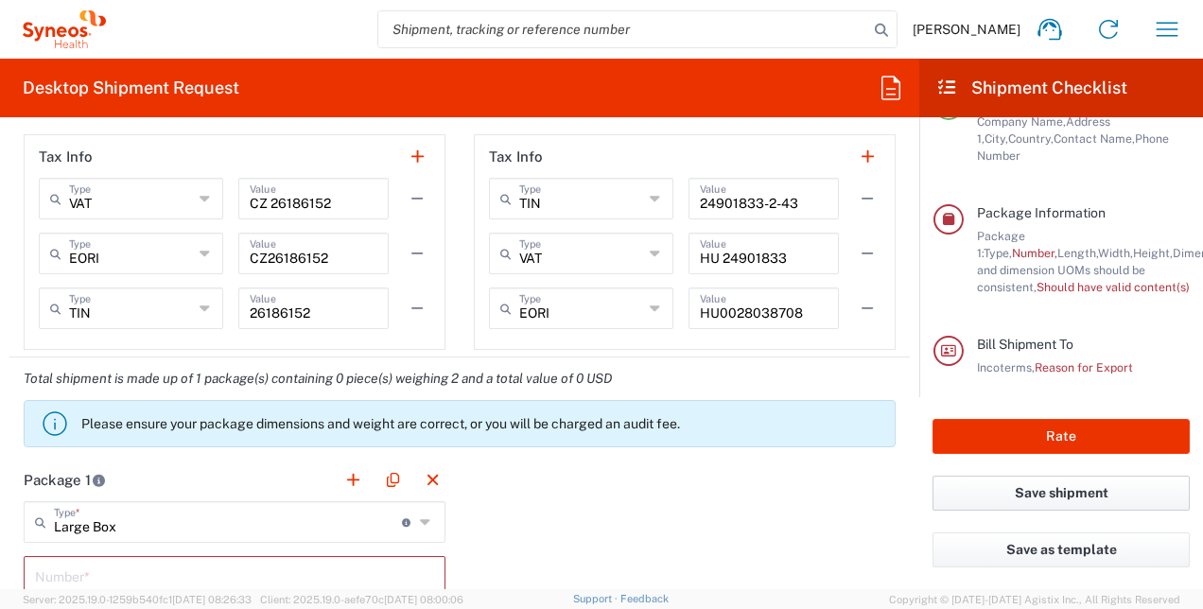
click at [961, 494] on button "Save shipment" at bounding box center [1061, 493] width 257 height 35
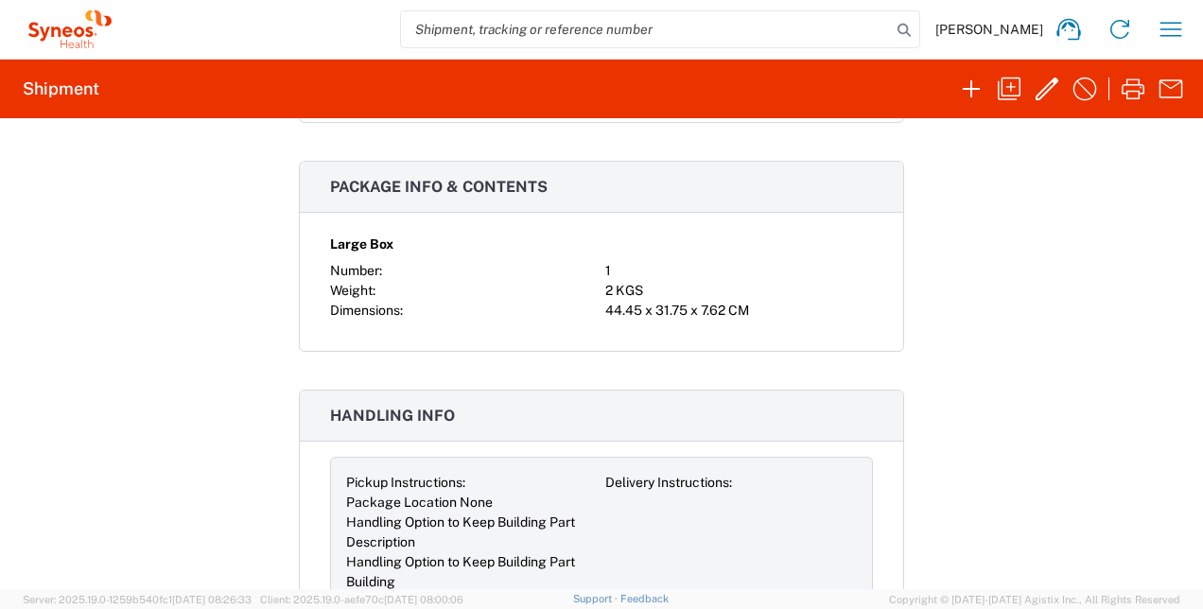
scroll to position [1268, 0]
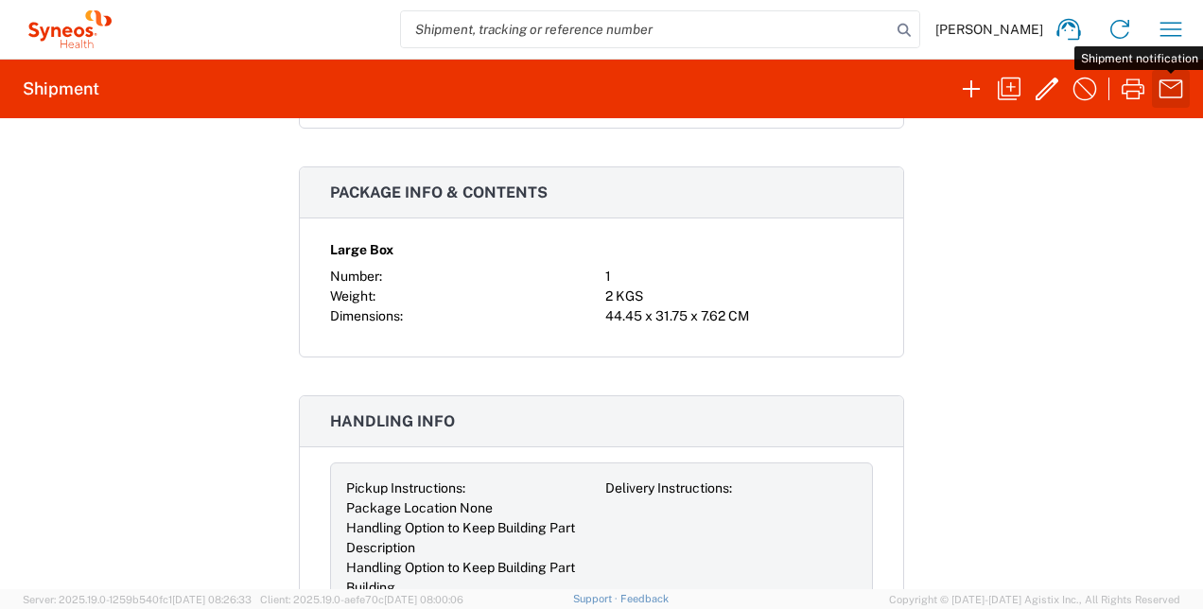
click at [1170, 93] on icon "button" at bounding box center [1171, 89] width 30 height 30
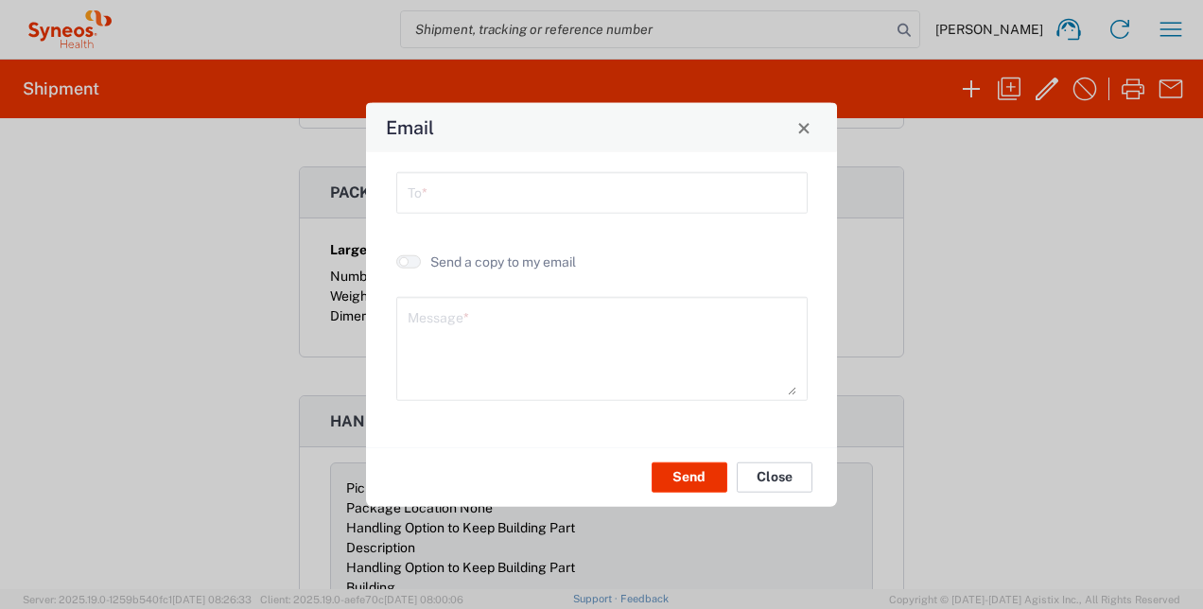
click at [784, 477] on button "Close" at bounding box center [775, 477] width 76 height 30
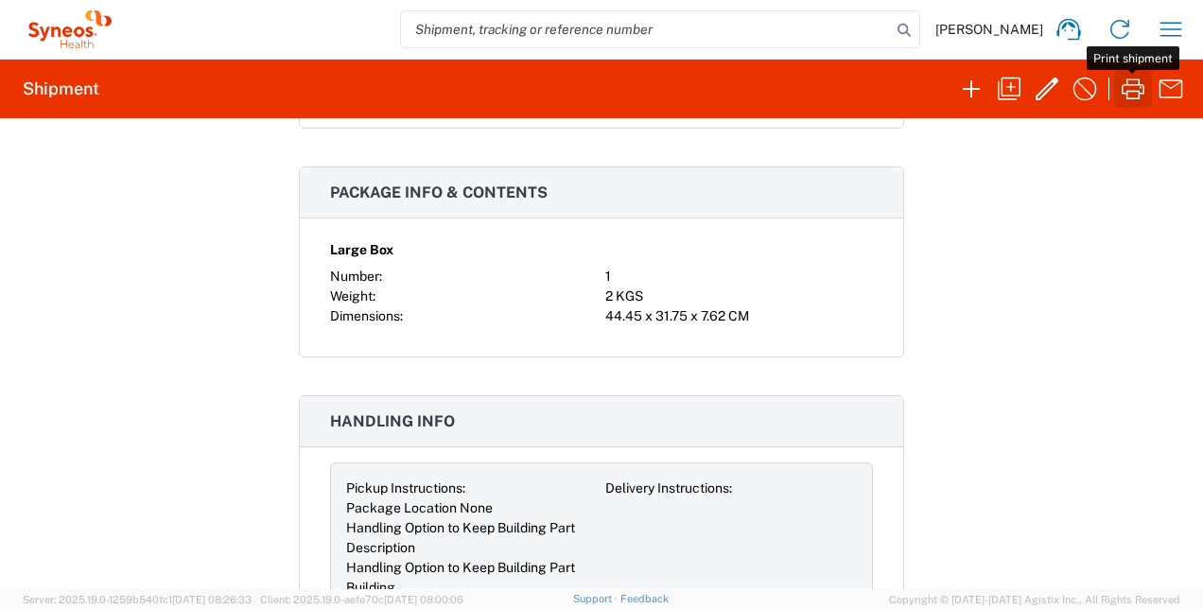
click at [1131, 94] on icon "button" at bounding box center [1133, 89] width 30 height 30
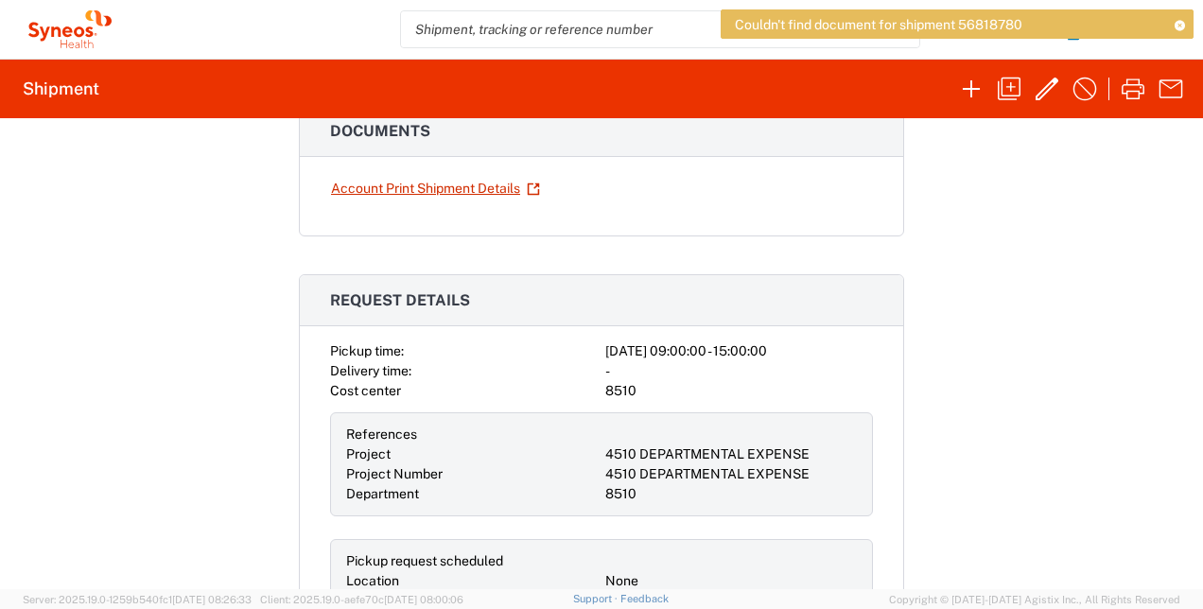
scroll to position [0, 0]
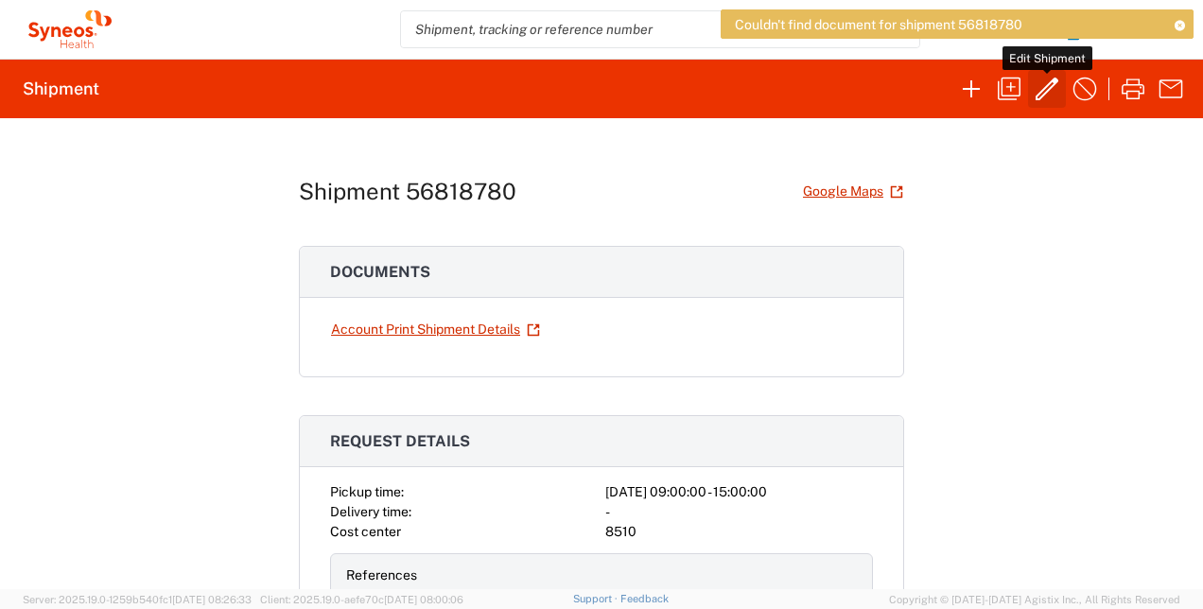
click at [1044, 89] on icon "button" at bounding box center [1047, 89] width 23 height 23
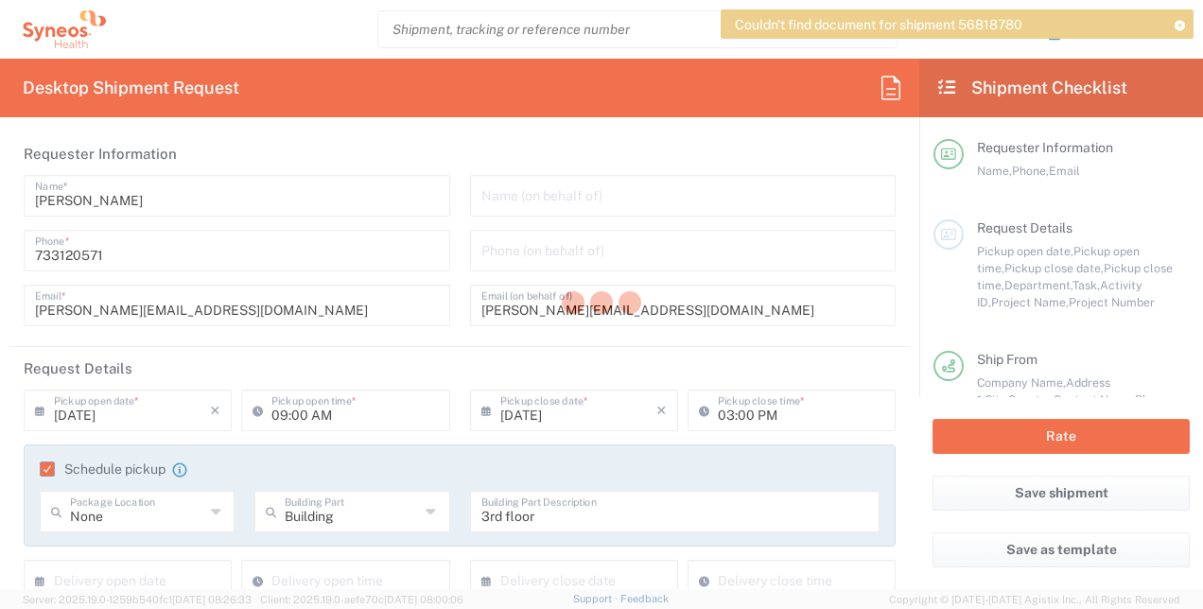
type input "4510 DEPARTMENTAL EXPENSE"
type input "Large Box"
type input "Středočeský kraj"
type input "4510 DEPARTMENTAL EXPENSE"
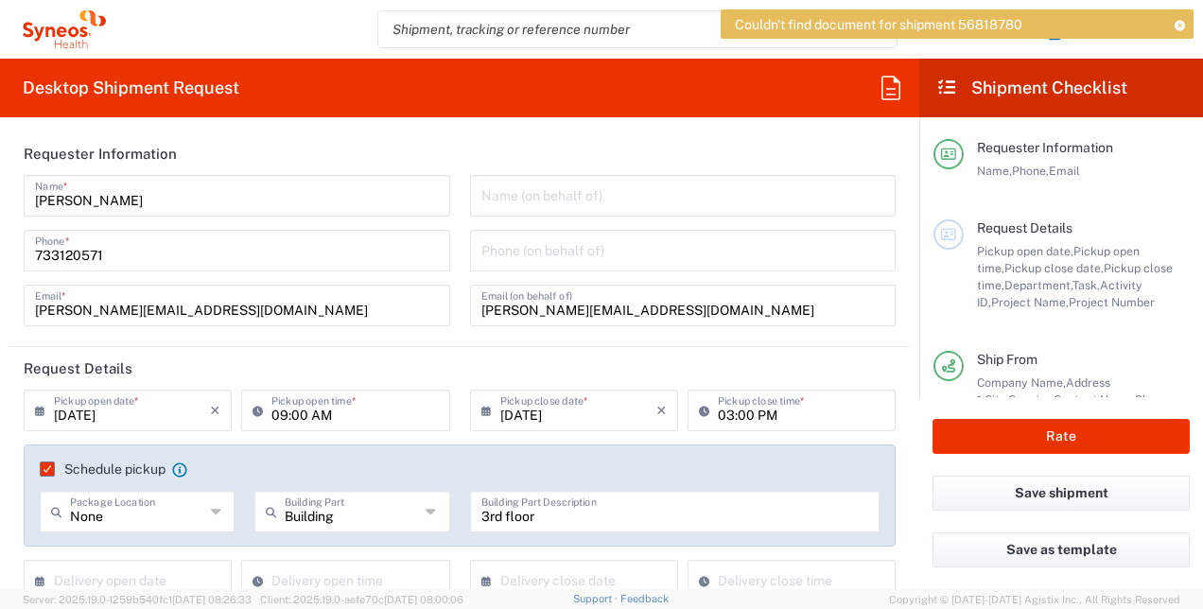
type input "8510"
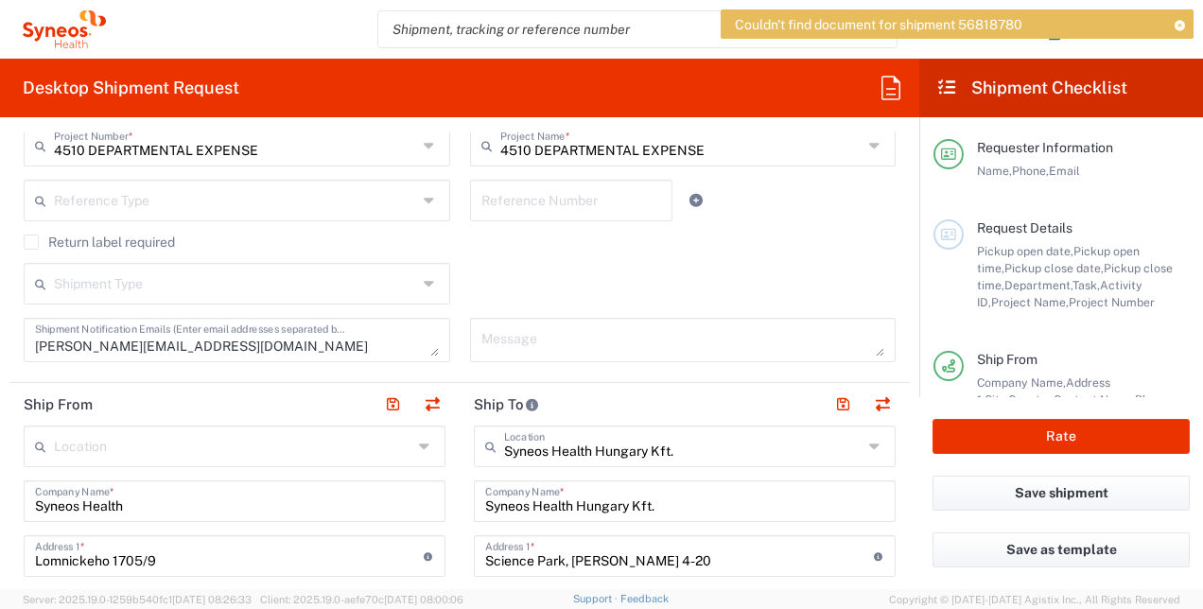
scroll to position [757, 0]
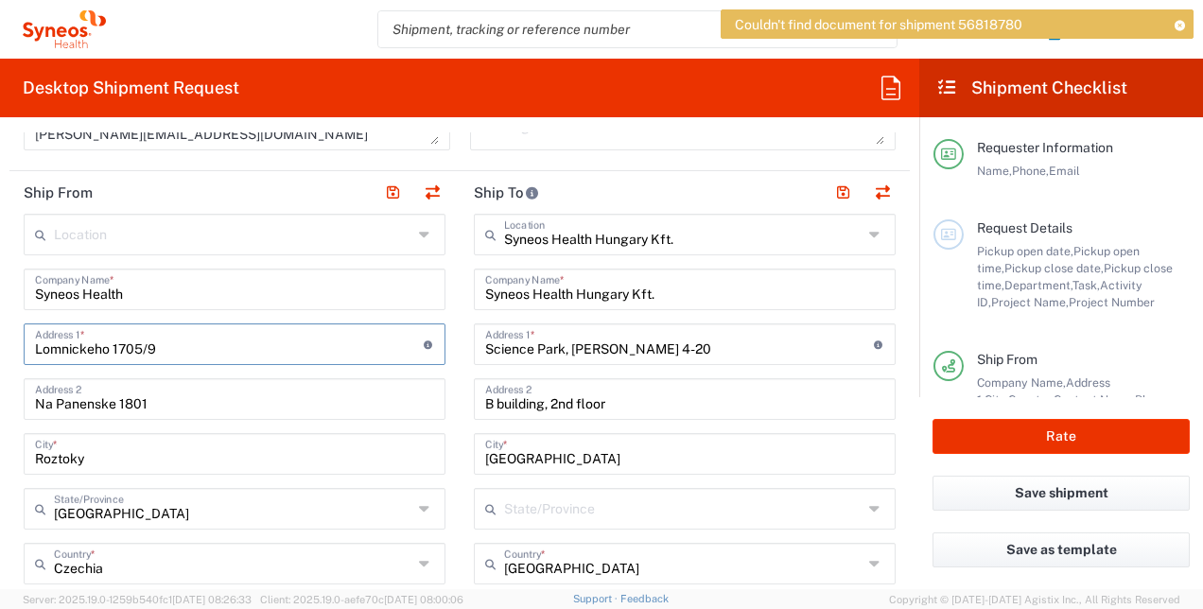
drag, startPoint x: 148, startPoint y: 346, endPoint x: -4, endPoint y: 344, distance: 151.4
click at [0, 344] on html "Couldn't find document for shipment 56818780 Marie Starkova Home Shipment estim…" at bounding box center [601, 304] width 1203 height 609
type input "Na Panenske 1801"
type input "Marie Starkova"
click at [0, 395] on html "Couldn't find document for shipment 56818780 Marie Starkova Home Shipment estim…" at bounding box center [601, 304] width 1203 height 609
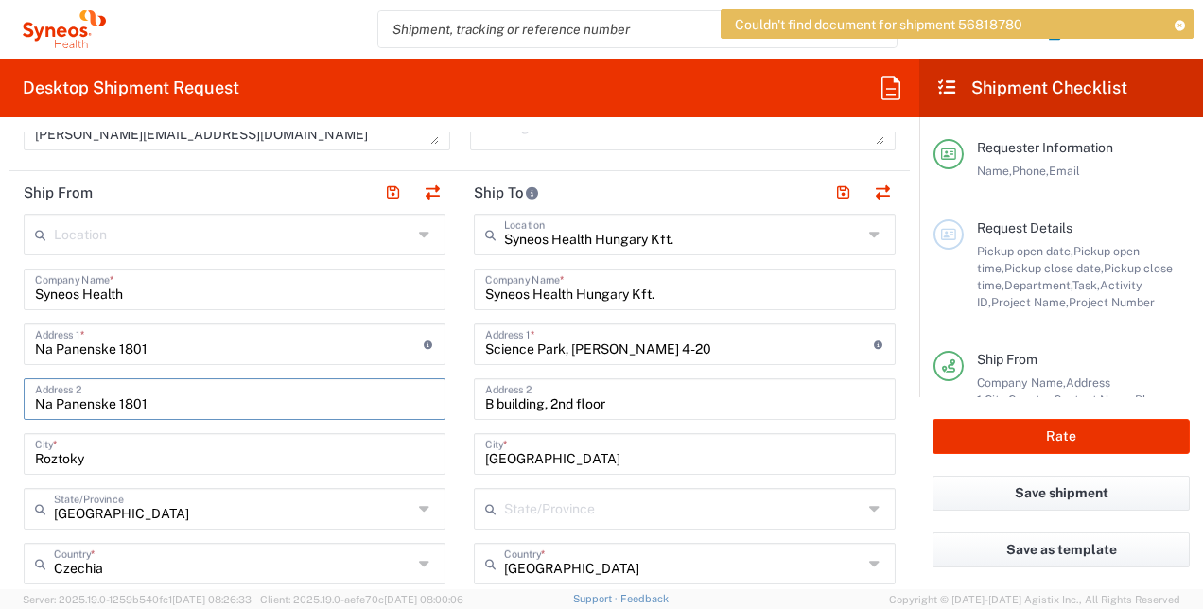
drag, startPoint x: 153, startPoint y: 396, endPoint x: 3, endPoint y: 409, distance: 150.9
click at [3, 409] on form "Requester Information Marie Starkova Name * 733120571 Phone * marie.starkova@sy…" at bounding box center [460, 360] width 920 height 457
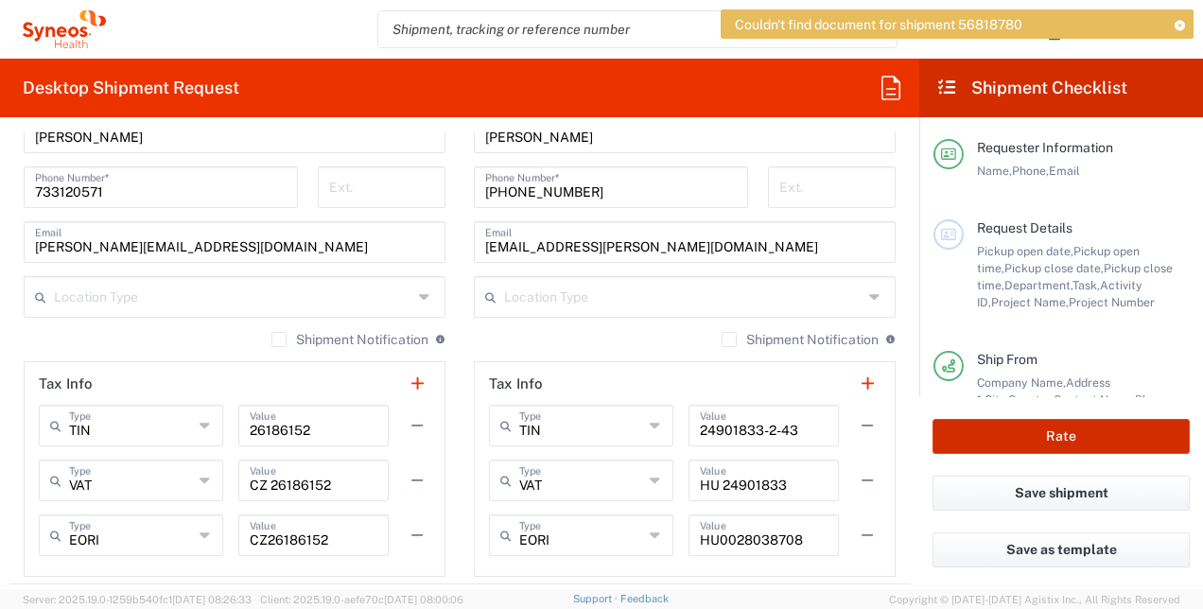
scroll to position [1230, 0]
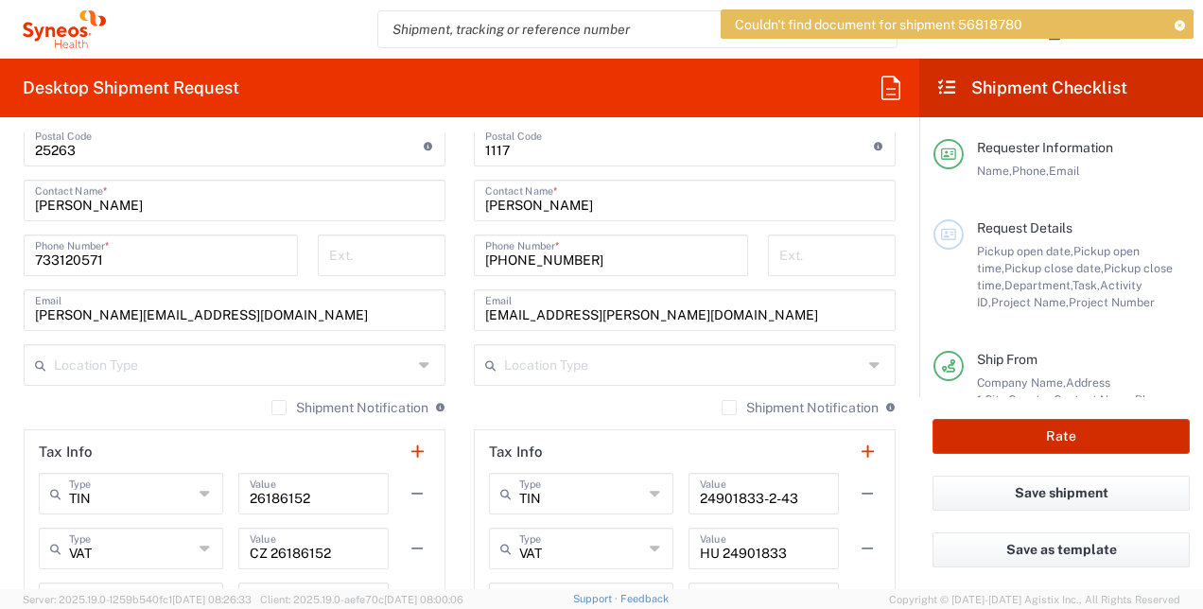
click at [1005, 435] on button "Rate" at bounding box center [1061, 436] width 257 height 35
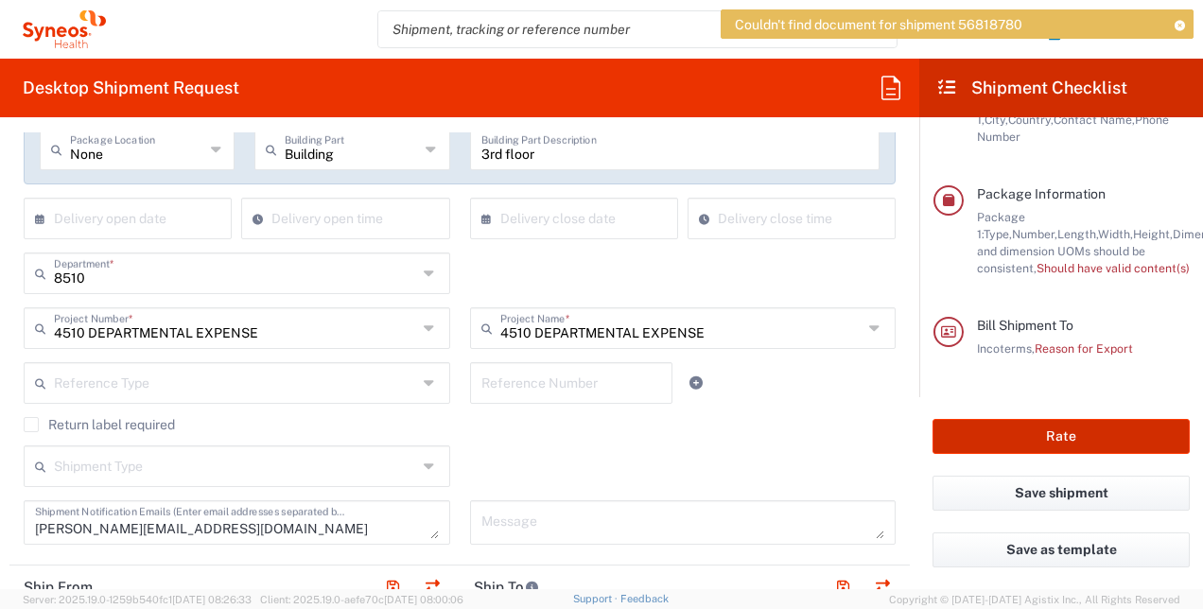
scroll to position [473, 0]
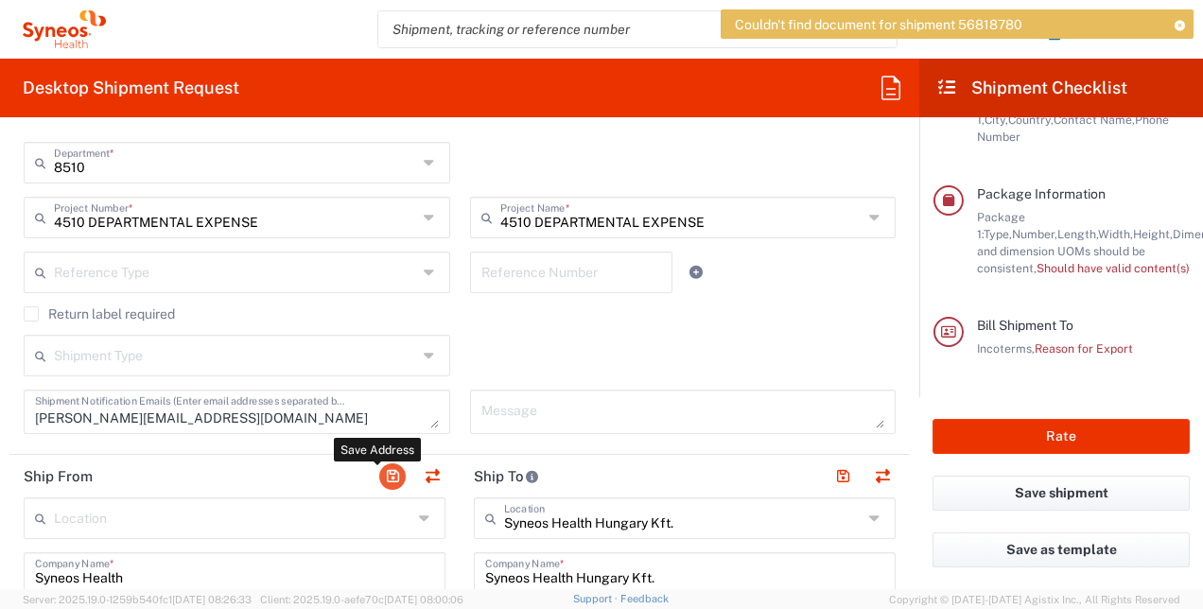
click at [379, 475] on button "button" at bounding box center [392, 477] width 26 height 26
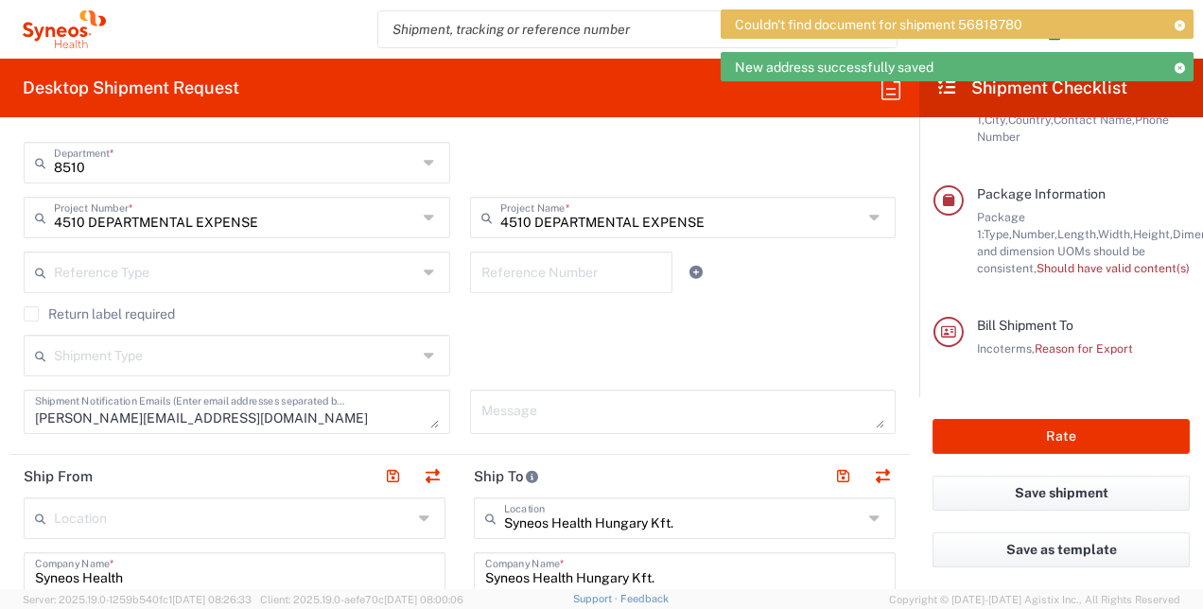
click at [797, 318] on agx-checkbox-control "Return label required" at bounding box center [460, 314] width 872 height 15
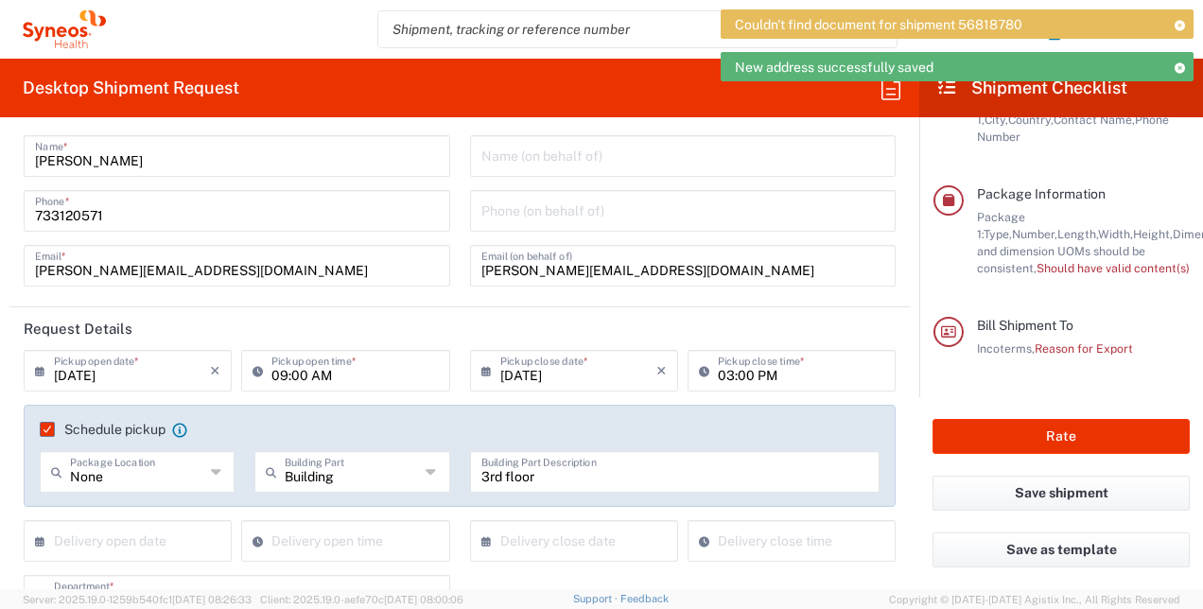
scroll to position [0, 0]
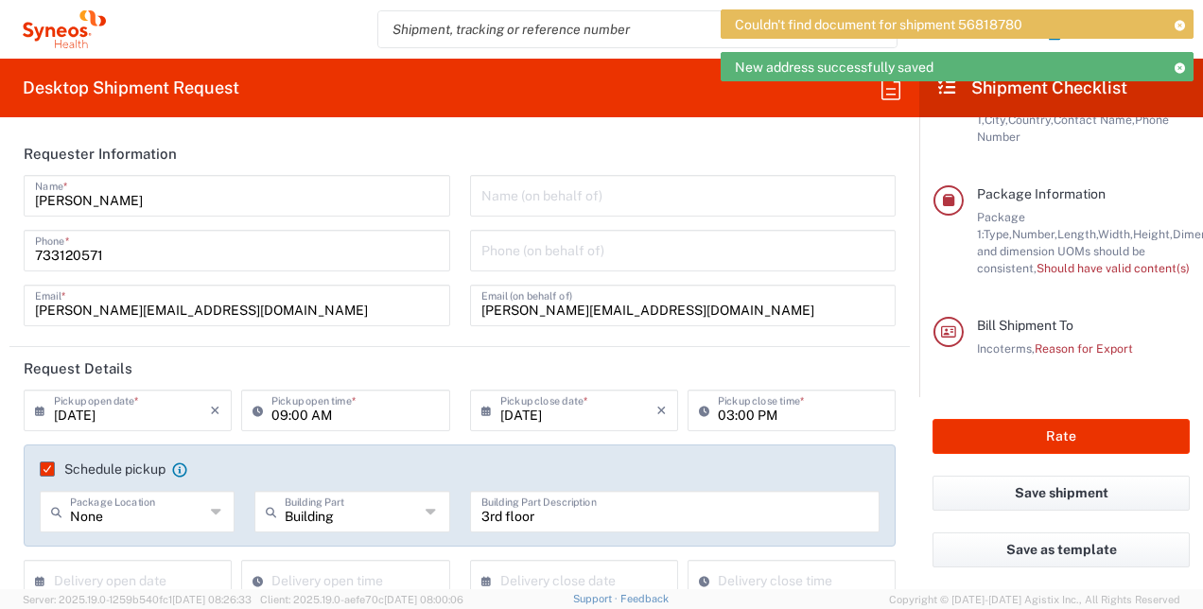
click at [1183, 23] on icon at bounding box center [1179, 25] width 13 height 10
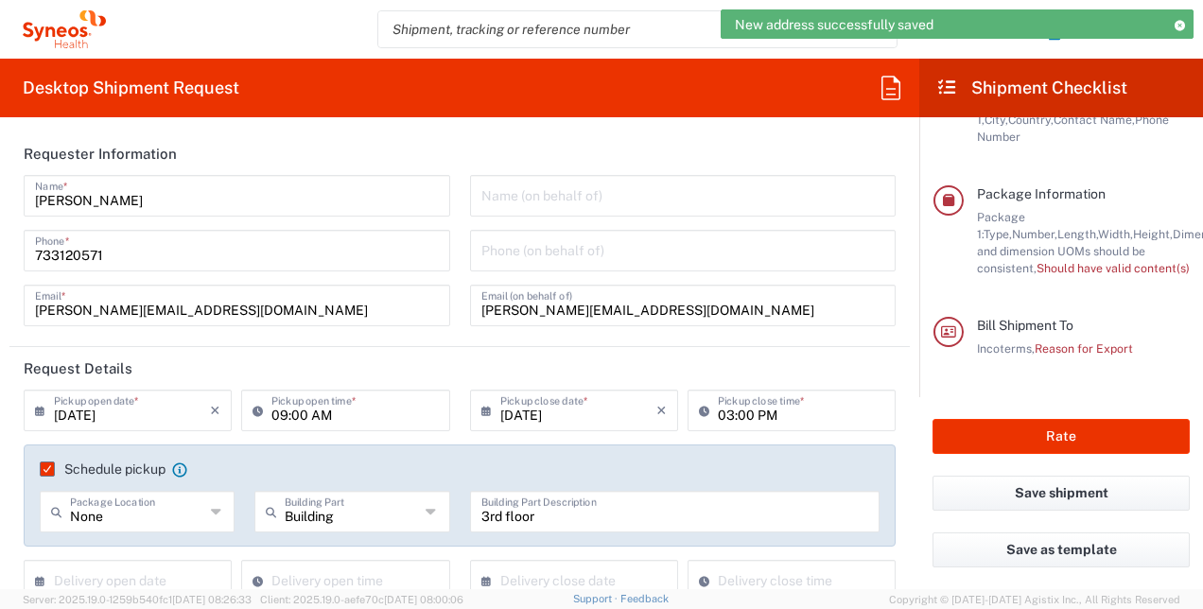
drag, startPoint x: 1175, startPoint y: 24, endPoint x: 1101, endPoint y: 104, distance: 109.2
click at [1174, 24] on icon at bounding box center [1179, 25] width 13 height 10
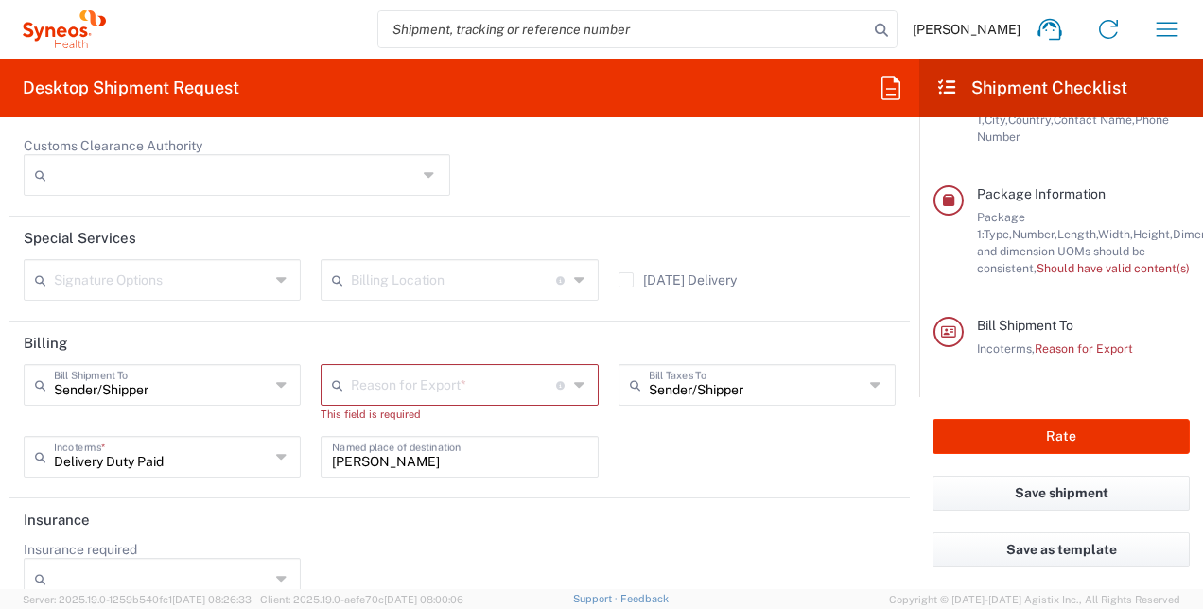
scroll to position [2710, 0]
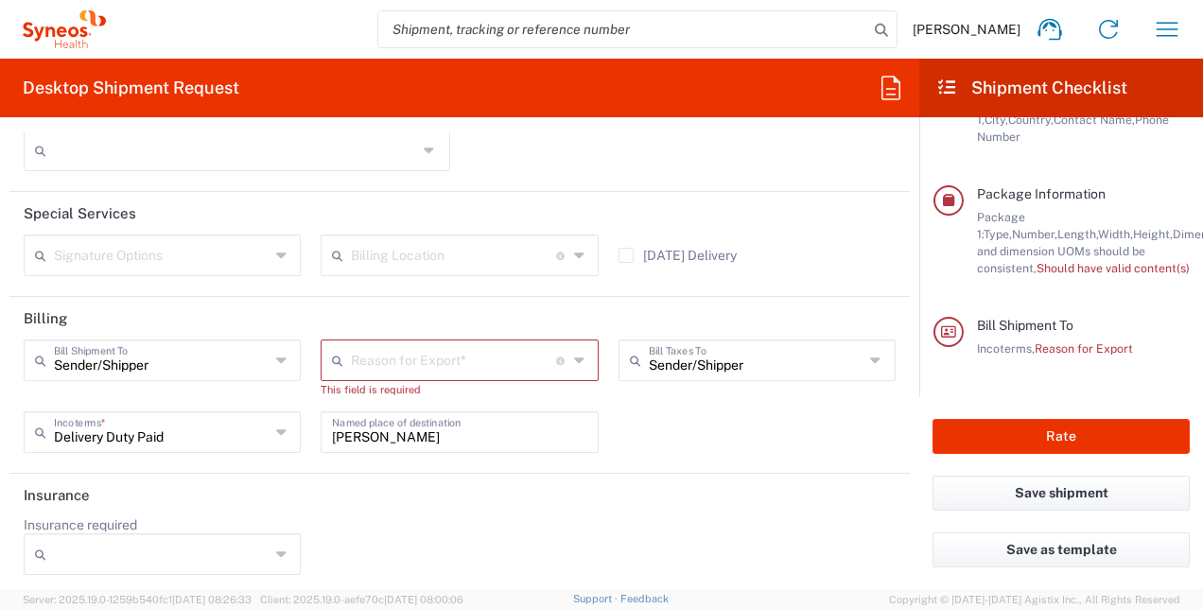
click at [946, 194] on icon at bounding box center [948, 200] width 17 height 13
click at [1094, 261] on span "Should have valid content(s)" at bounding box center [1113, 268] width 153 height 14
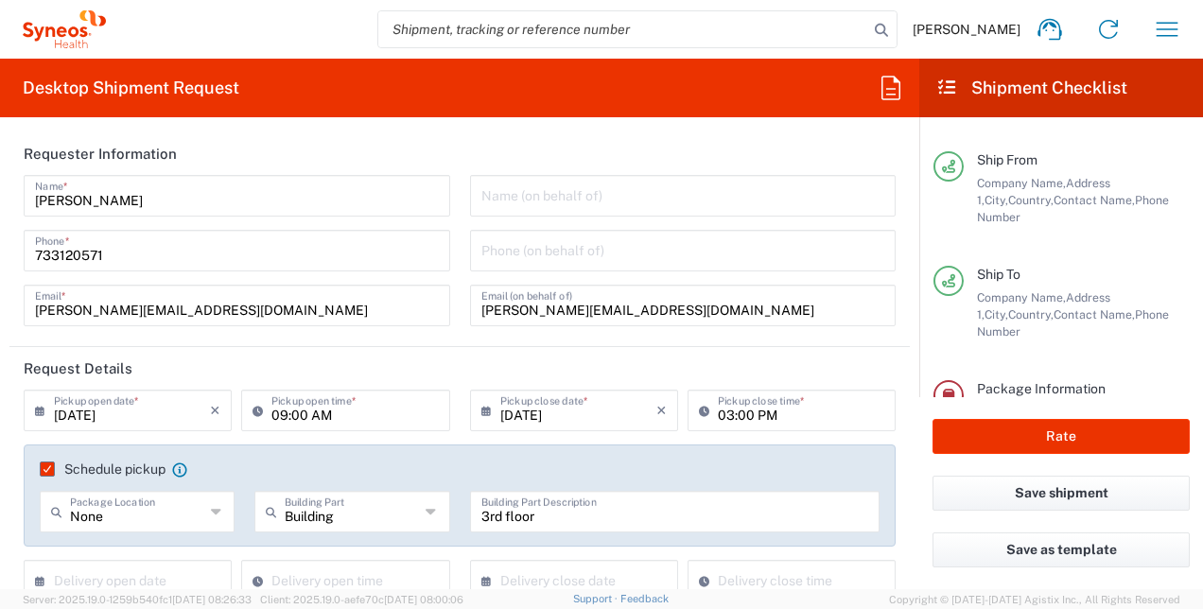
scroll to position [0, 0]
